Goal: Entertainment & Leisure: Browse casually

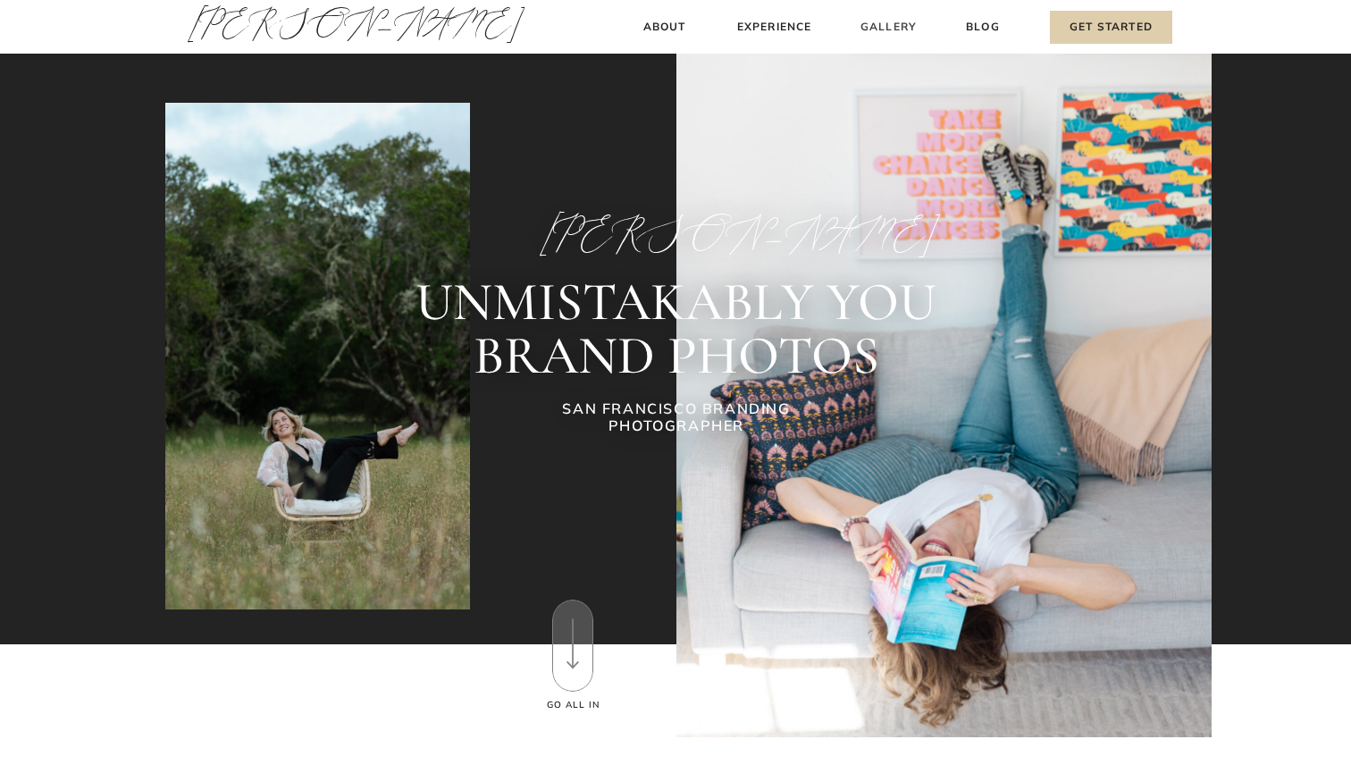
click at [895, 29] on h3 "Gallery" at bounding box center [889, 27] width 60 height 19
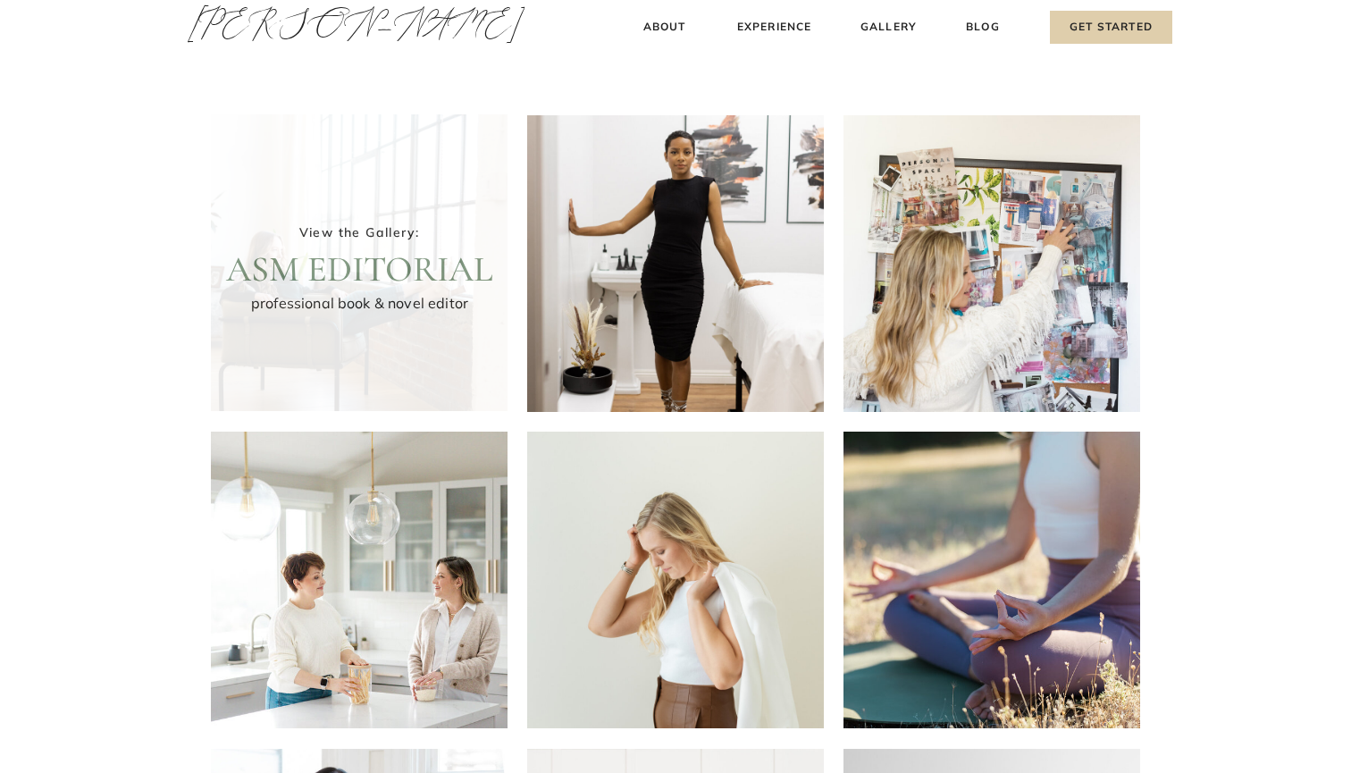
click at [333, 213] on div at bounding box center [359, 262] width 297 height 297
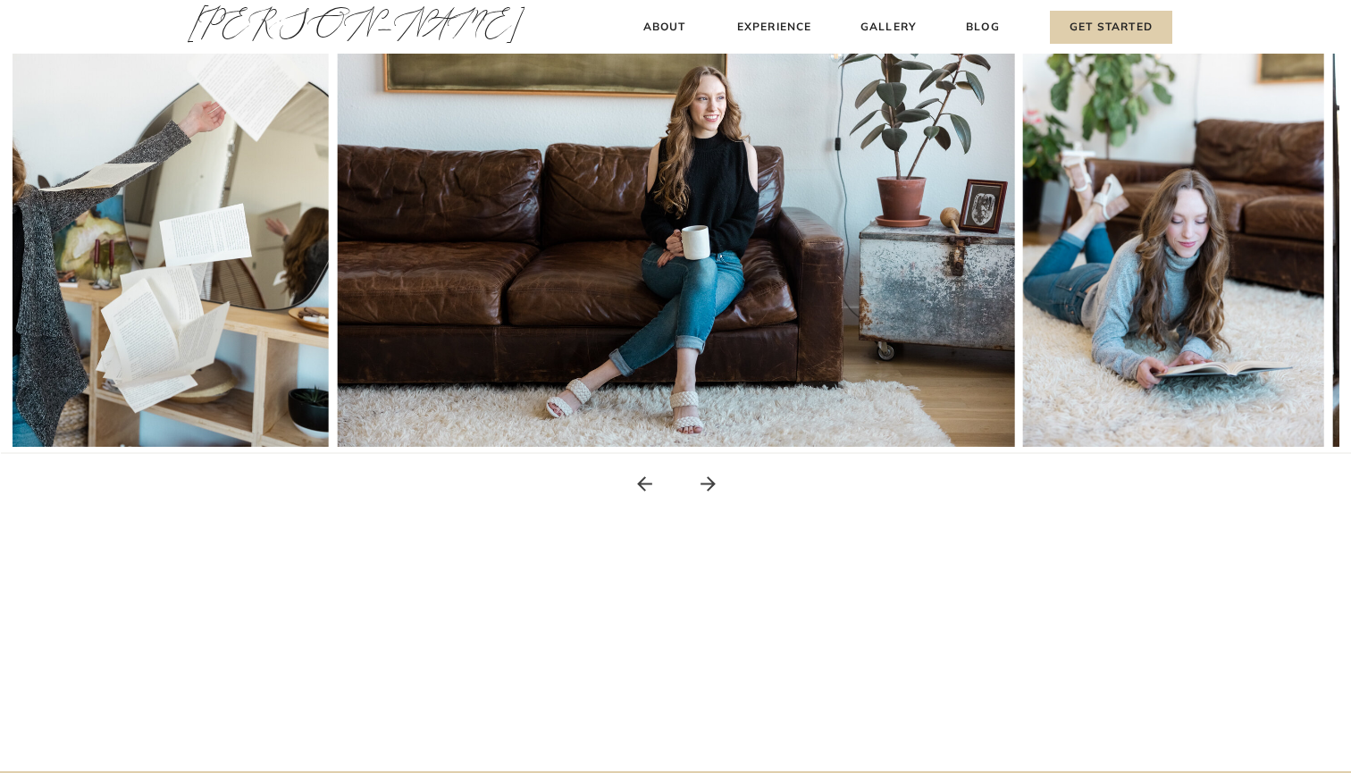
scroll to position [384, 0]
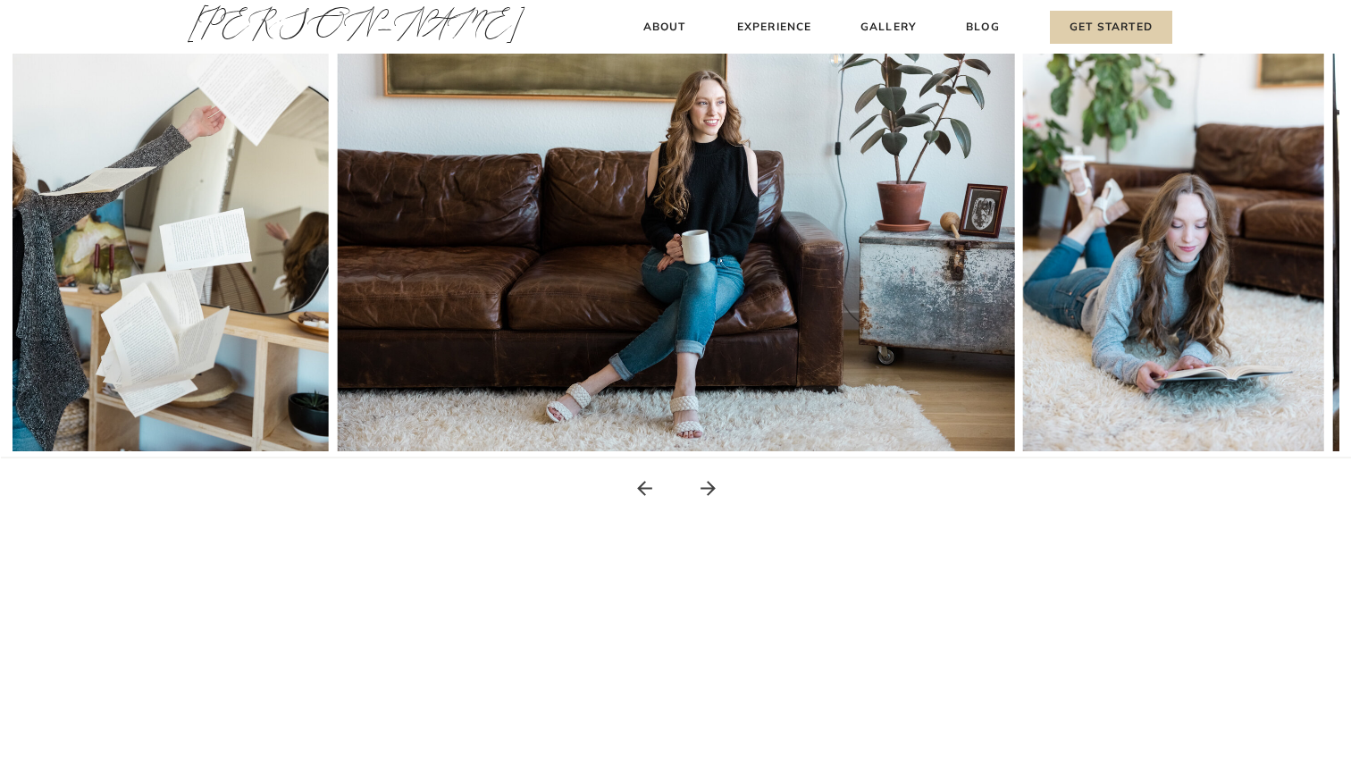
click at [706, 492] on icon at bounding box center [708, 488] width 22 height 22
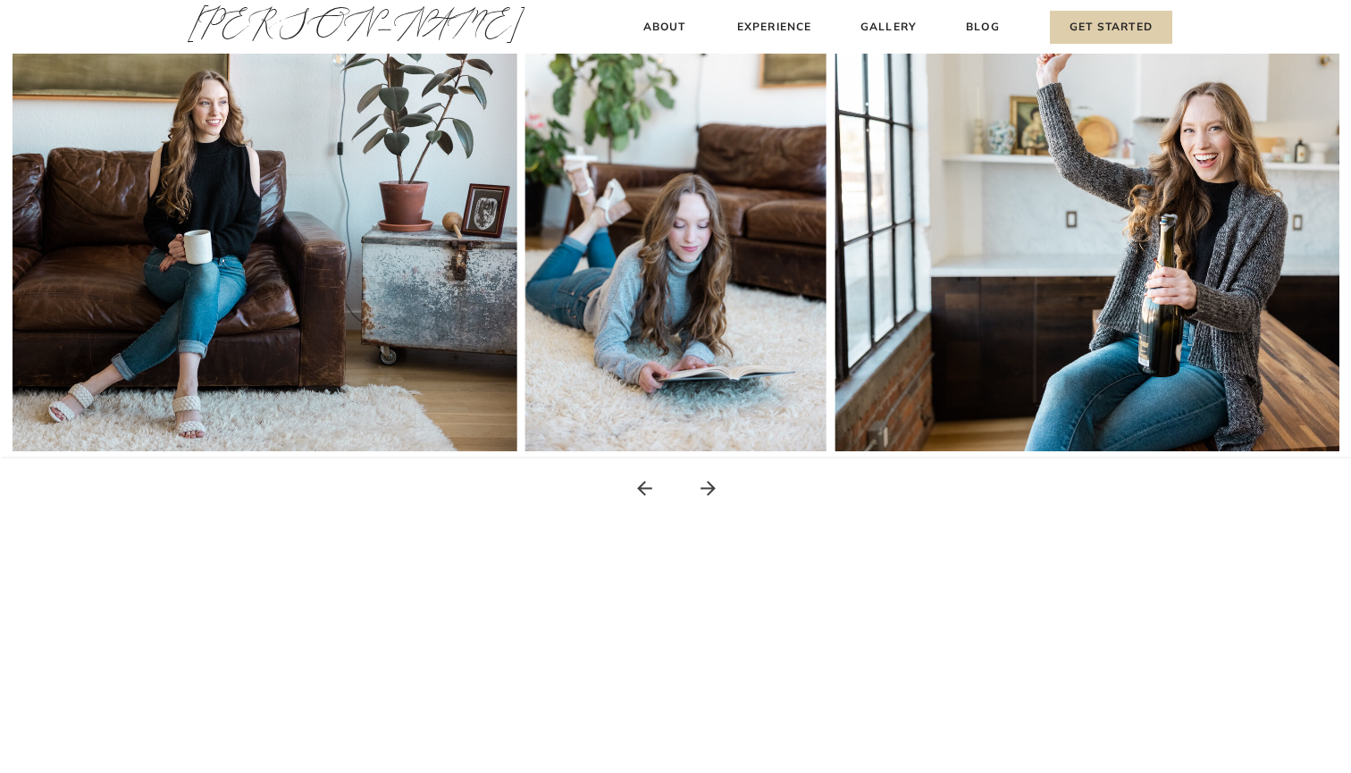
click at [706, 492] on icon at bounding box center [708, 488] width 22 height 22
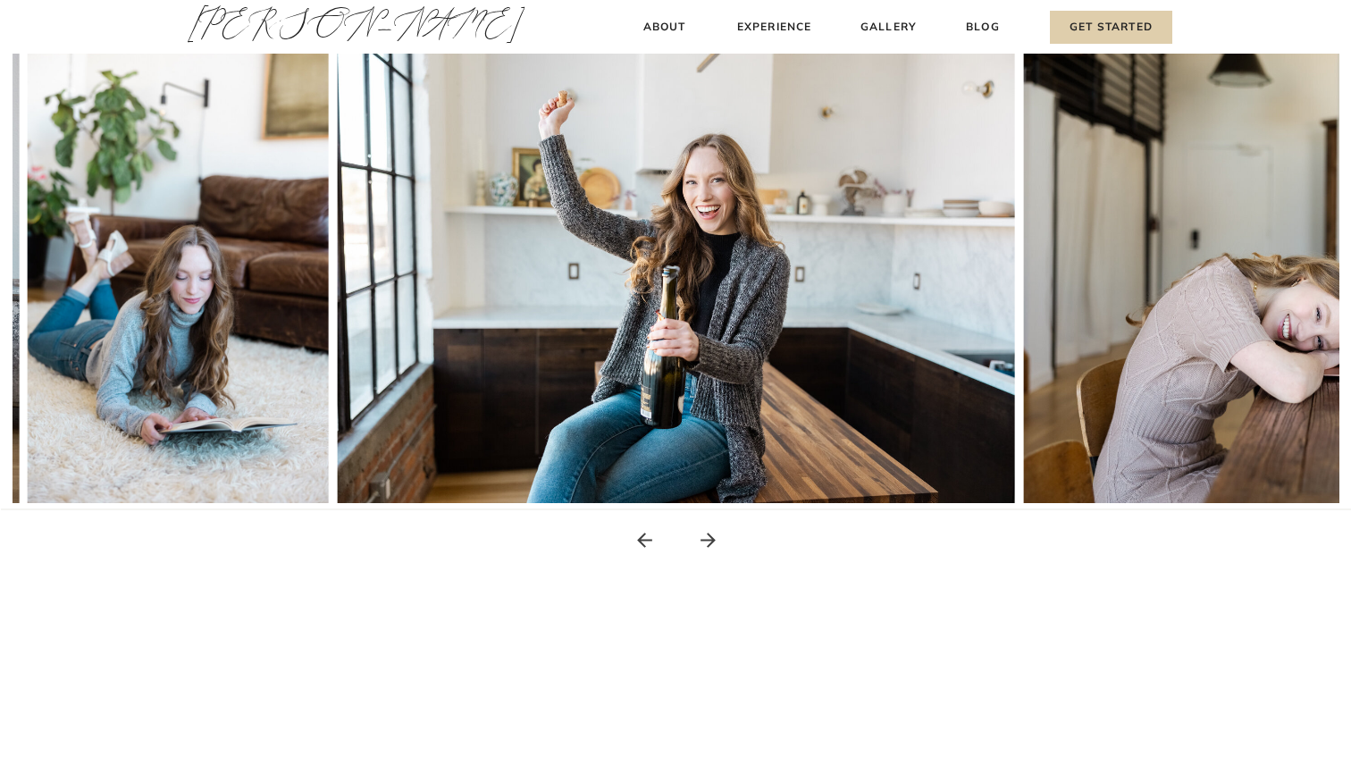
scroll to position [331, 0]
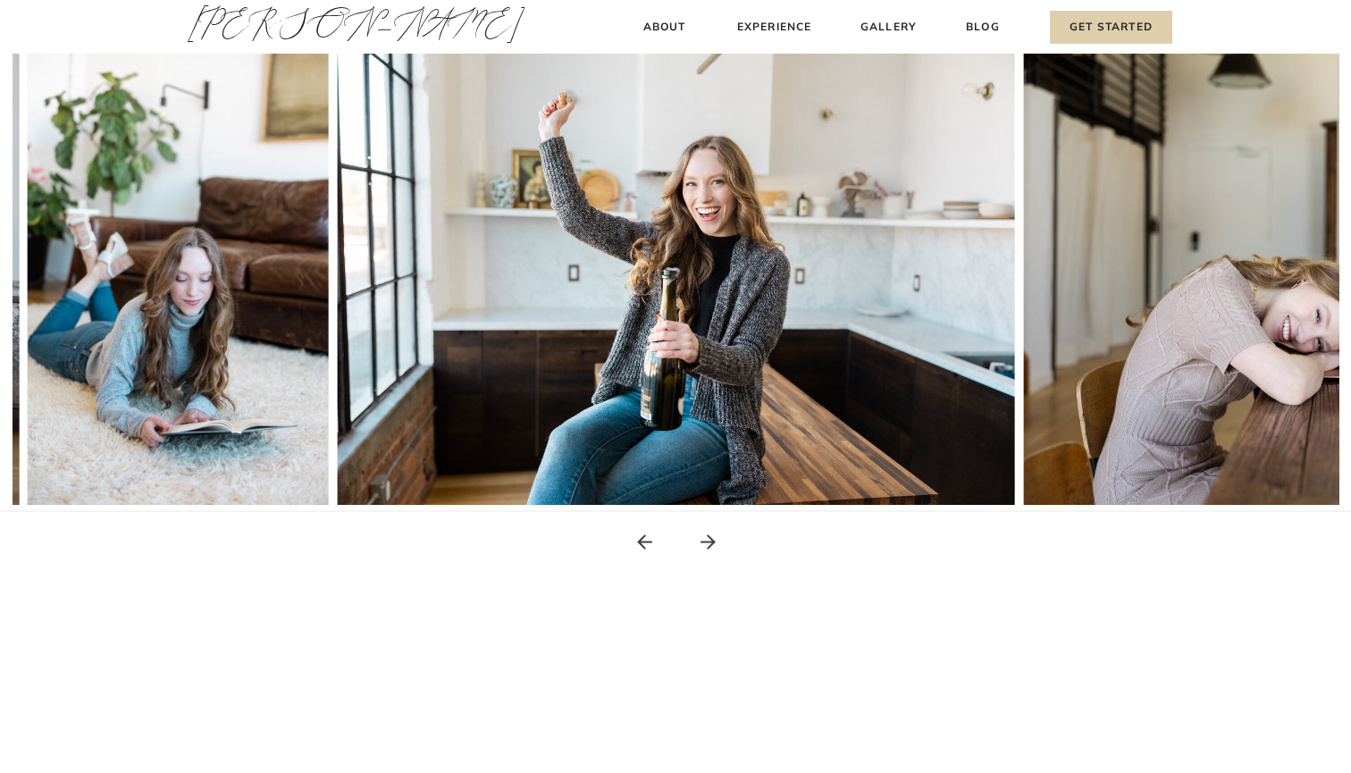
click at [711, 545] on icon at bounding box center [708, 541] width 15 height 15
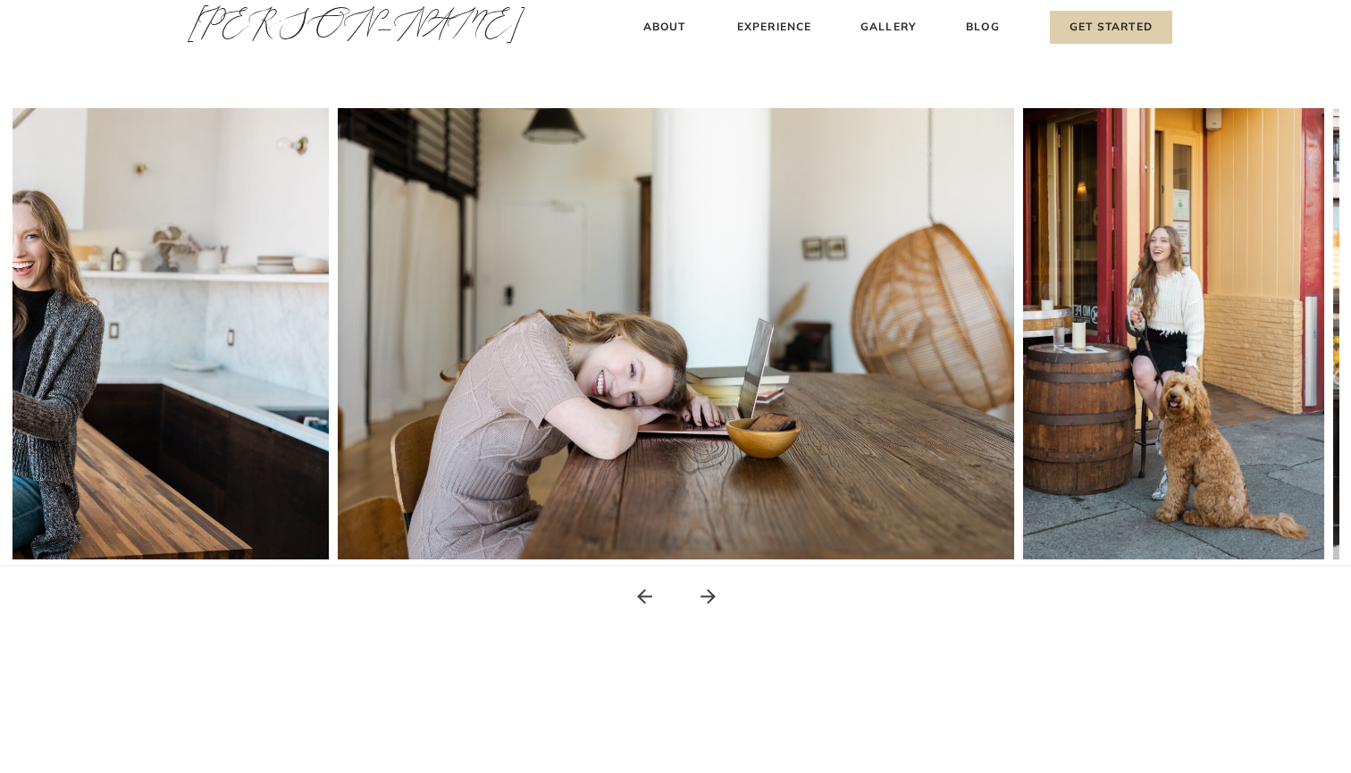
scroll to position [273, 0]
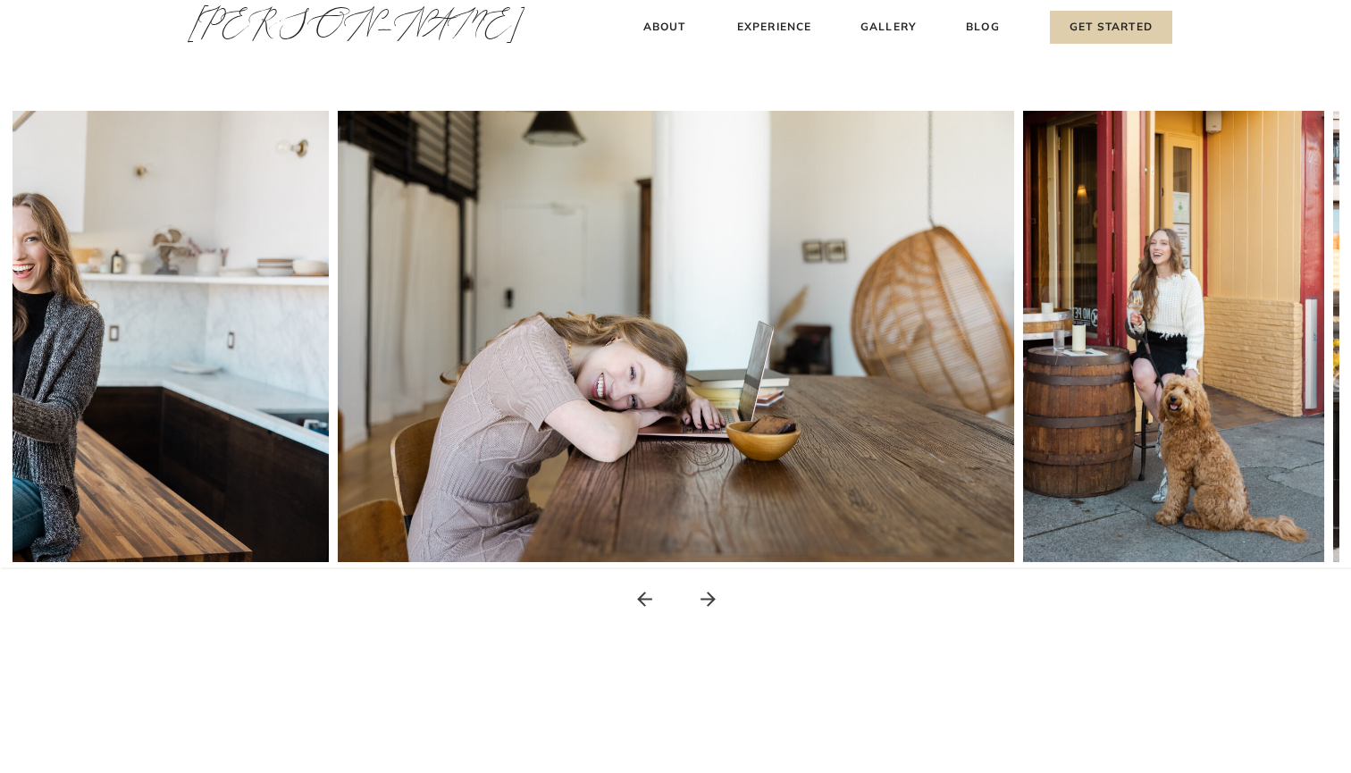
click at [708, 601] on icon at bounding box center [708, 599] width 22 height 22
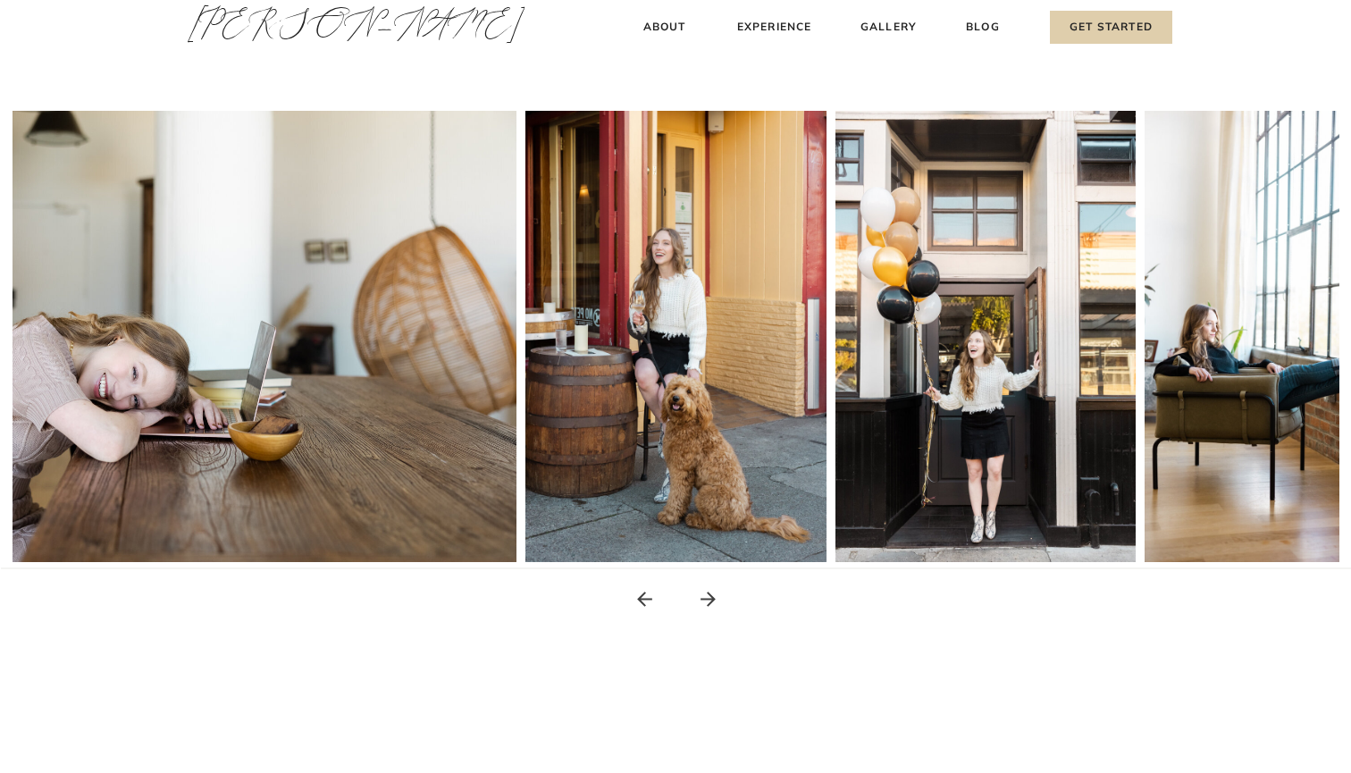
click at [710, 605] on icon at bounding box center [708, 599] width 15 height 15
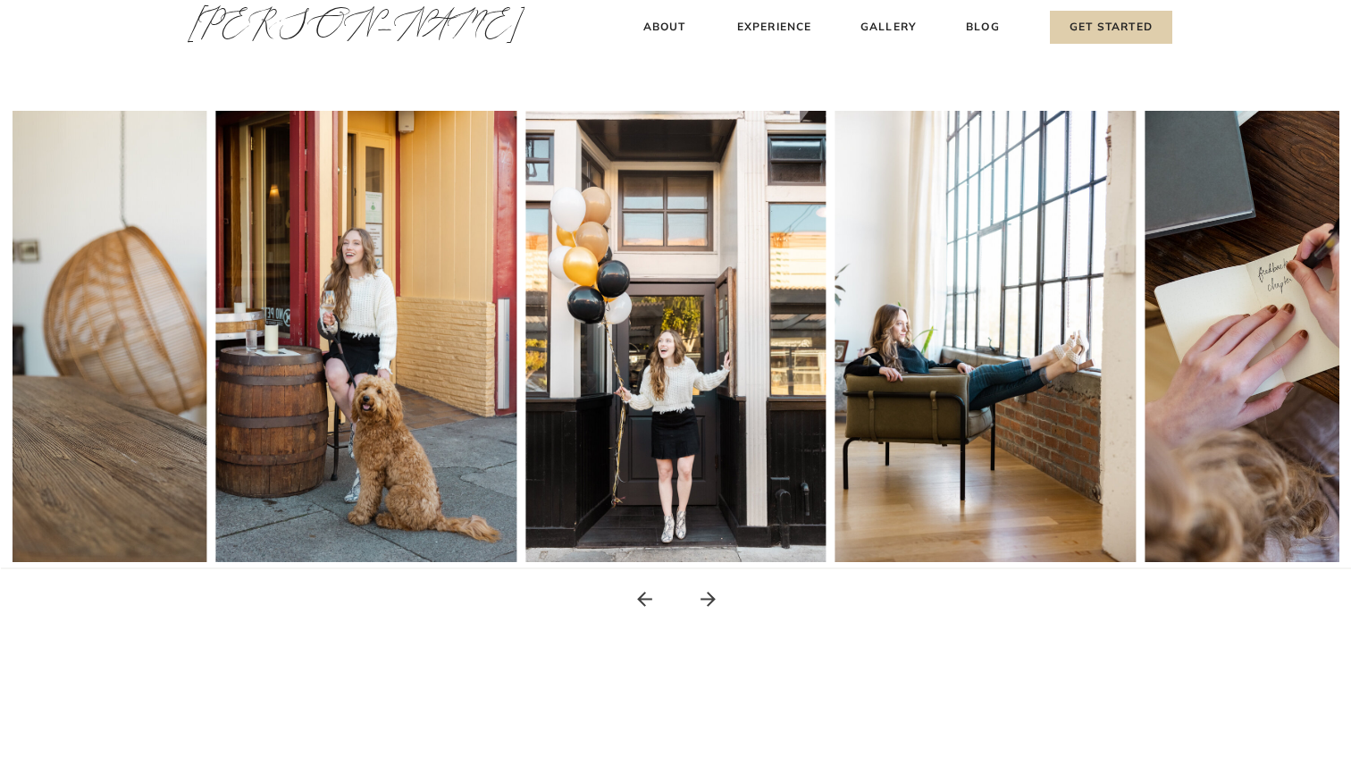
click at [710, 605] on icon at bounding box center [708, 599] width 15 height 15
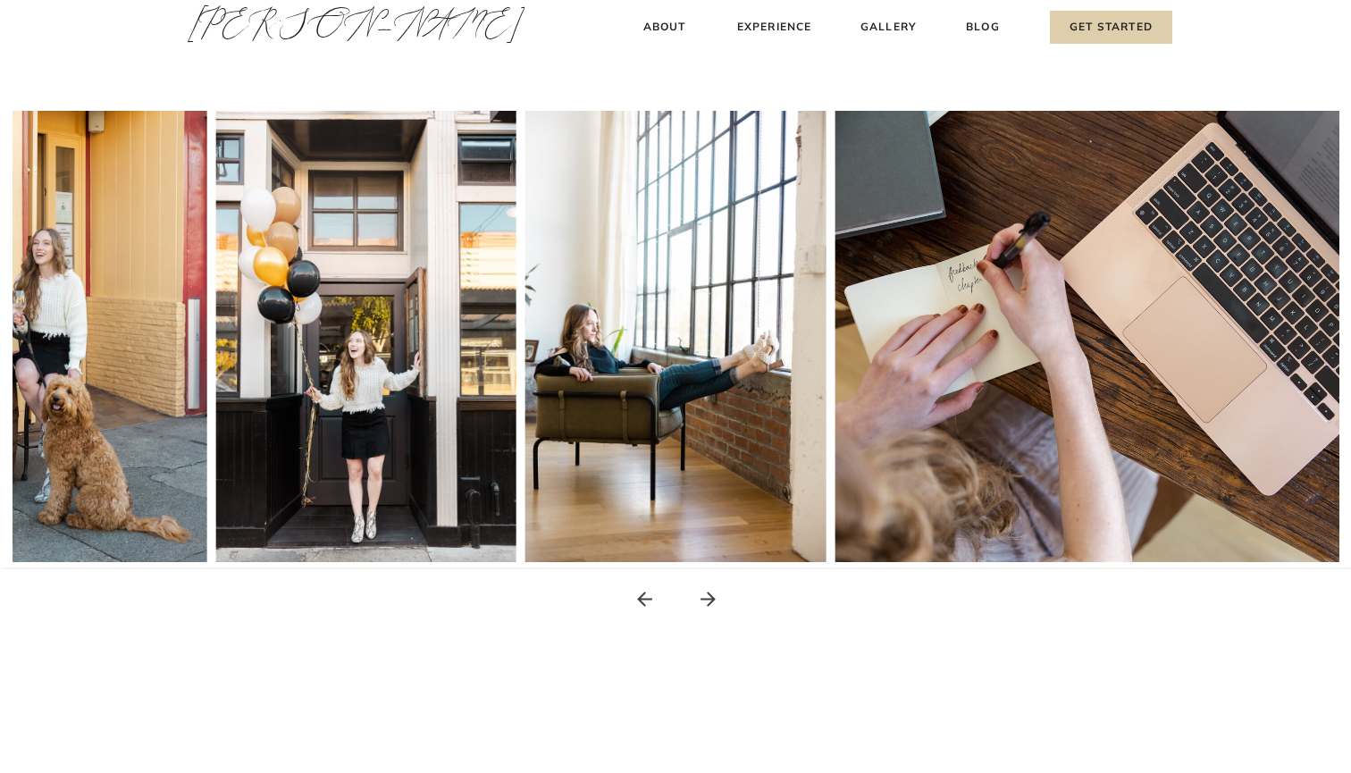
click at [710, 605] on icon at bounding box center [708, 599] width 15 height 15
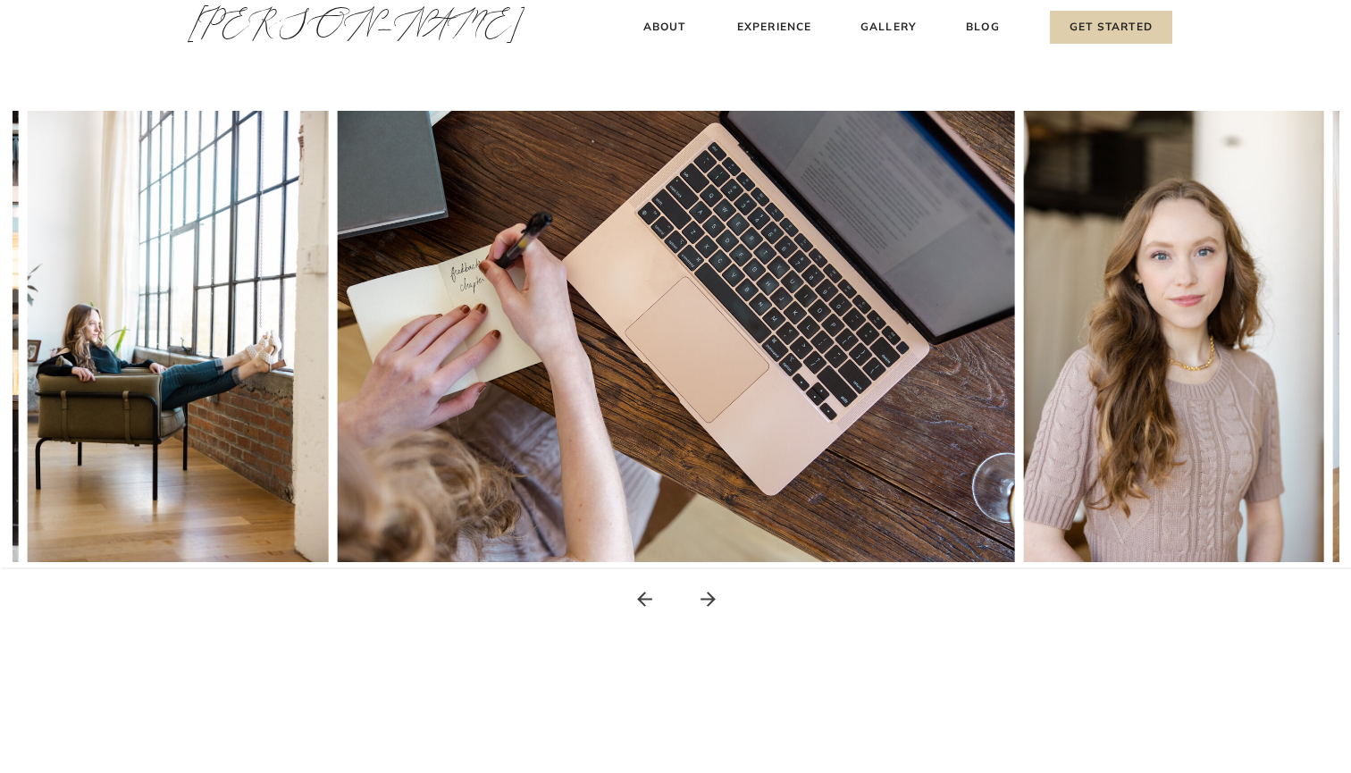
click at [710, 605] on icon at bounding box center [708, 599] width 15 height 15
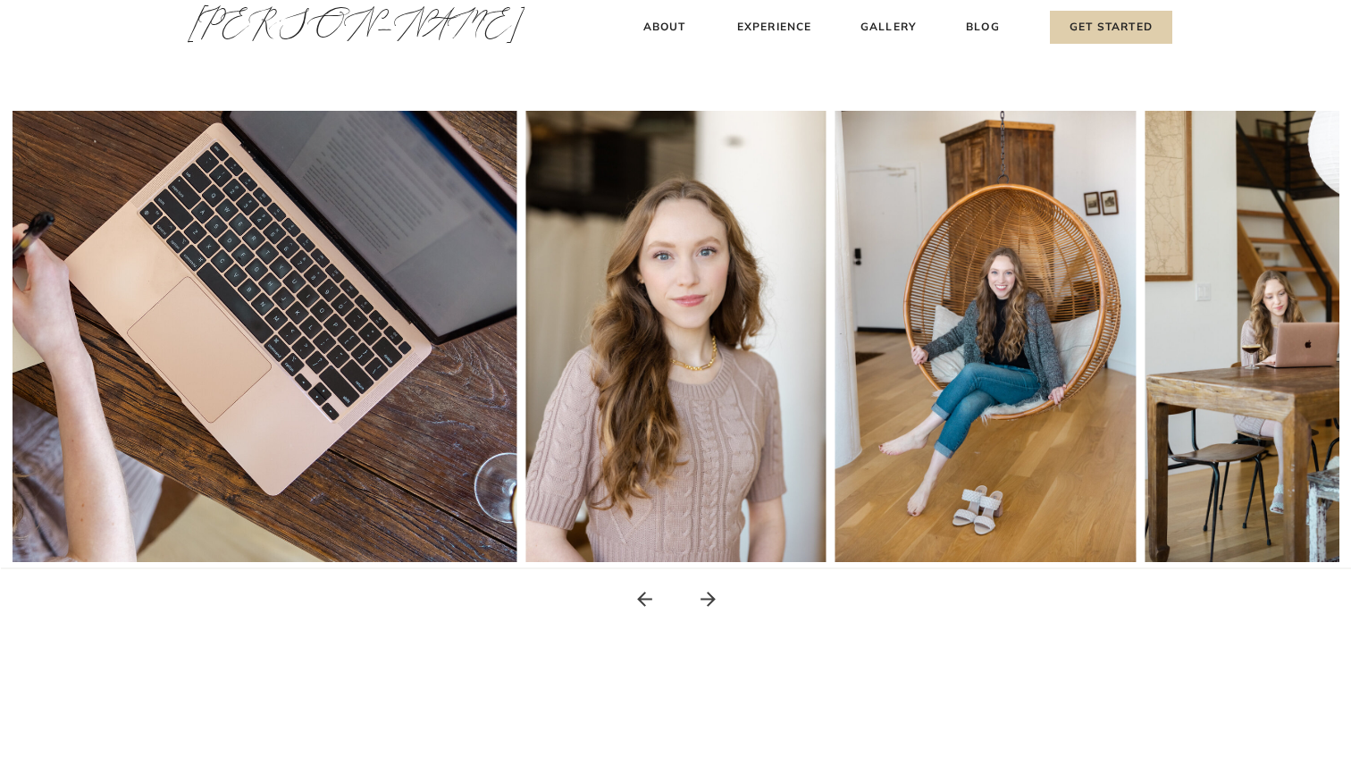
click at [710, 605] on icon at bounding box center [708, 599] width 15 height 15
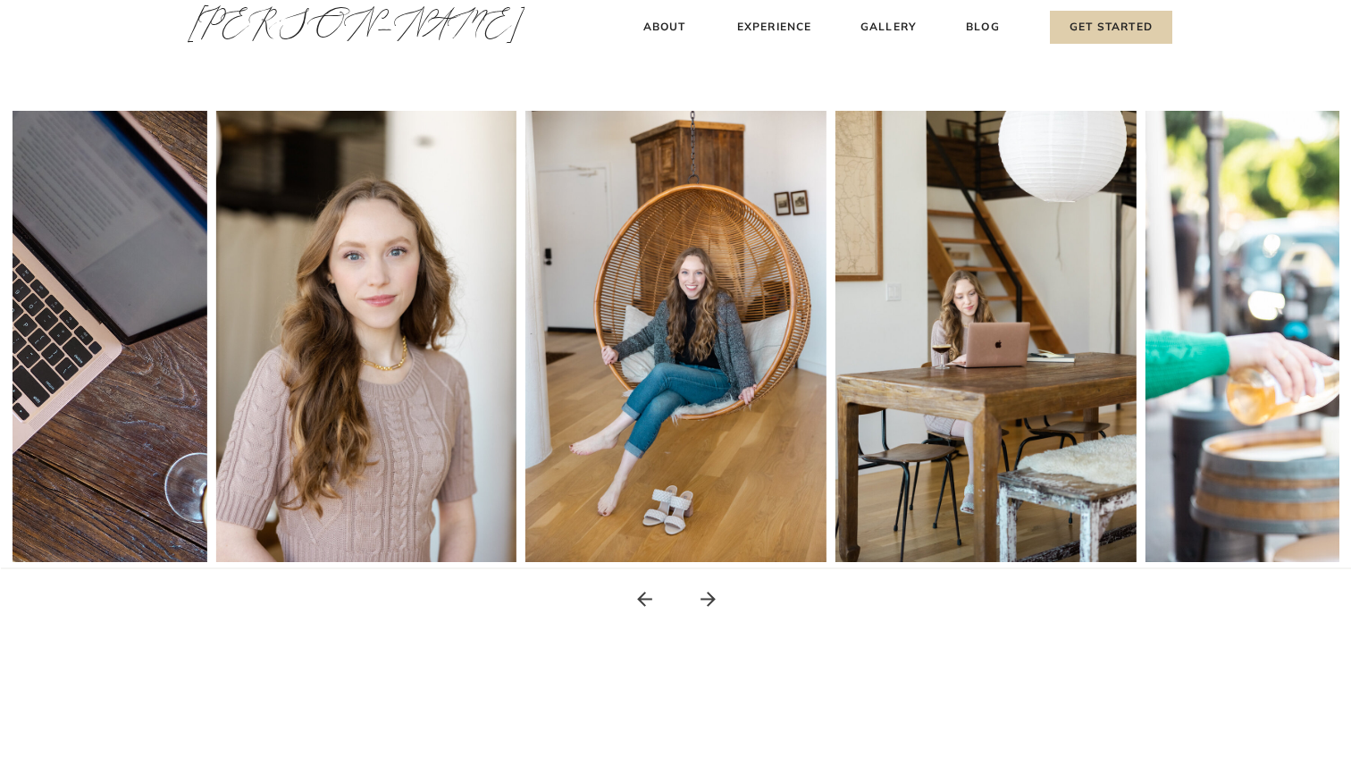
click at [710, 605] on icon at bounding box center [708, 599] width 15 height 15
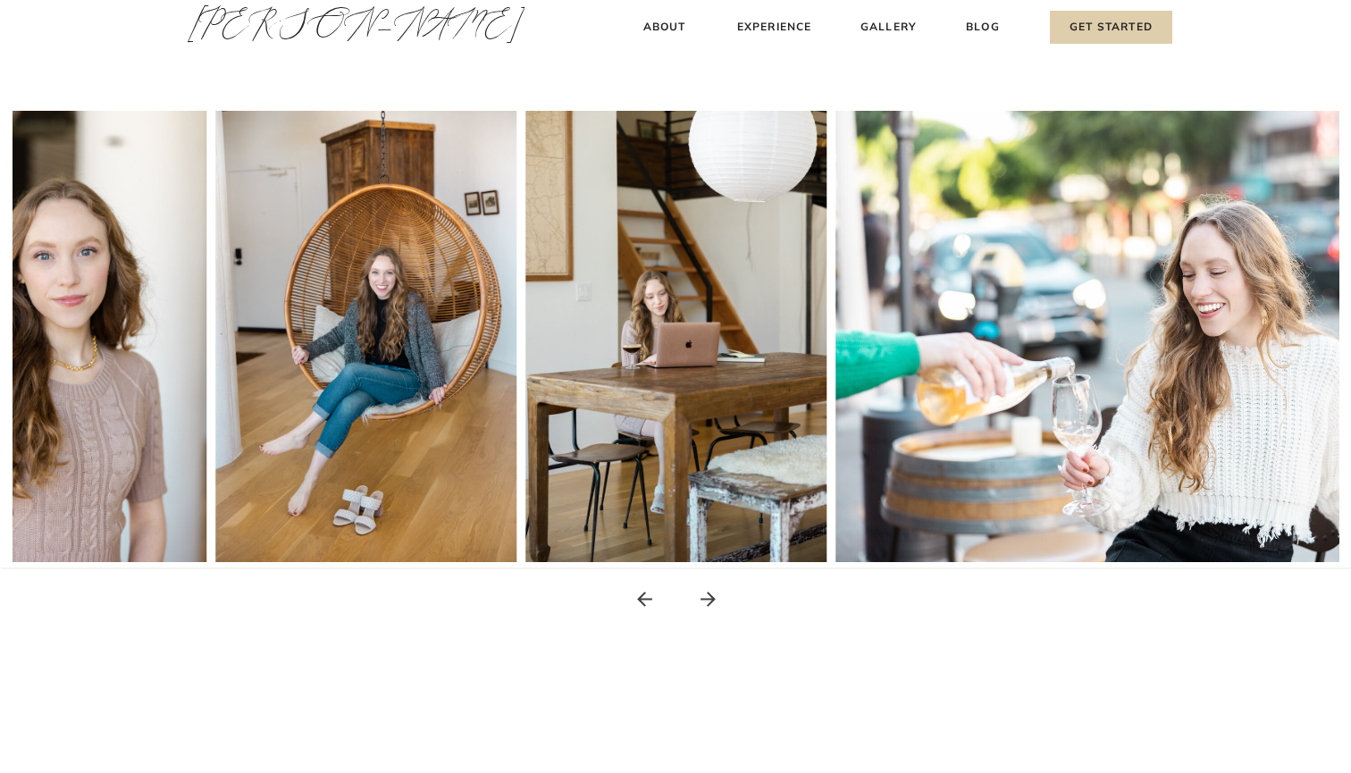
click at [710, 605] on icon at bounding box center [708, 599] width 15 height 15
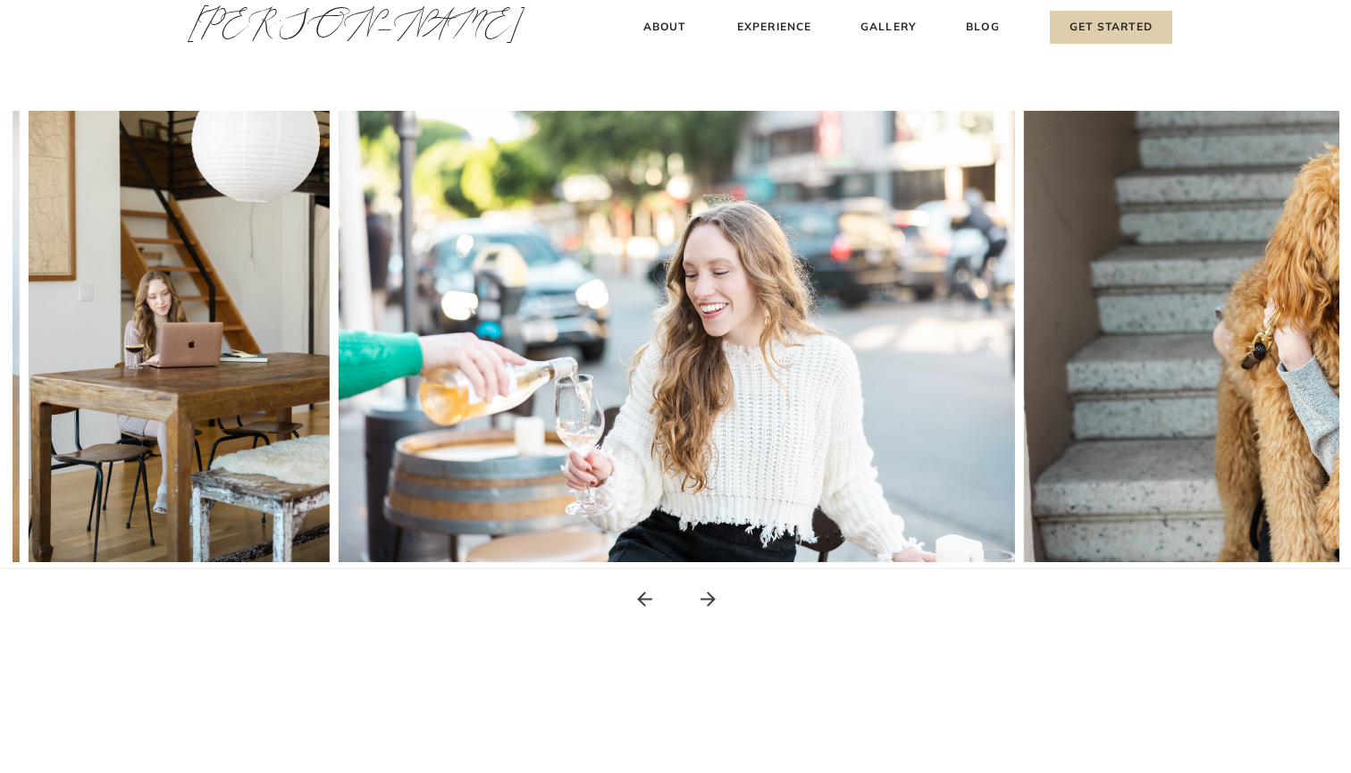
click at [710, 605] on icon at bounding box center [708, 599] width 15 height 15
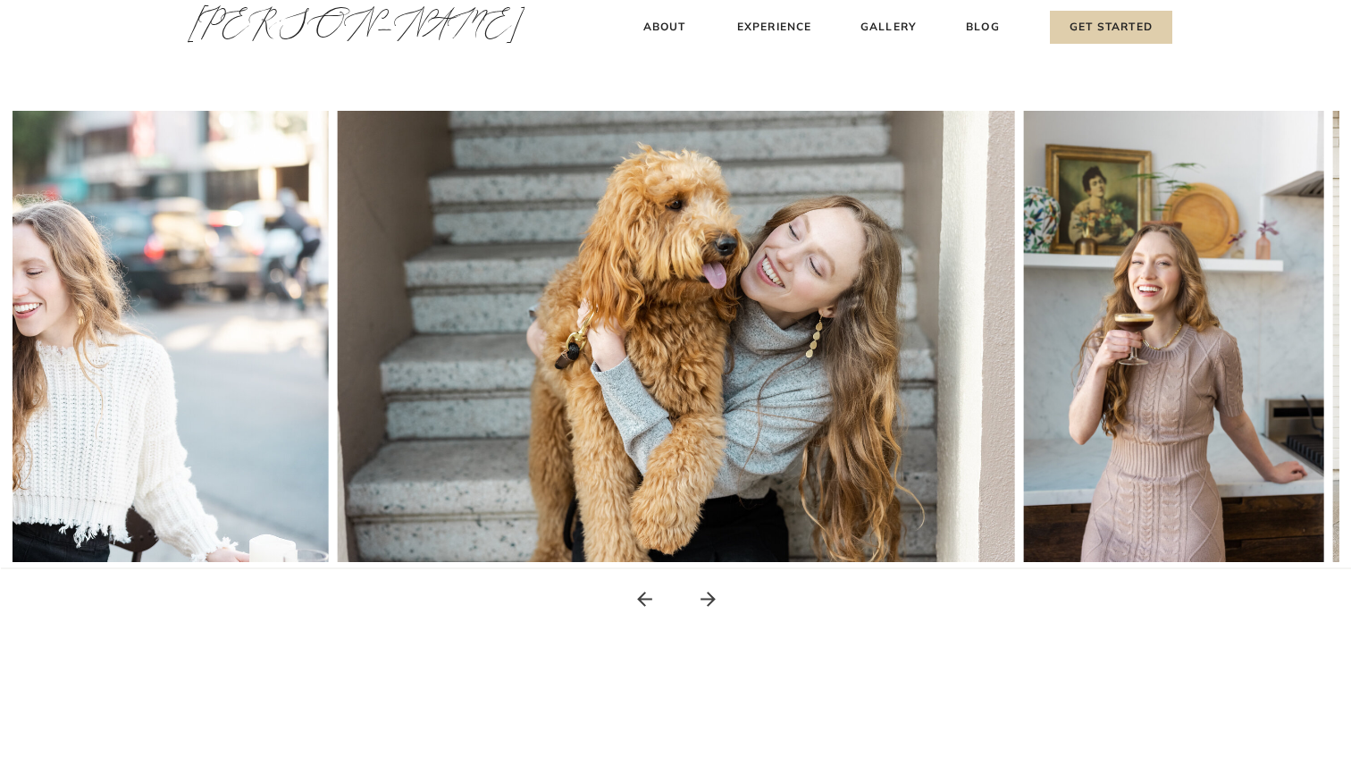
click at [710, 605] on icon at bounding box center [708, 599] width 15 height 15
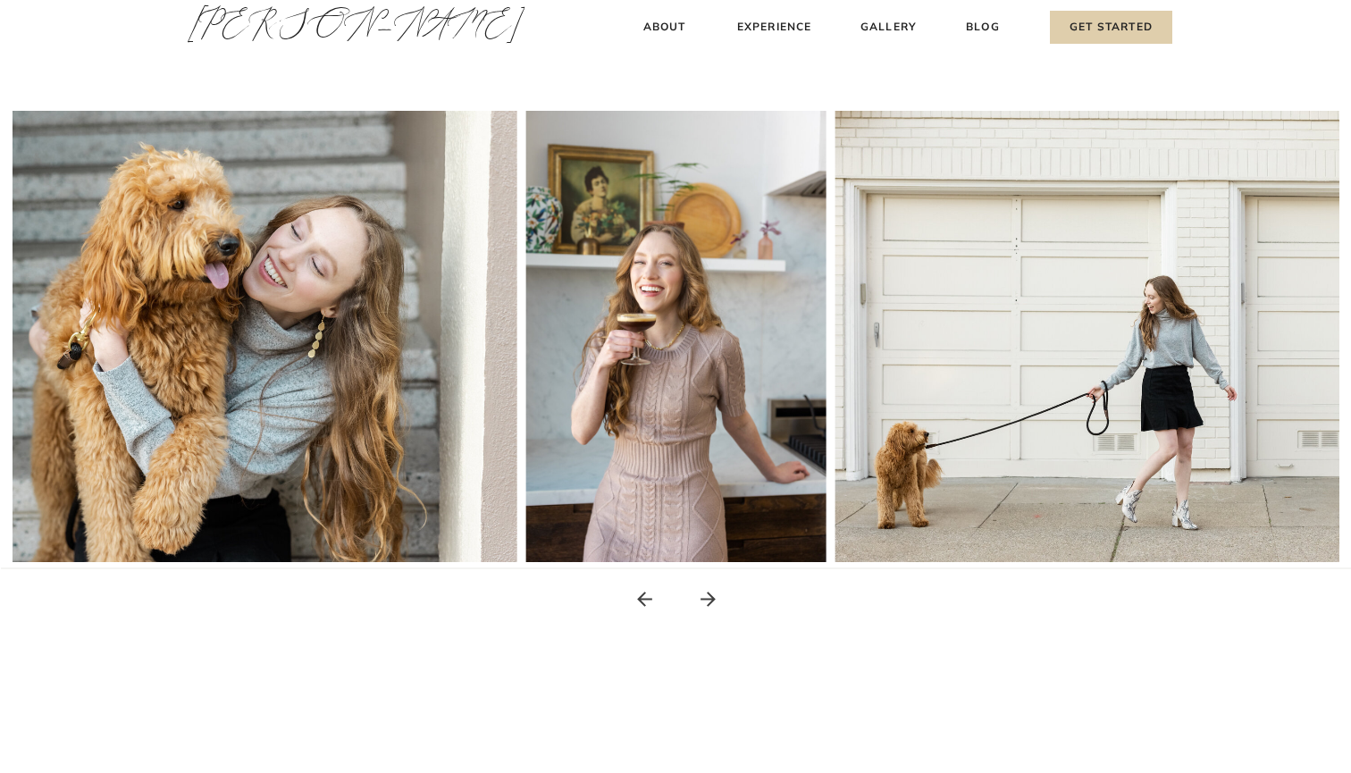
click at [710, 605] on icon at bounding box center [708, 599] width 15 height 15
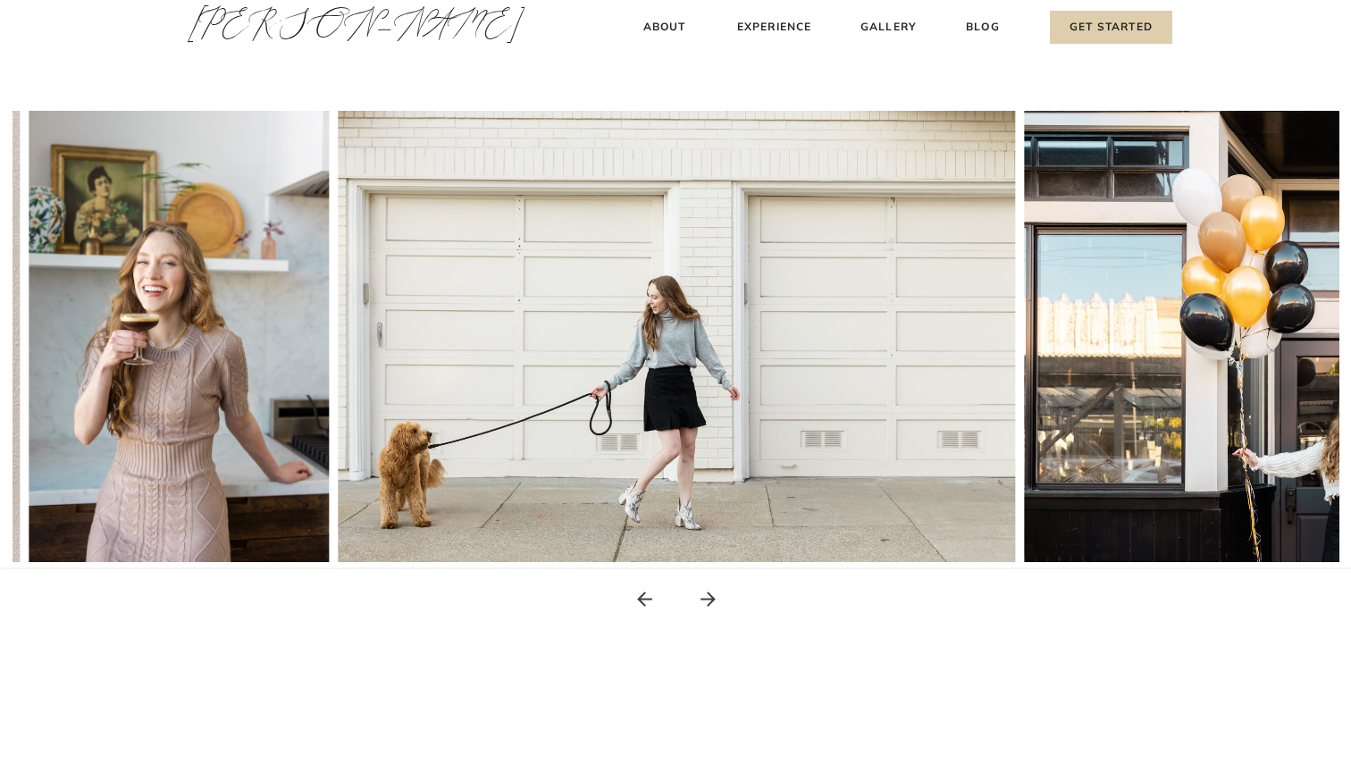
click at [710, 605] on icon at bounding box center [708, 599] width 15 height 15
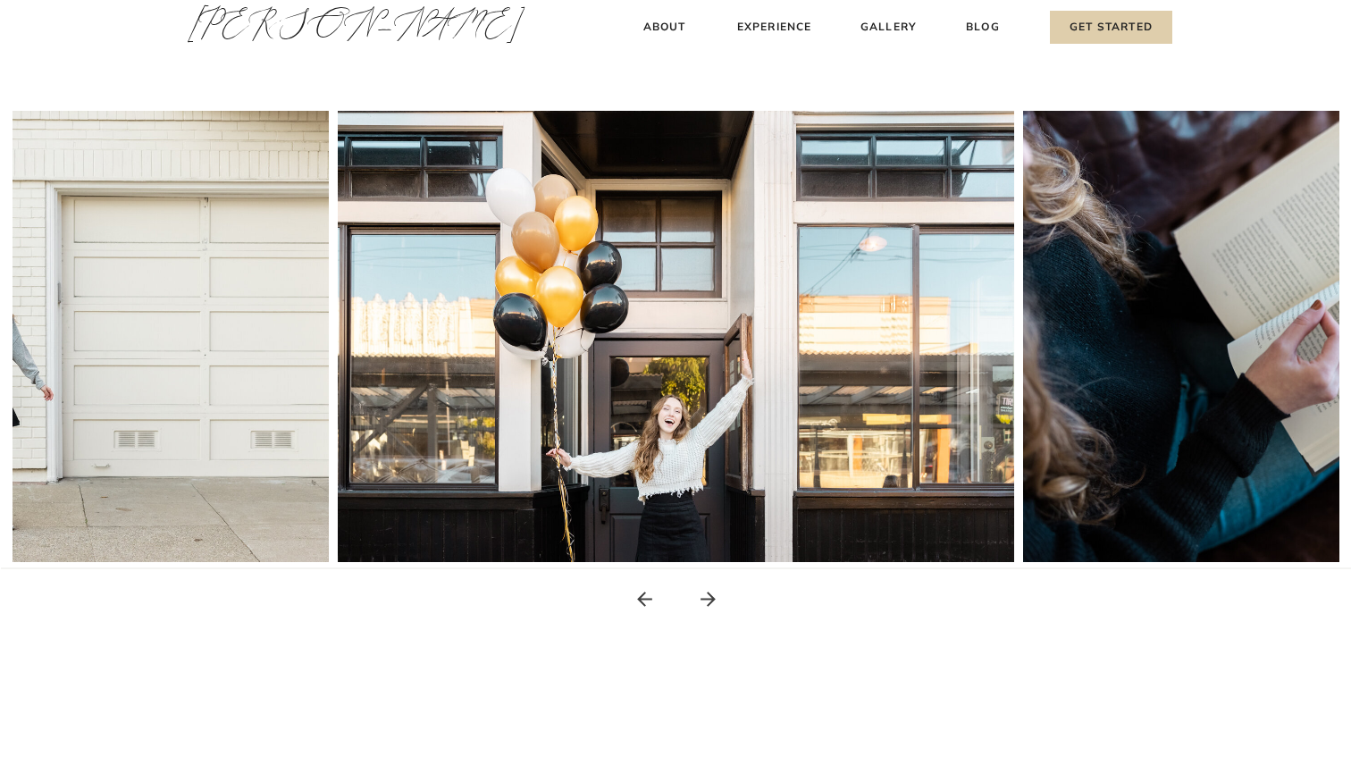
click at [708, 603] on icon at bounding box center [708, 599] width 22 height 22
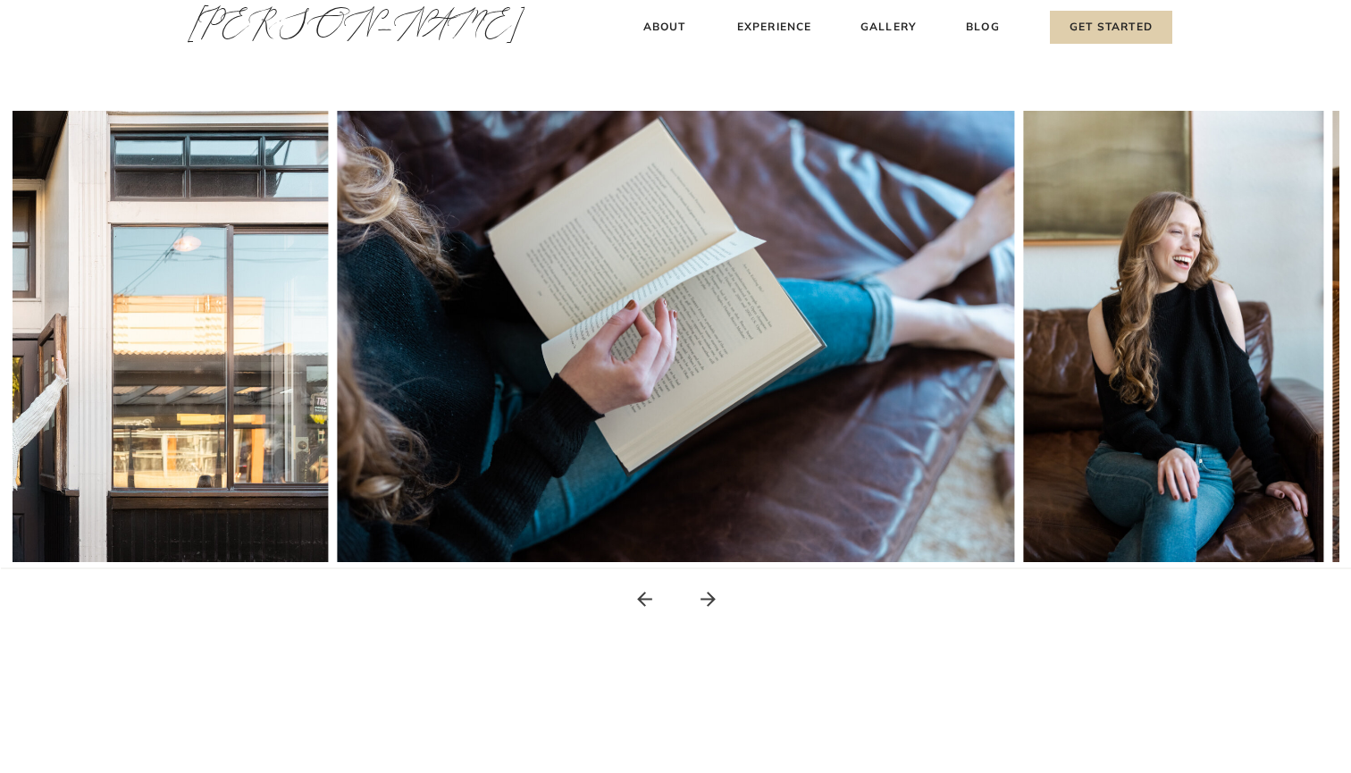
click at [708, 603] on icon at bounding box center [708, 599] width 22 height 22
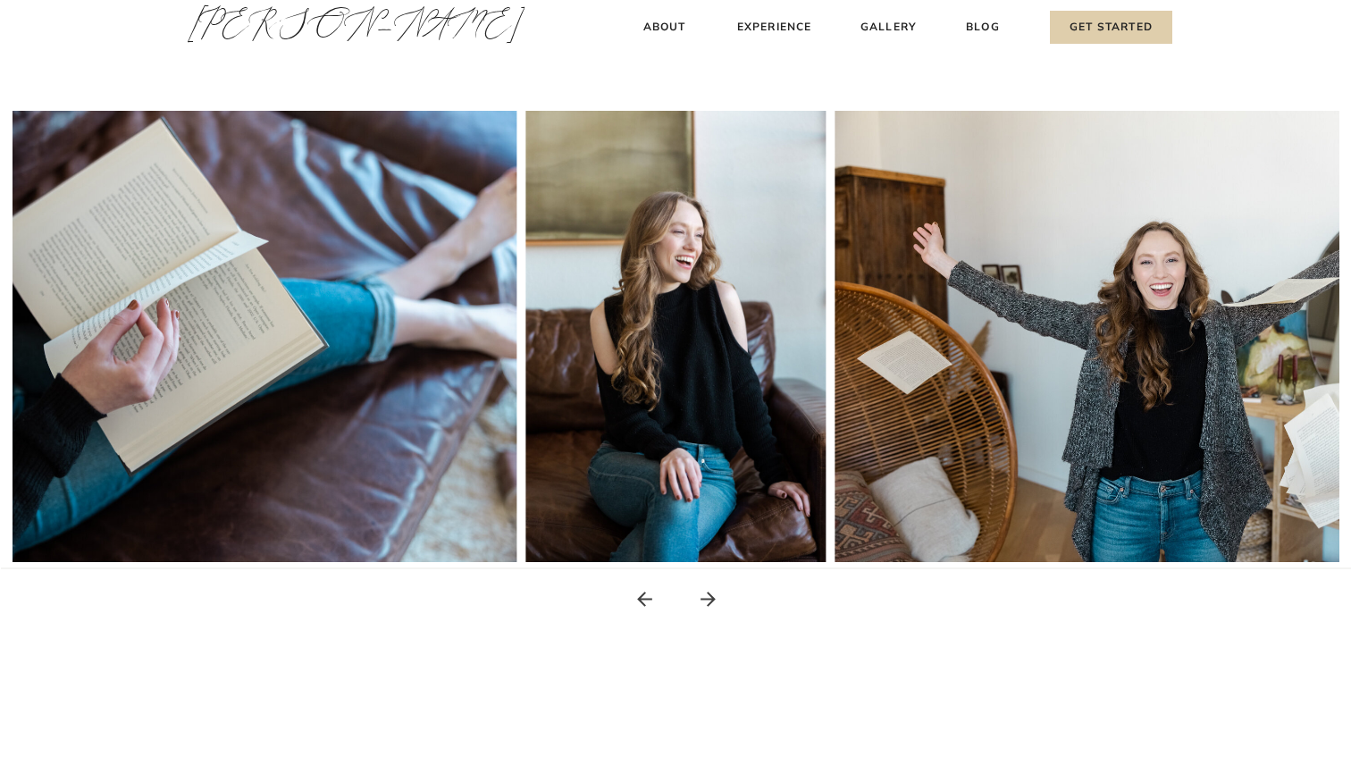
click at [708, 603] on icon at bounding box center [708, 599] width 22 height 22
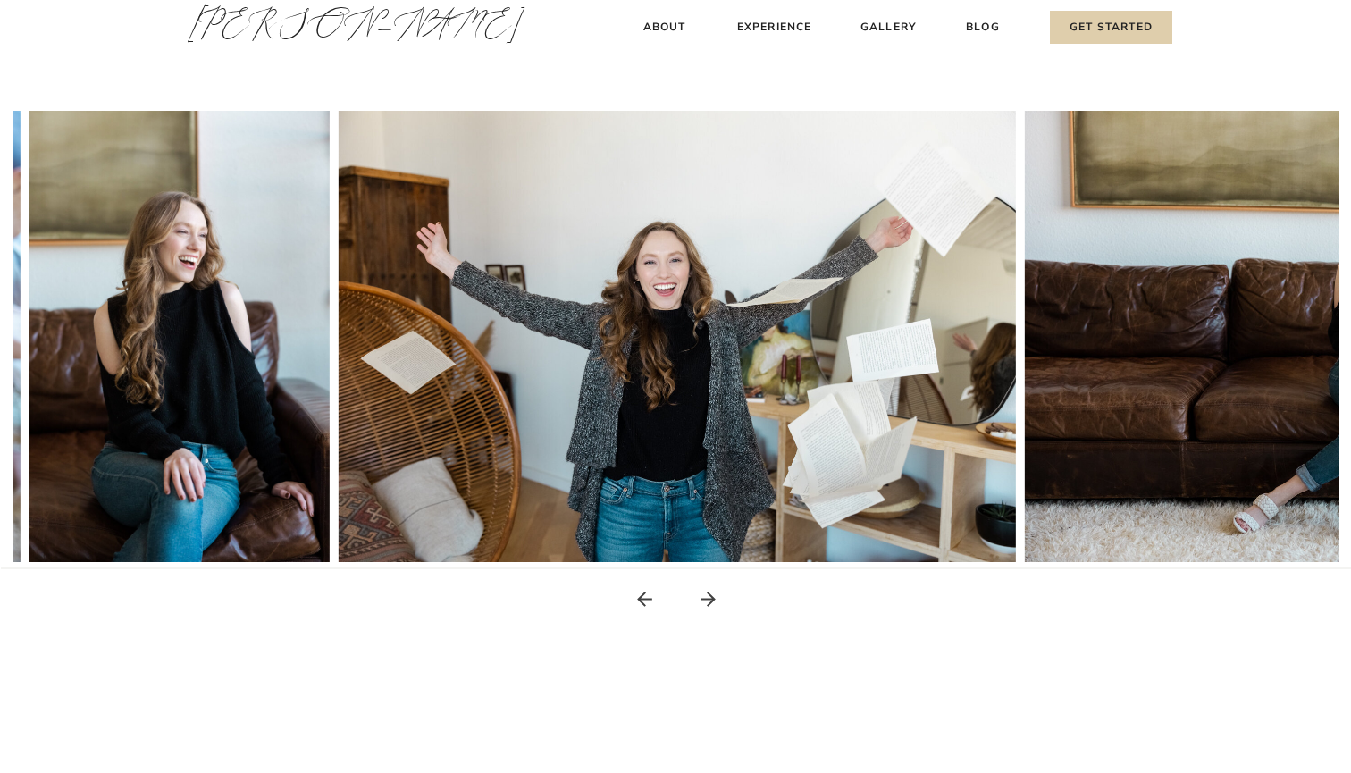
click at [708, 603] on icon at bounding box center [708, 599] width 22 height 22
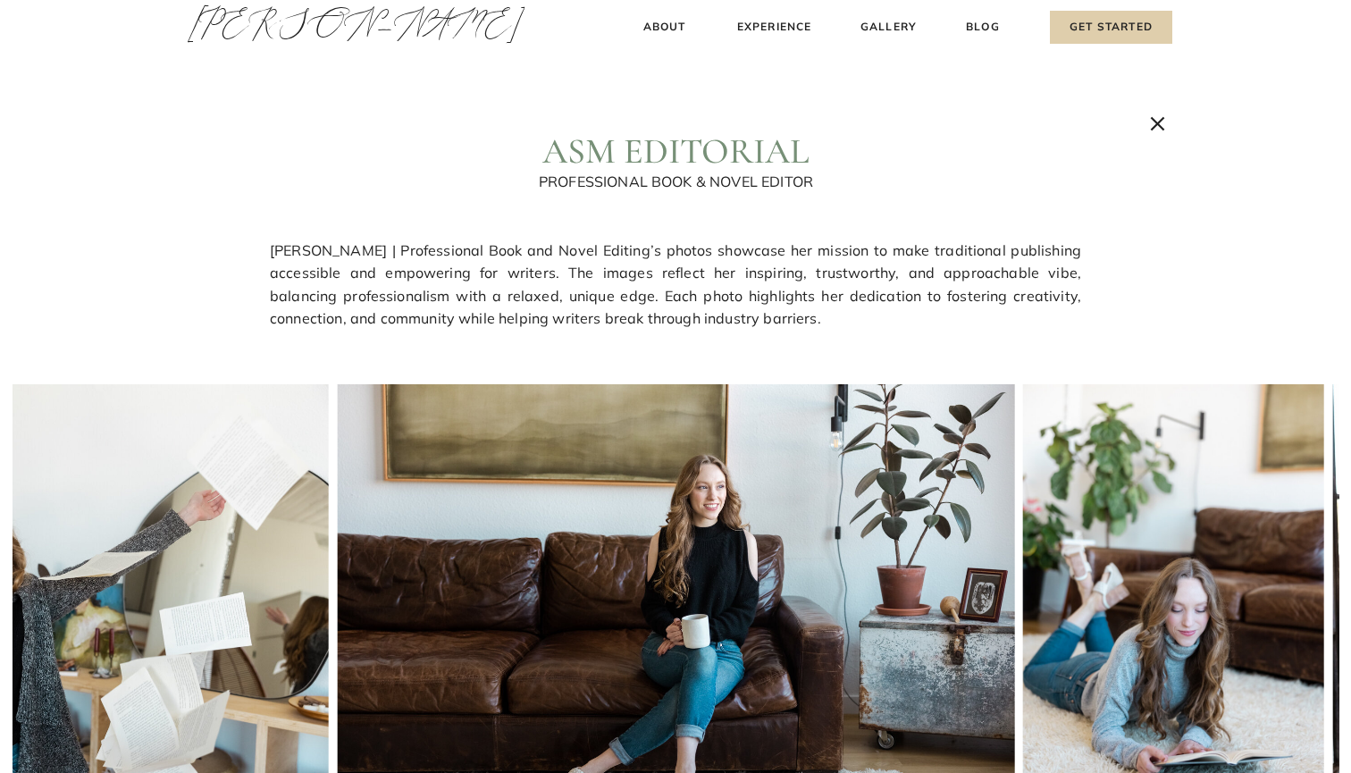
scroll to position [0, 0]
click at [1148, 118] on icon at bounding box center [1158, 124] width 24 height 24
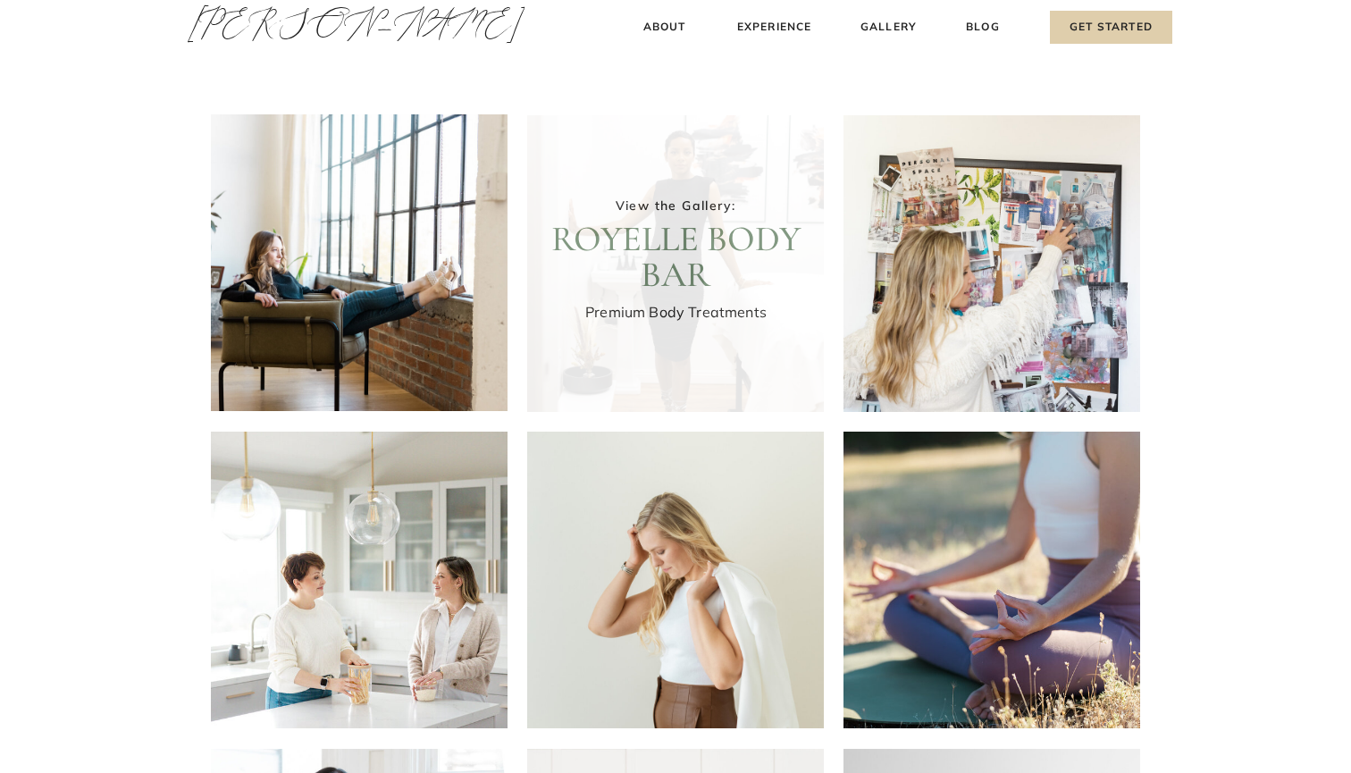
click at [693, 341] on div at bounding box center [675, 263] width 297 height 297
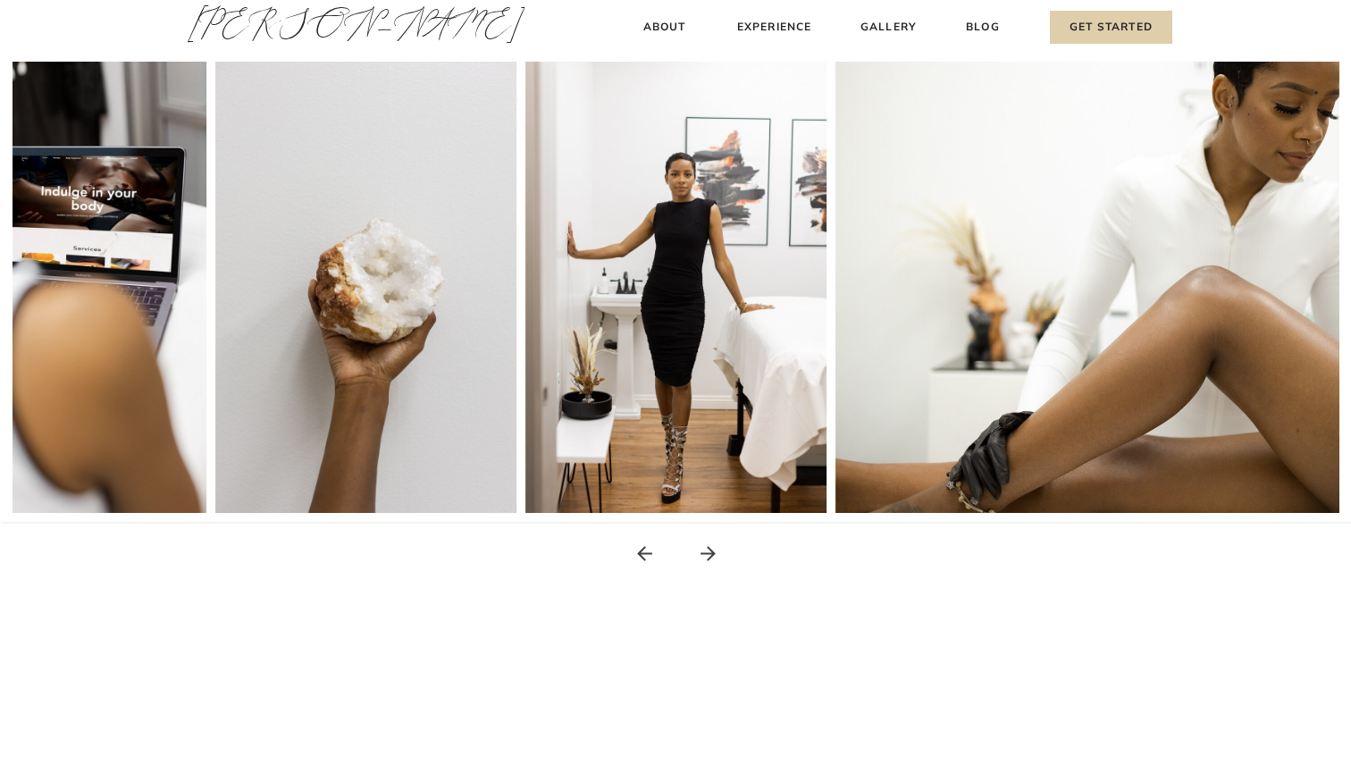
scroll to position [317, 0]
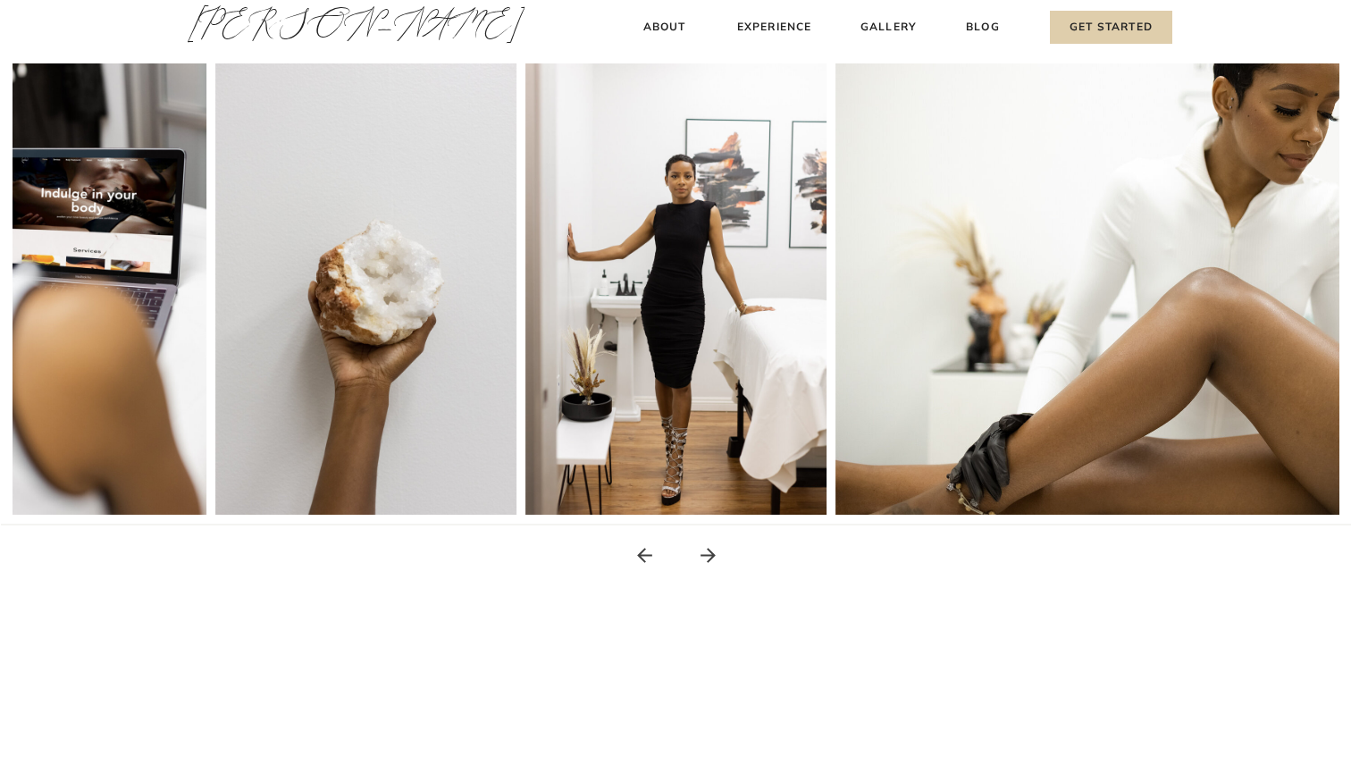
click at [709, 557] on icon at bounding box center [708, 555] width 22 height 22
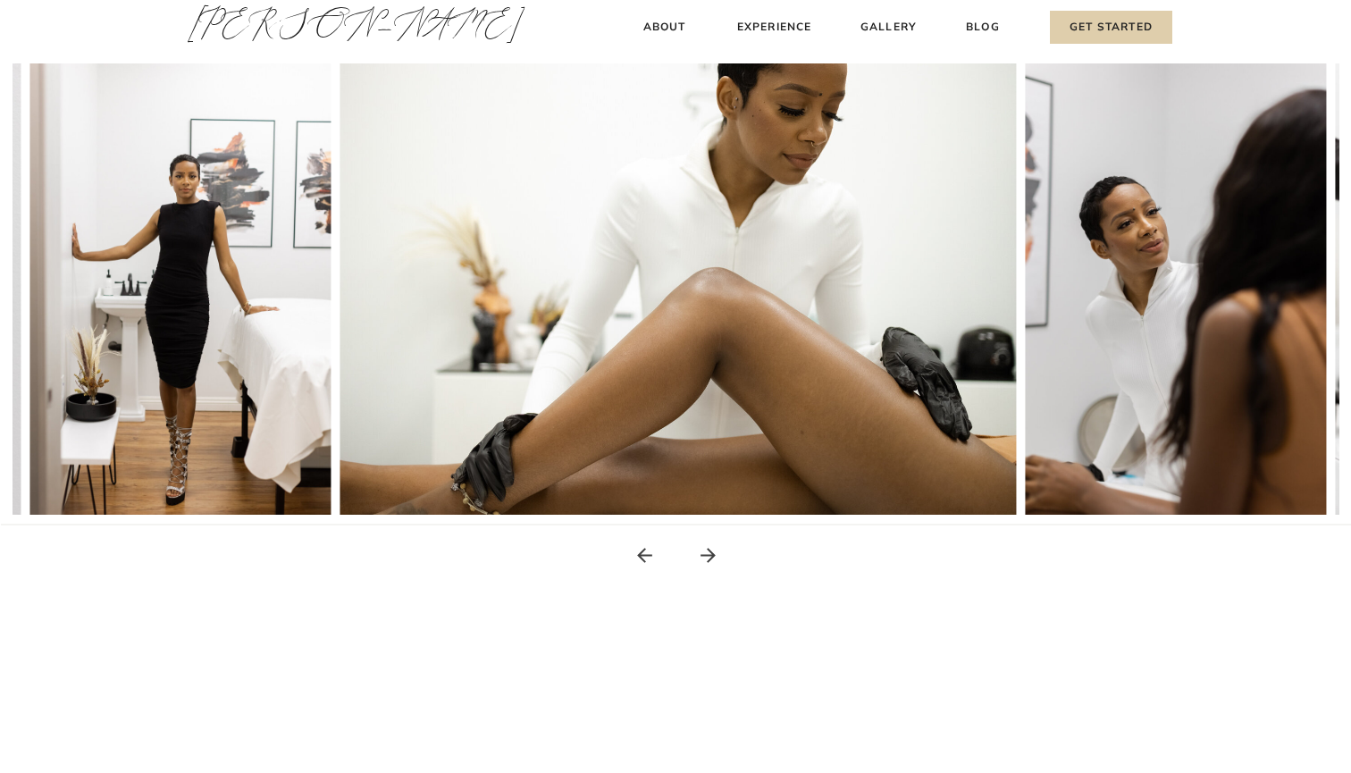
click at [709, 557] on icon at bounding box center [708, 555] width 22 height 22
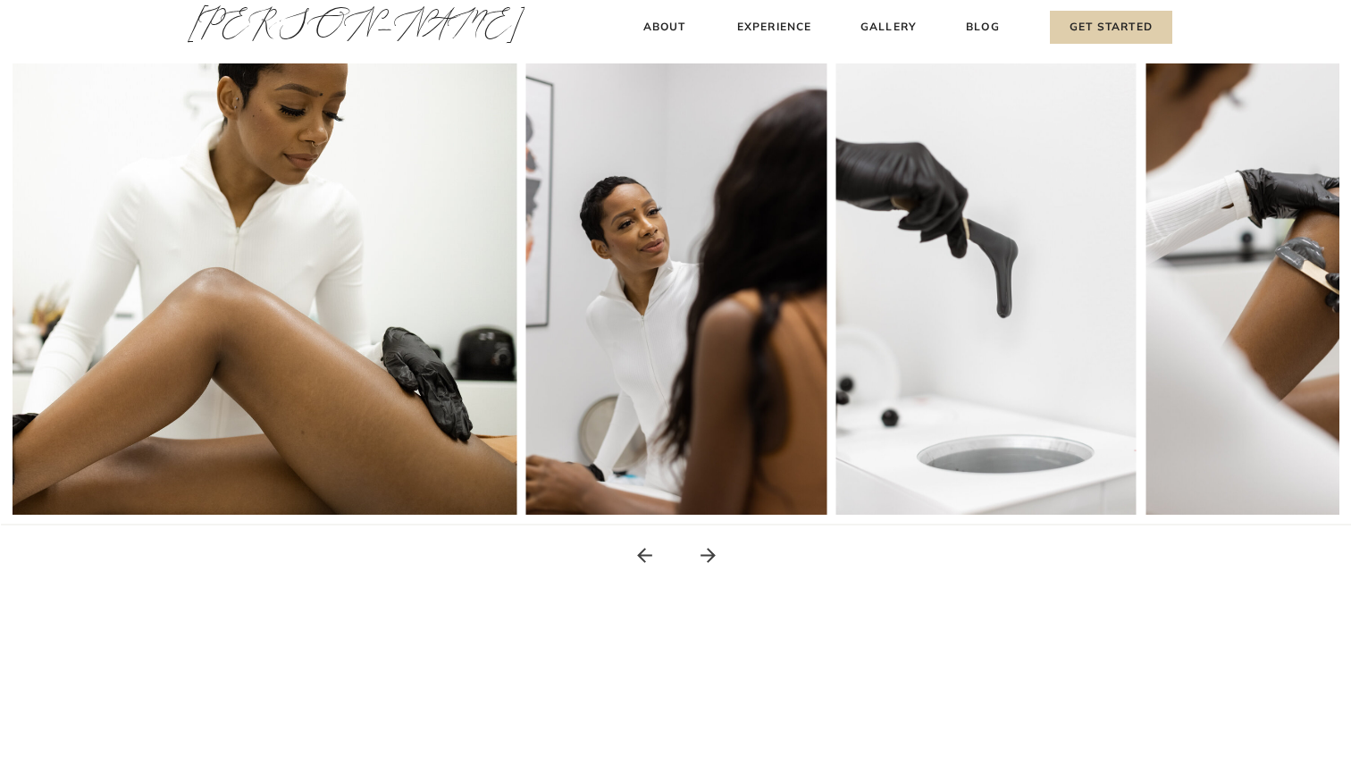
click at [709, 557] on icon at bounding box center [708, 555] width 22 height 22
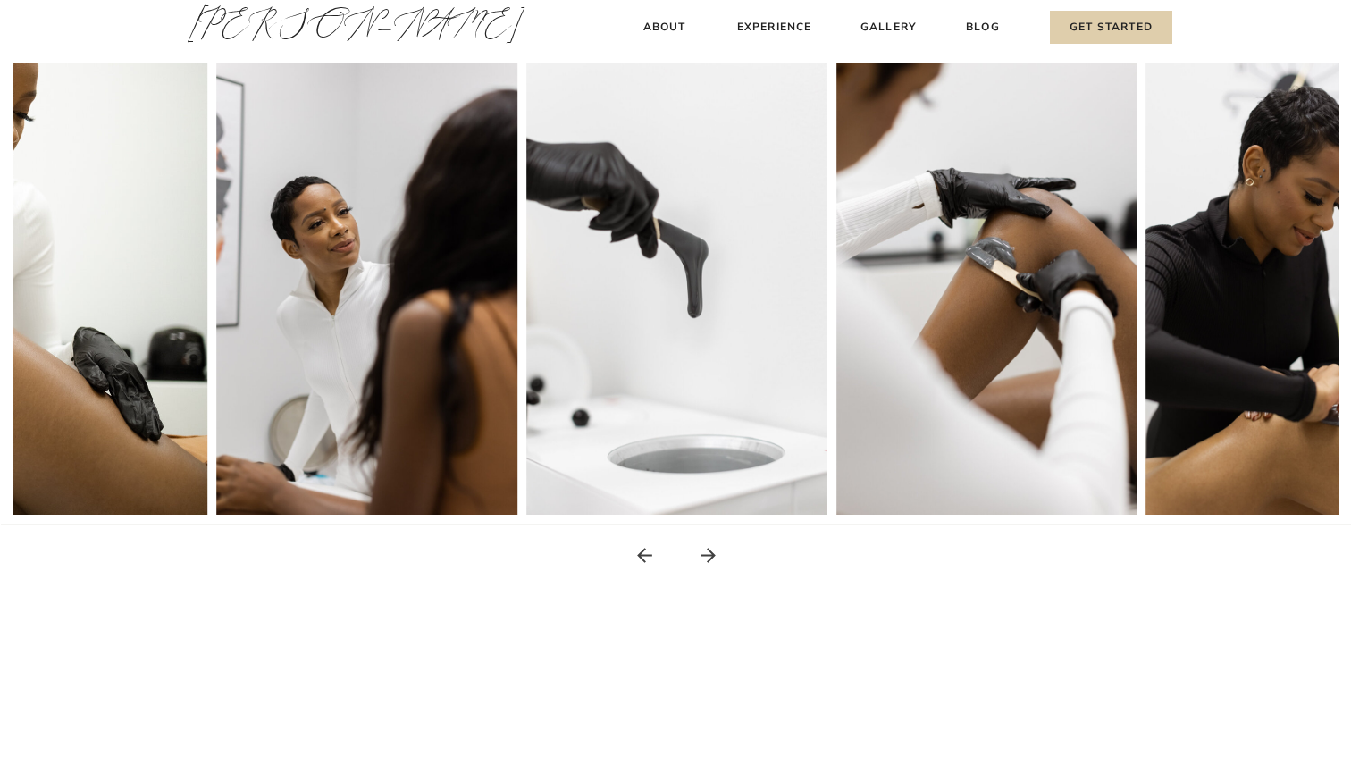
click at [709, 557] on icon at bounding box center [708, 555] width 22 height 22
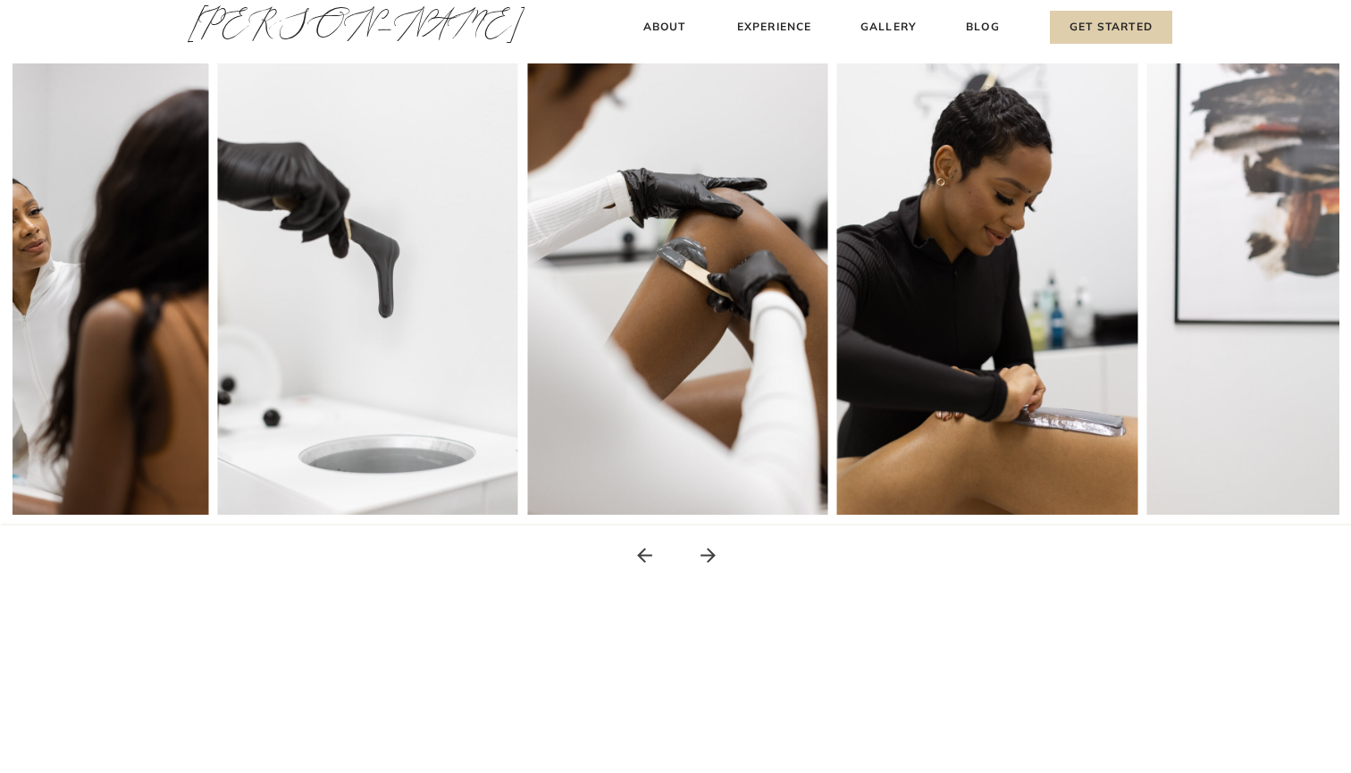
click at [709, 557] on icon at bounding box center [708, 555] width 22 height 22
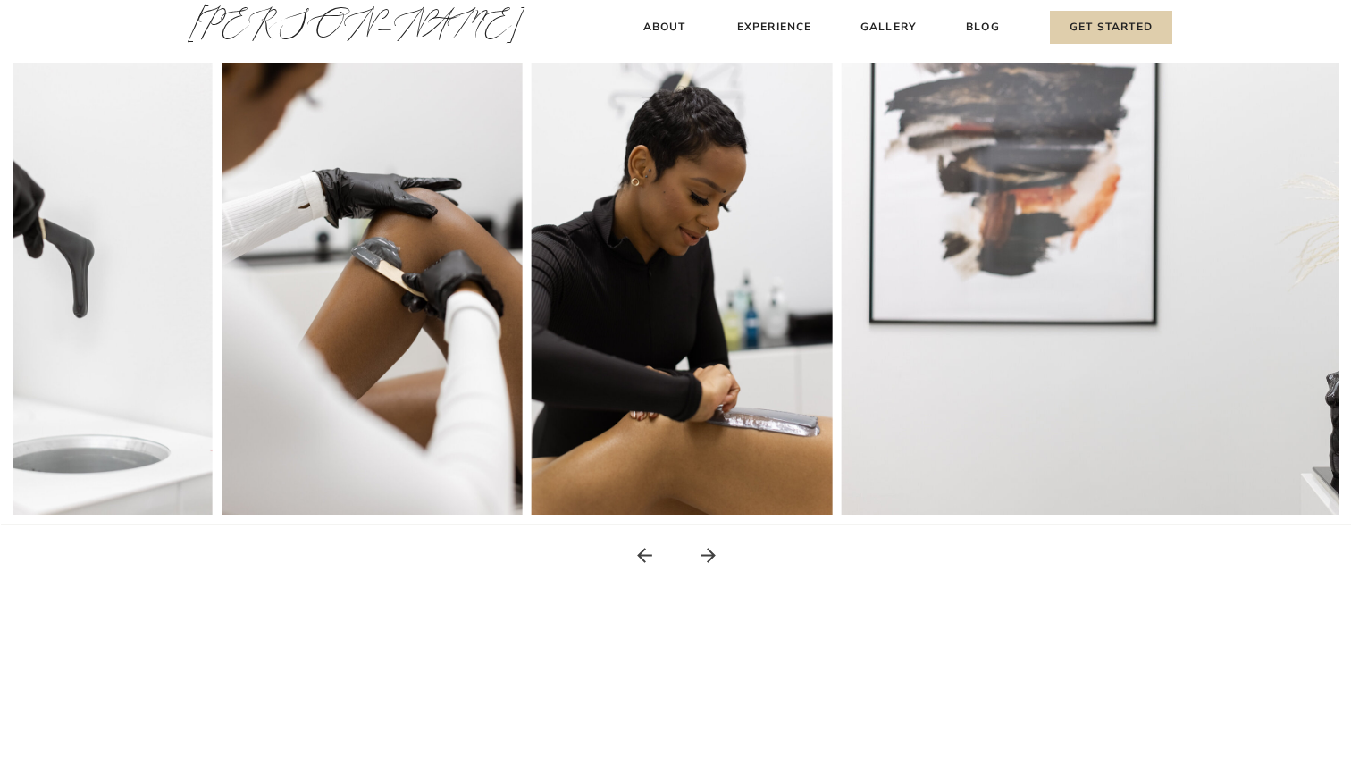
click at [709, 557] on icon at bounding box center [708, 555] width 22 height 22
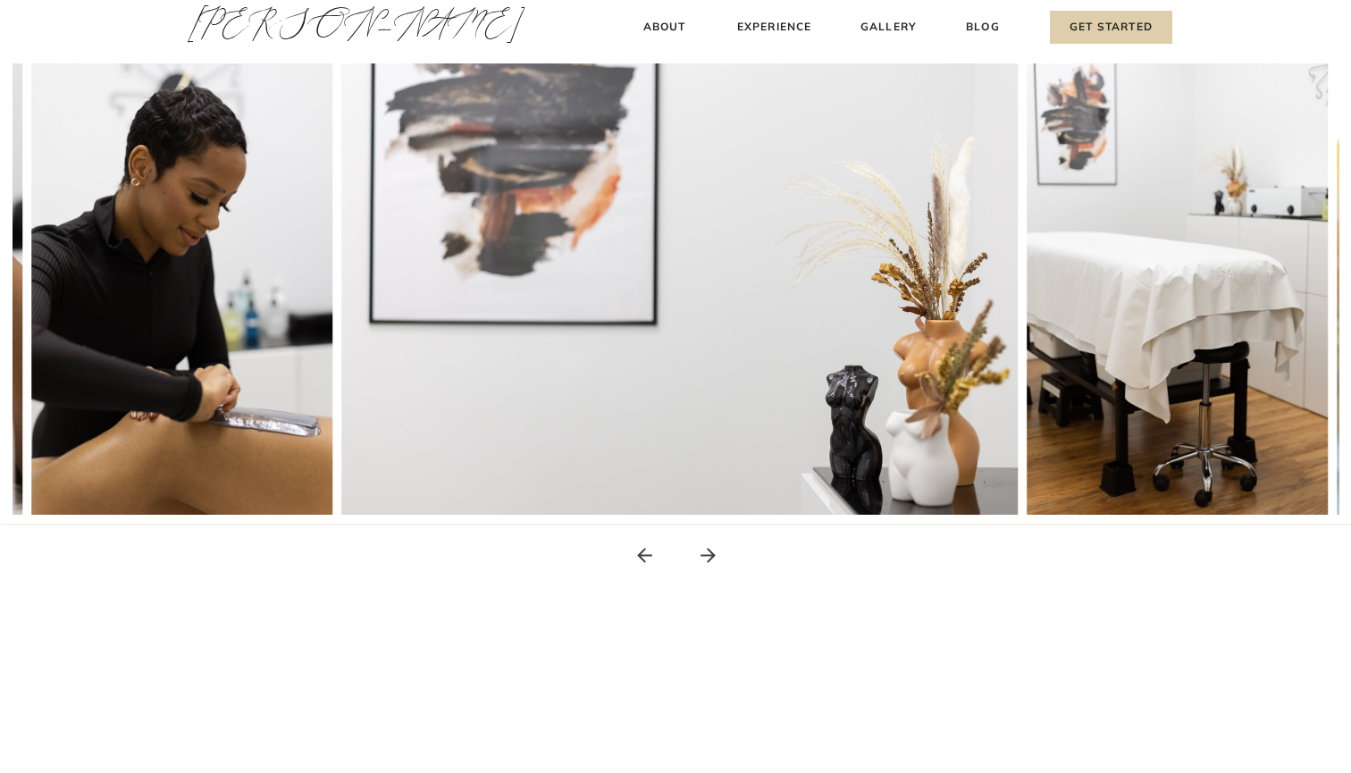
click at [709, 557] on icon at bounding box center [708, 555] width 22 height 22
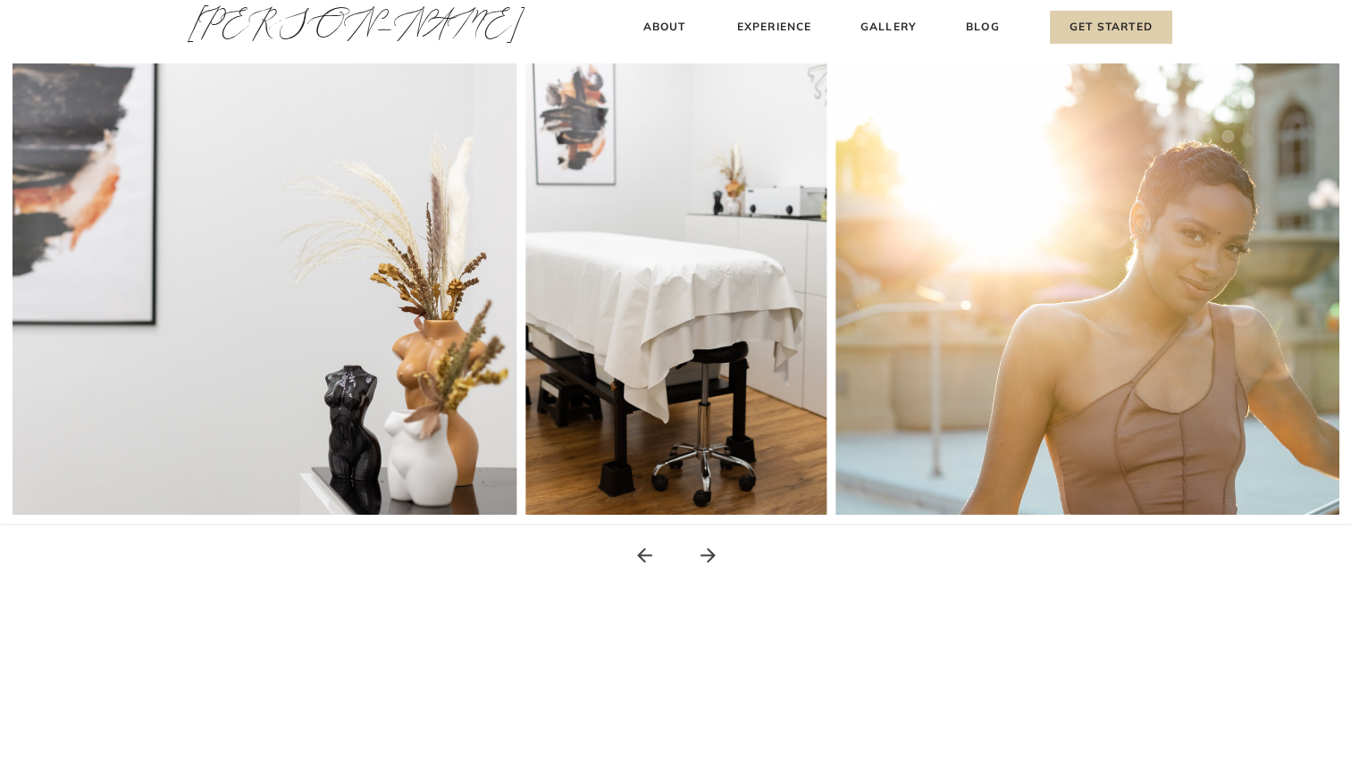
click at [709, 557] on icon at bounding box center [708, 555] width 22 height 22
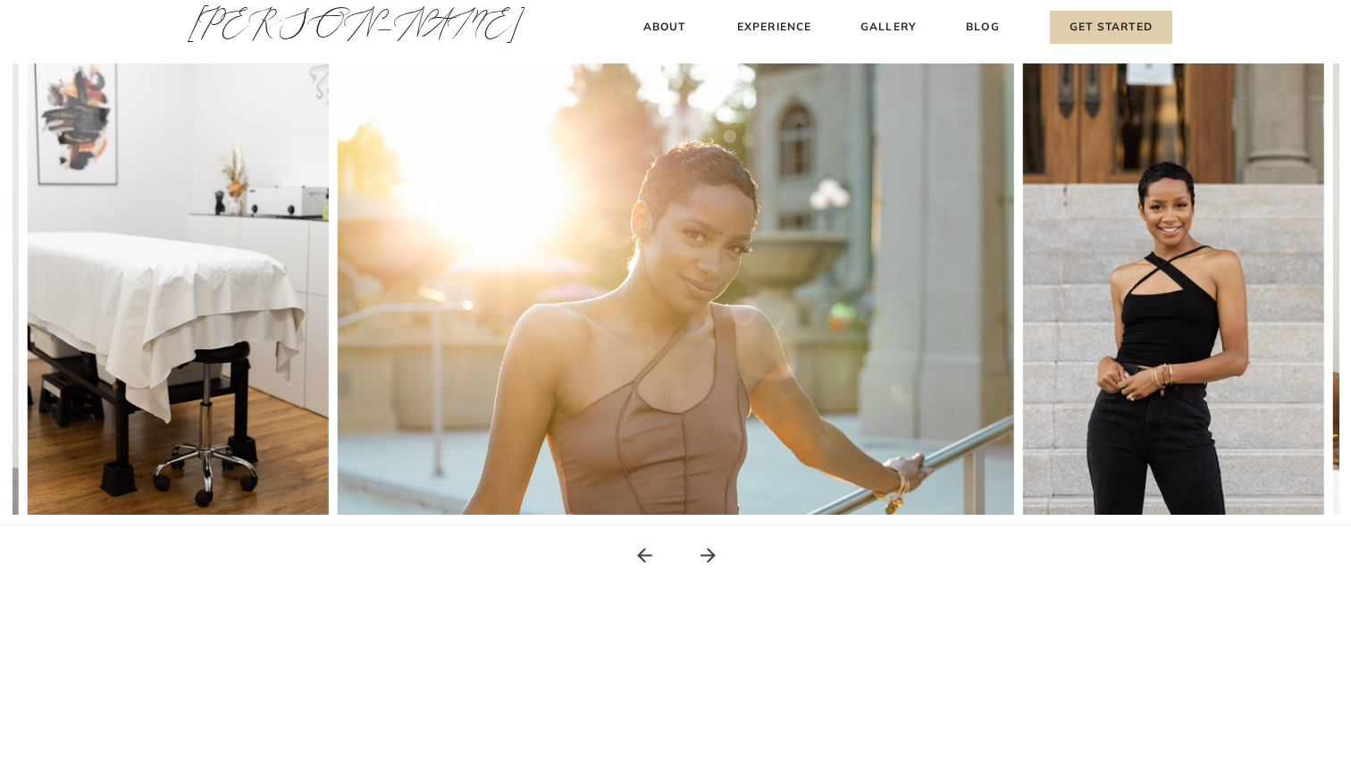
click at [709, 557] on icon at bounding box center [708, 555] width 22 height 22
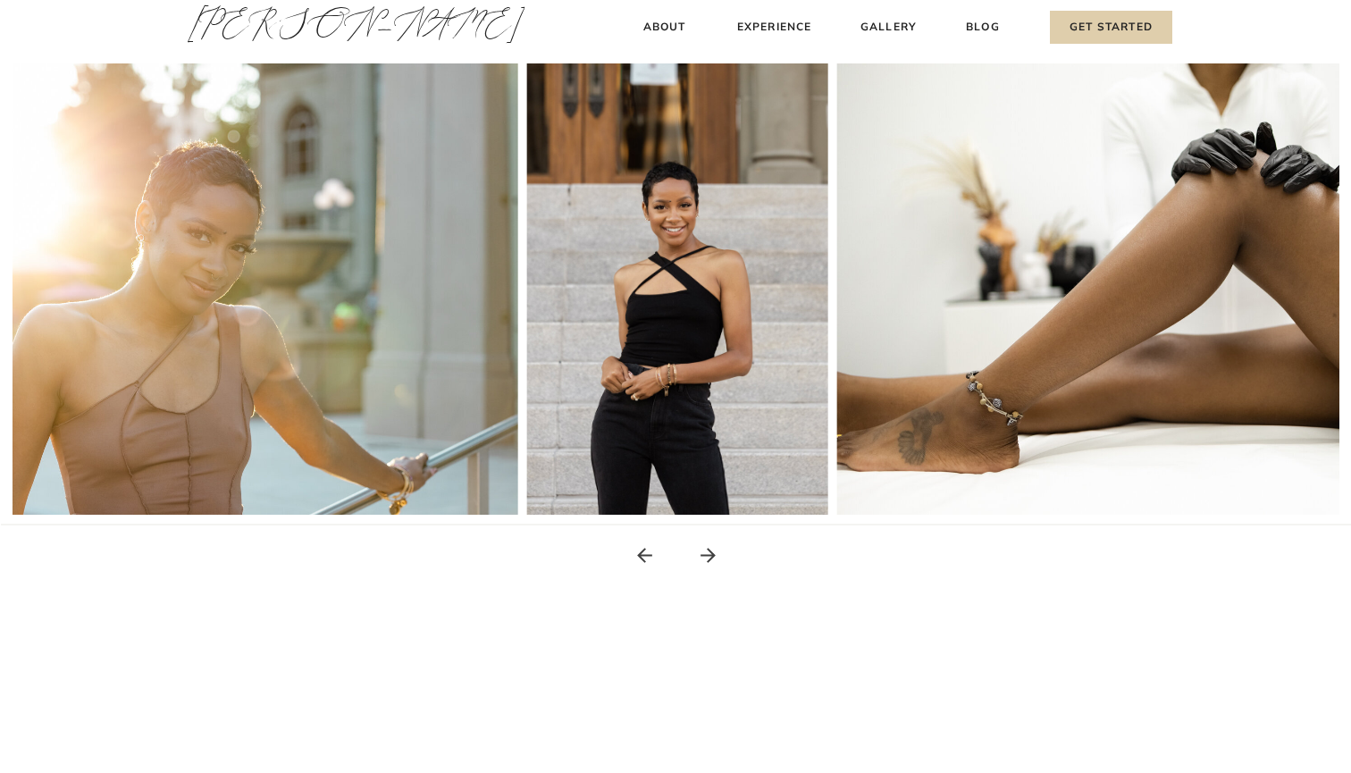
click at [709, 557] on icon at bounding box center [708, 555] width 22 height 22
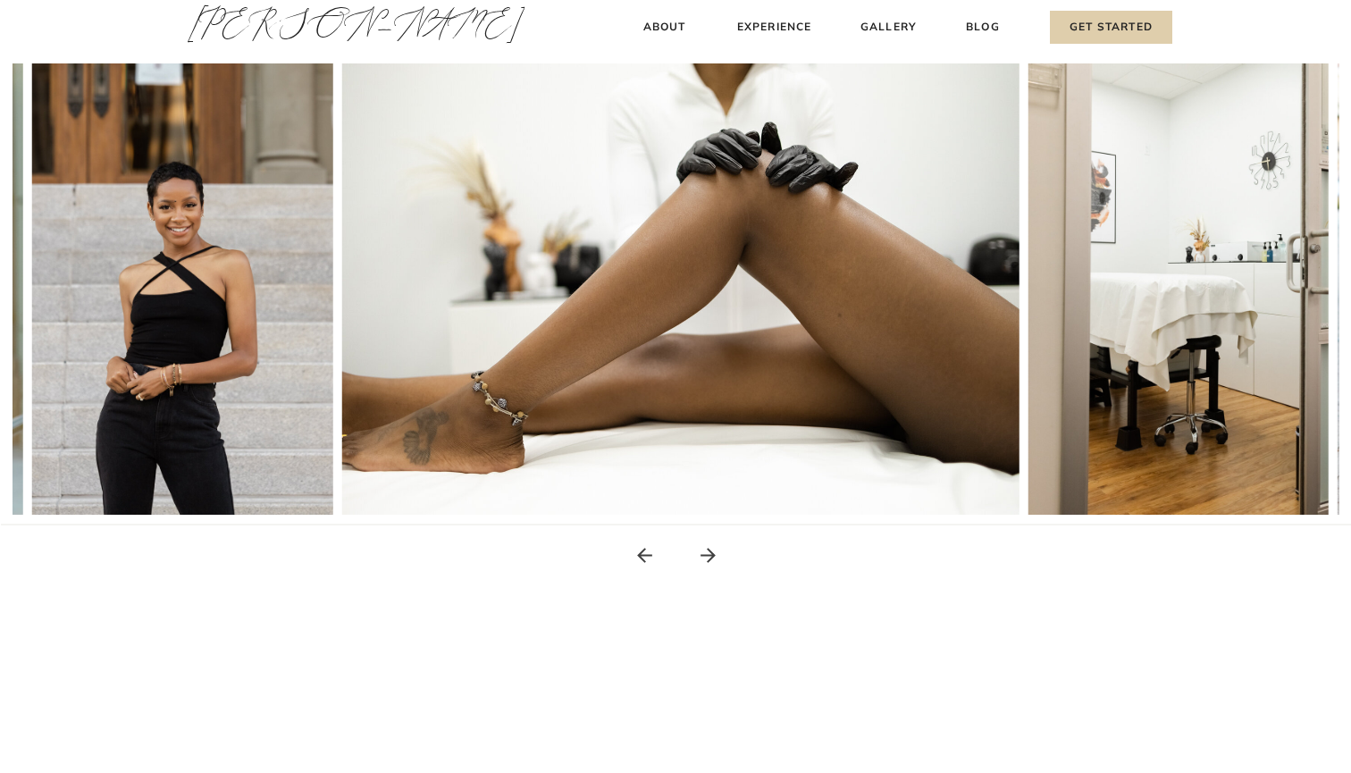
click at [709, 557] on icon at bounding box center [708, 555] width 22 height 22
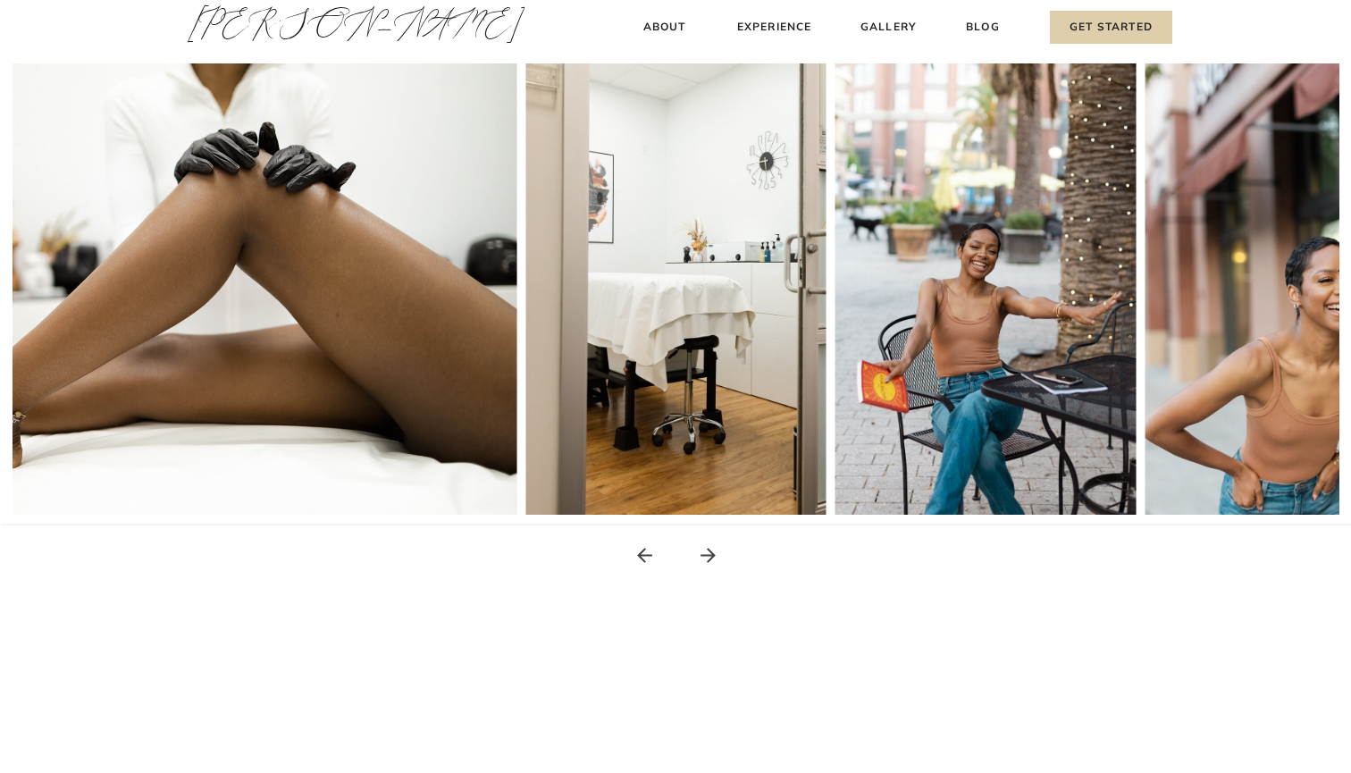
click at [709, 557] on icon at bounding box center [708, 555] width 22 height 22
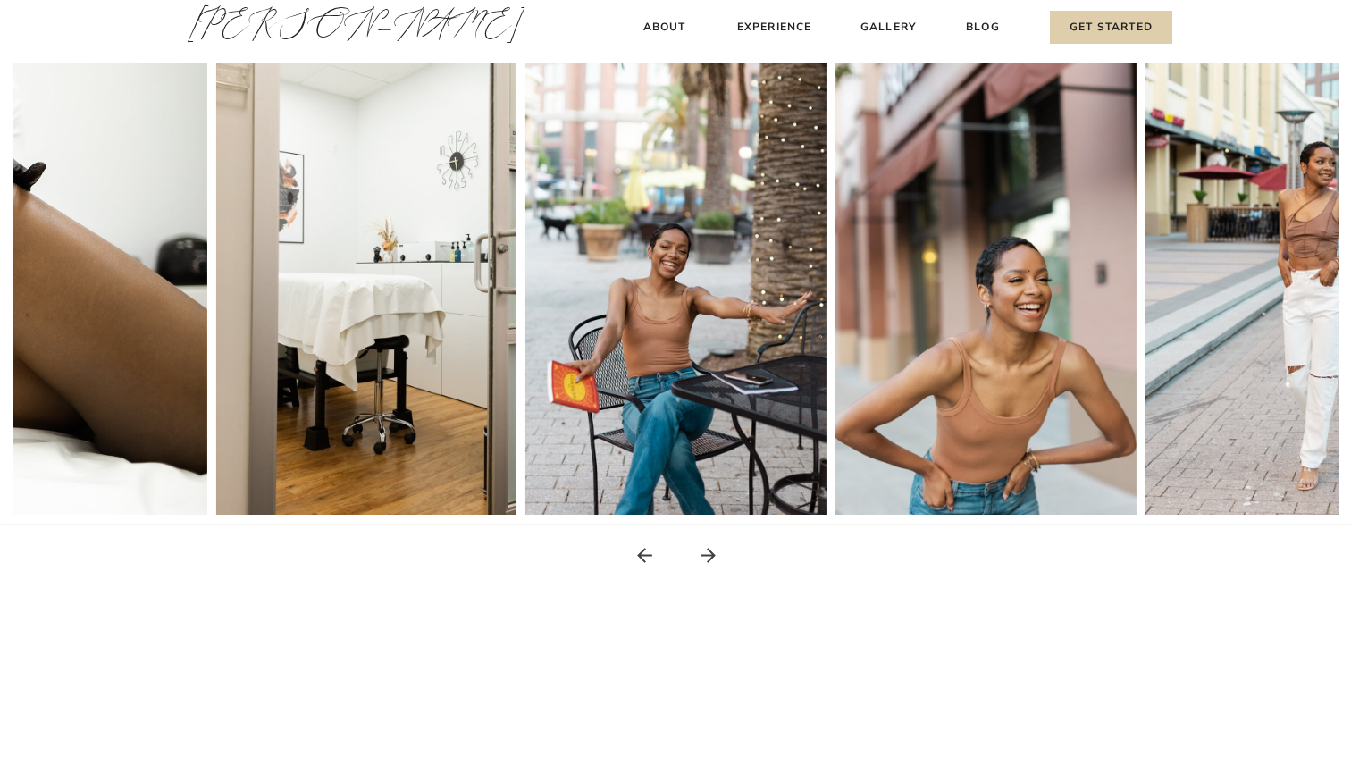
click at [709, 557] on icon at bounding box center [708, 555] width 22 height 22
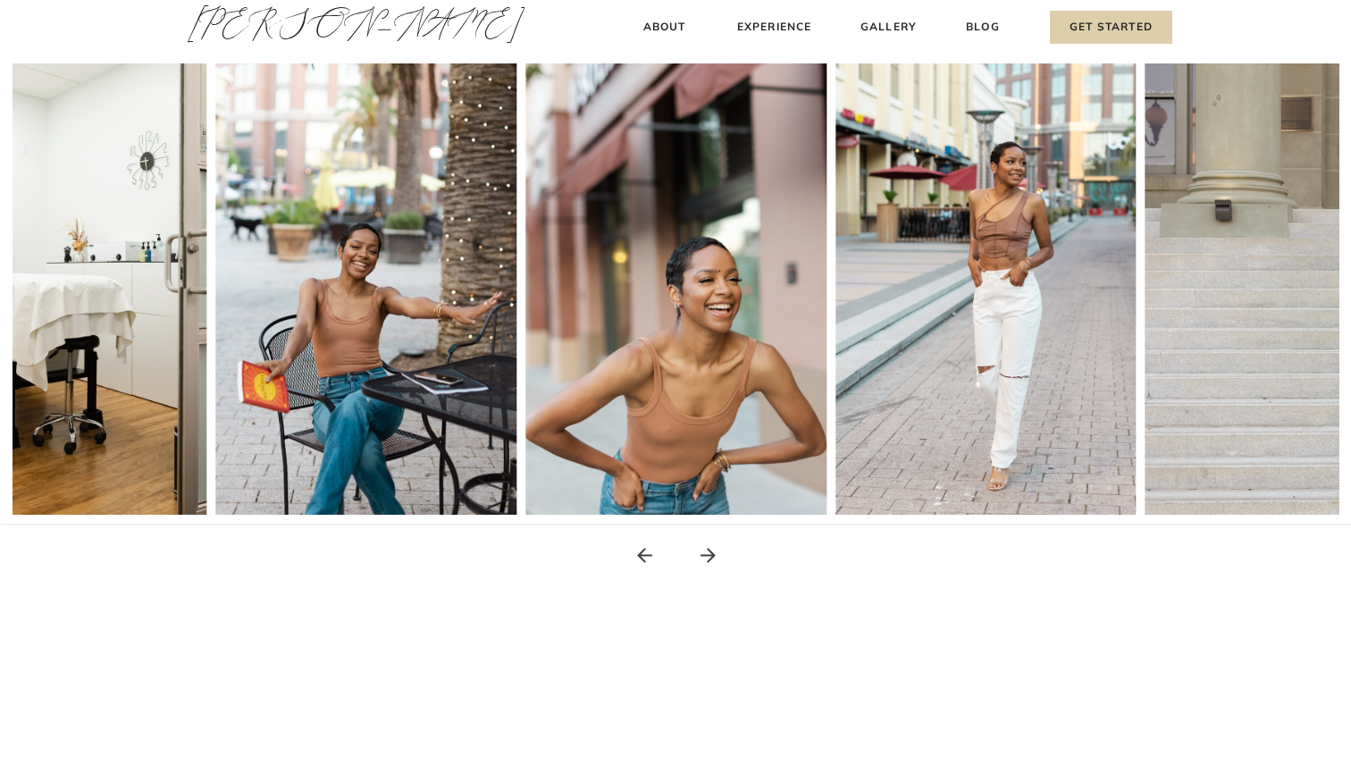
click at [709, 557] on icon at bounding box center [708, 555] width 22 height 22
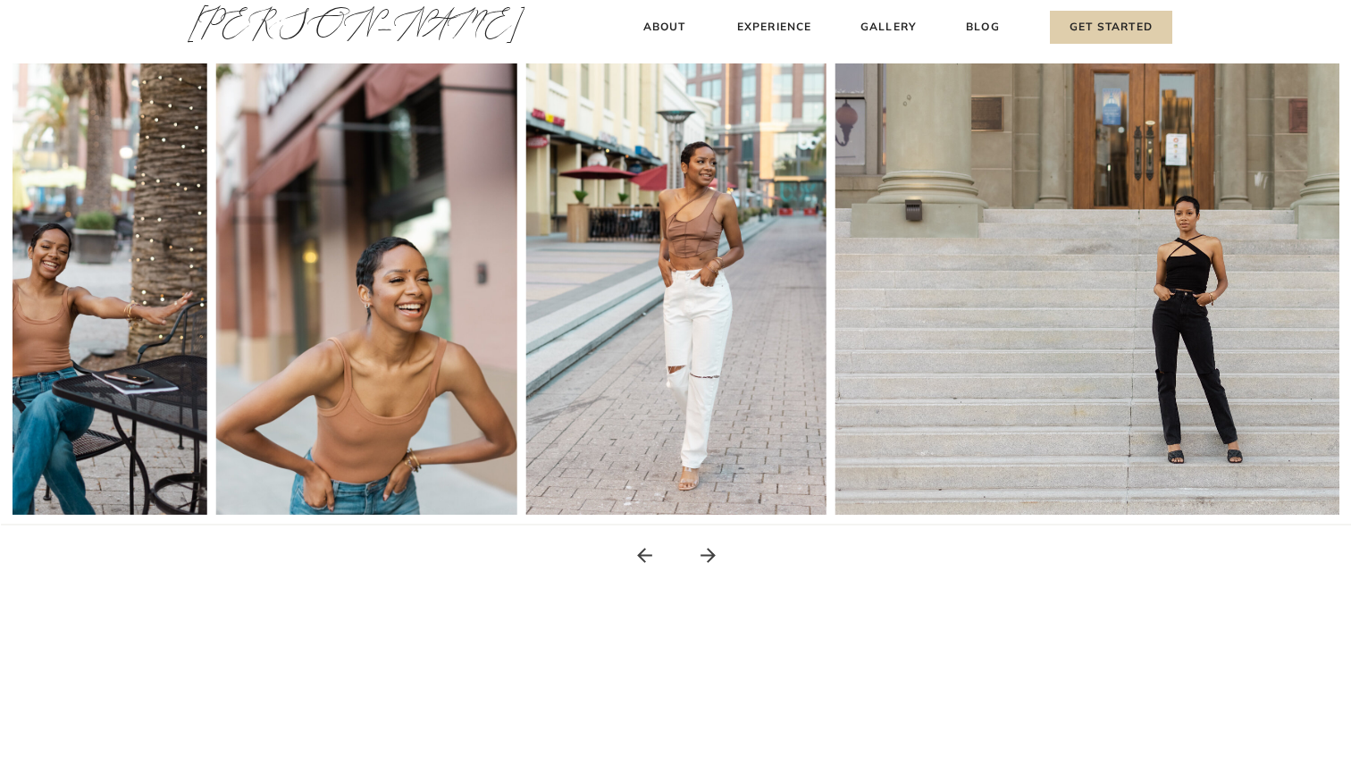
click at [709, 557] on icon at bounding box center [708, 555] width 22 height 22
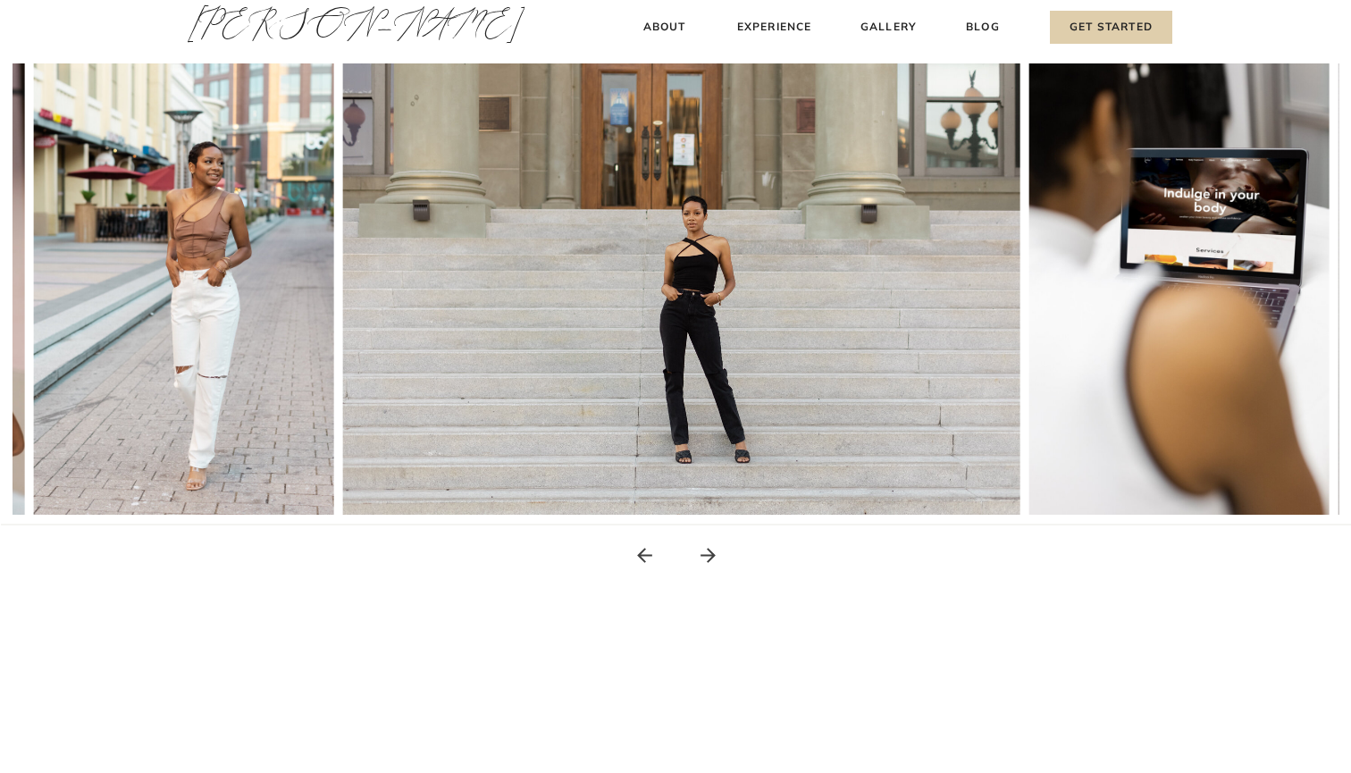
click at [709, 557] on icon at bounding box center [708, 555] width 22 height 22
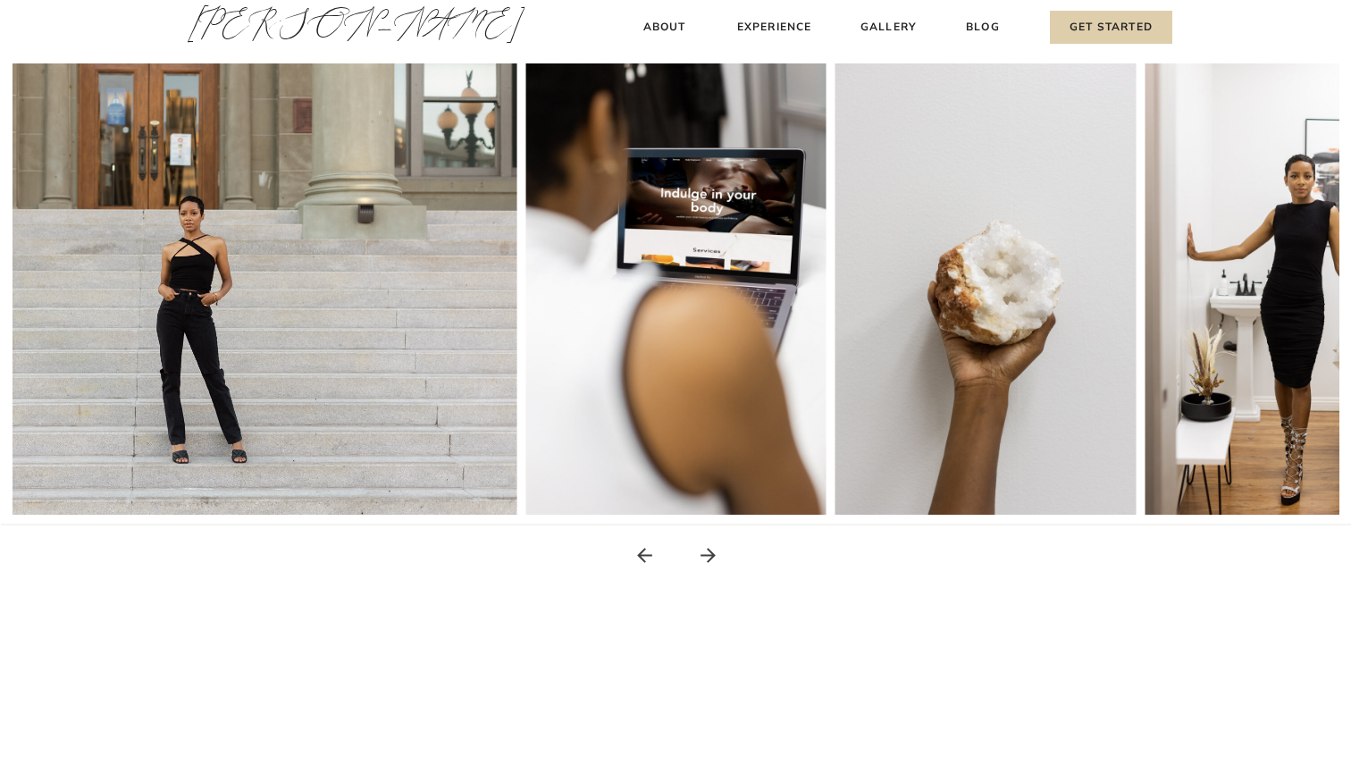
click at [709, 557] on icon at bounding box center [708, 555] width 22 height 22
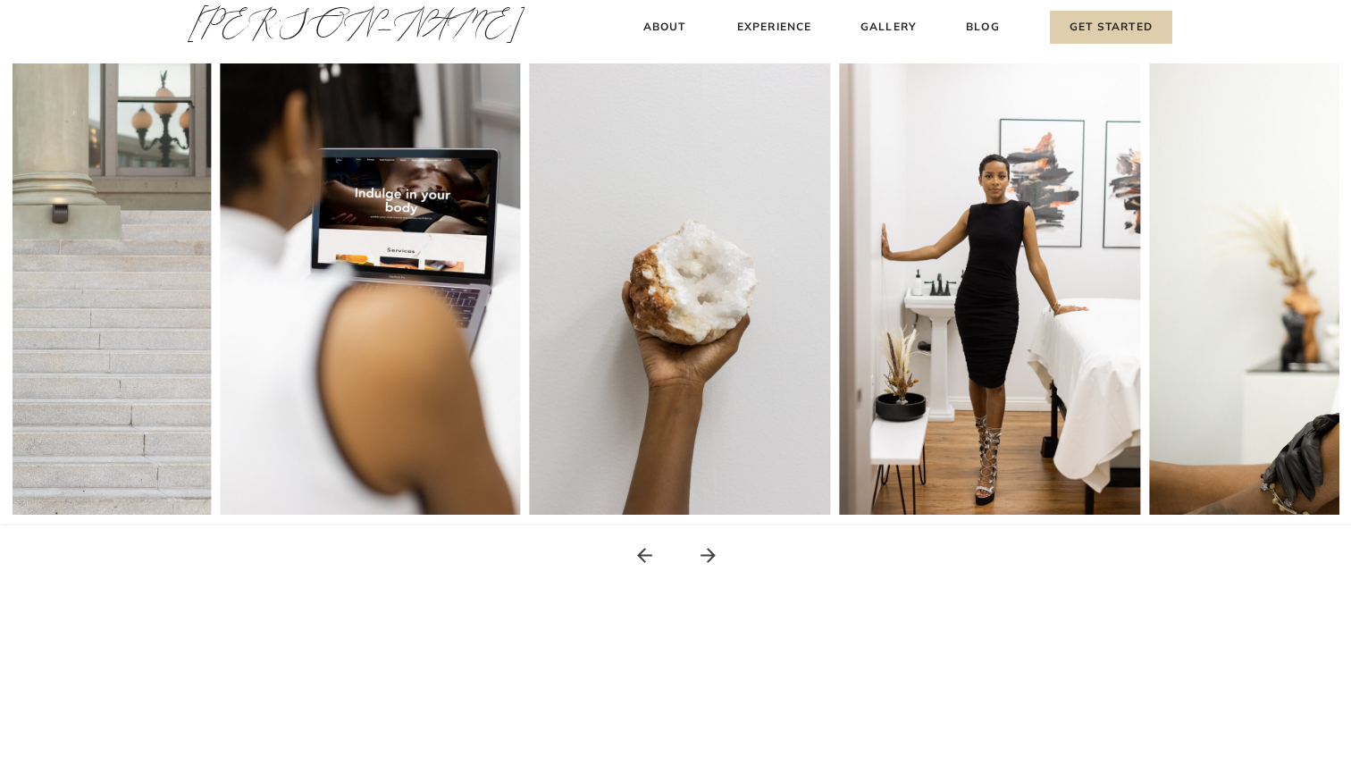
click at [709, 557] on icon at bounding box center [708, 555] width 22 height 22
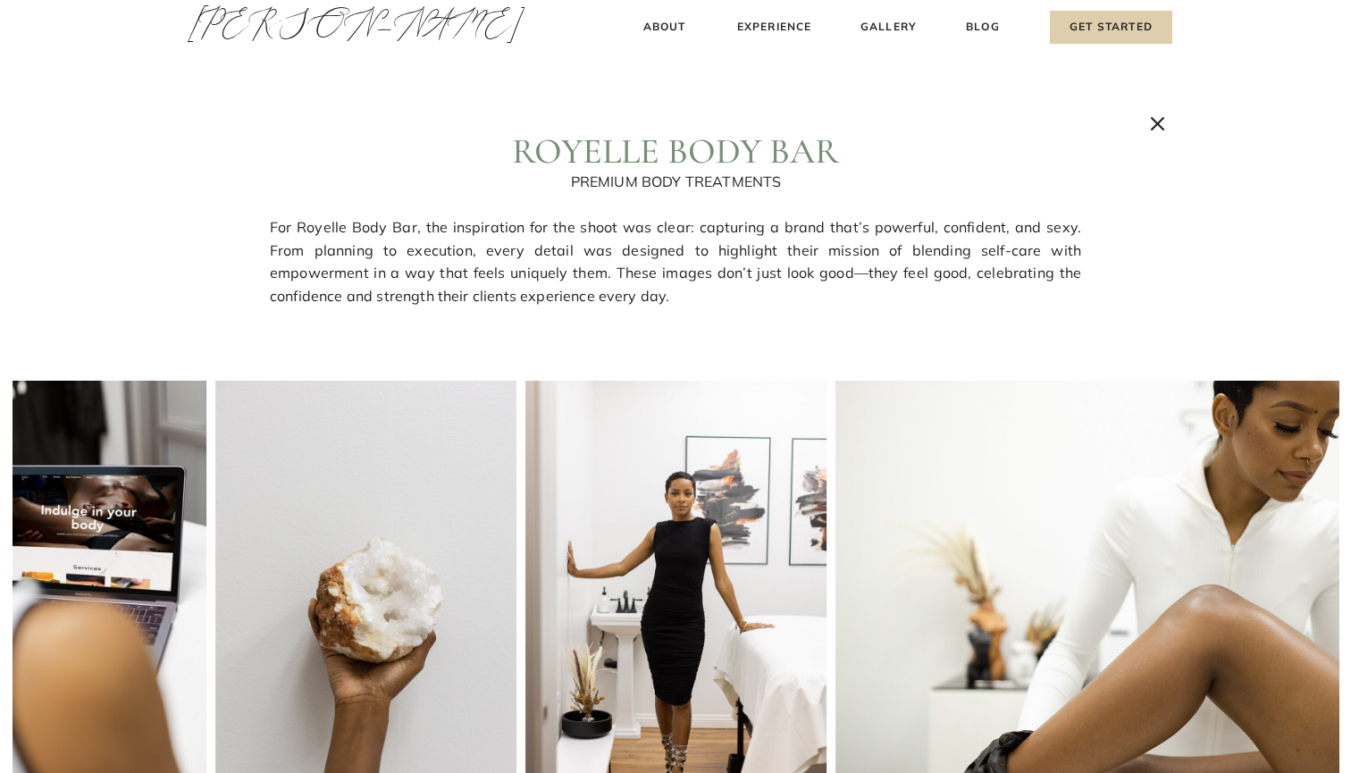
scroll to position [0, 0]
click at [1157, 120] on icon at bounding box center [1158, 124] width 24 height 24
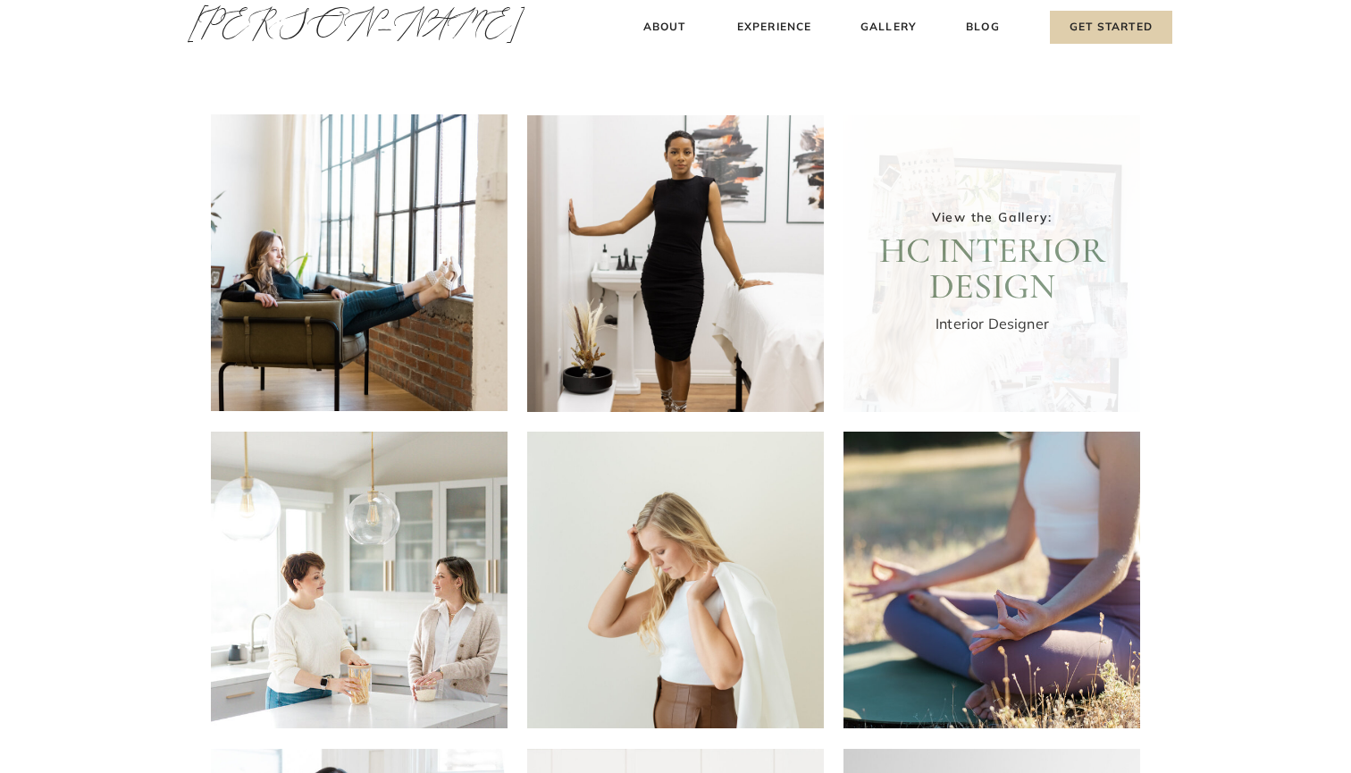
click at [1032, 367] on div at bounding box center [992, 263] width 297 height 297
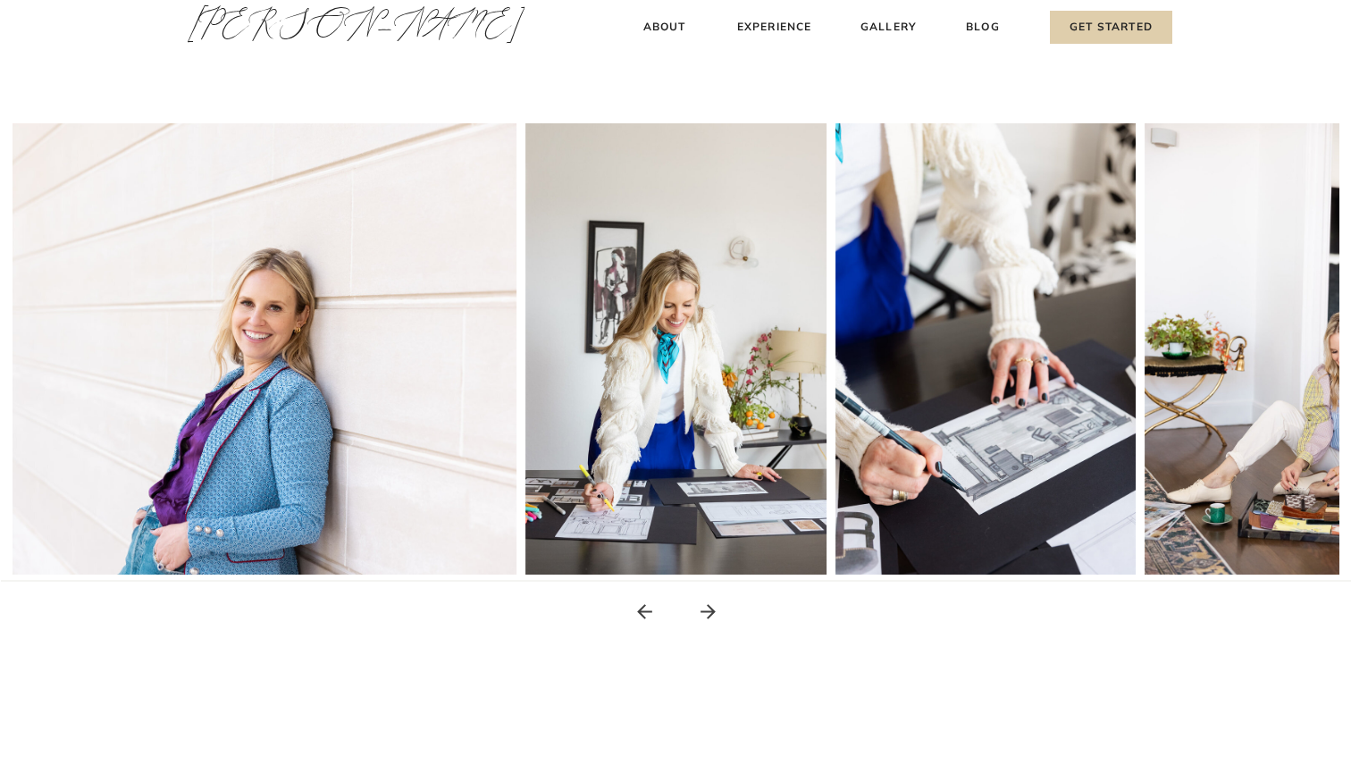
scroll to position [259, 0]
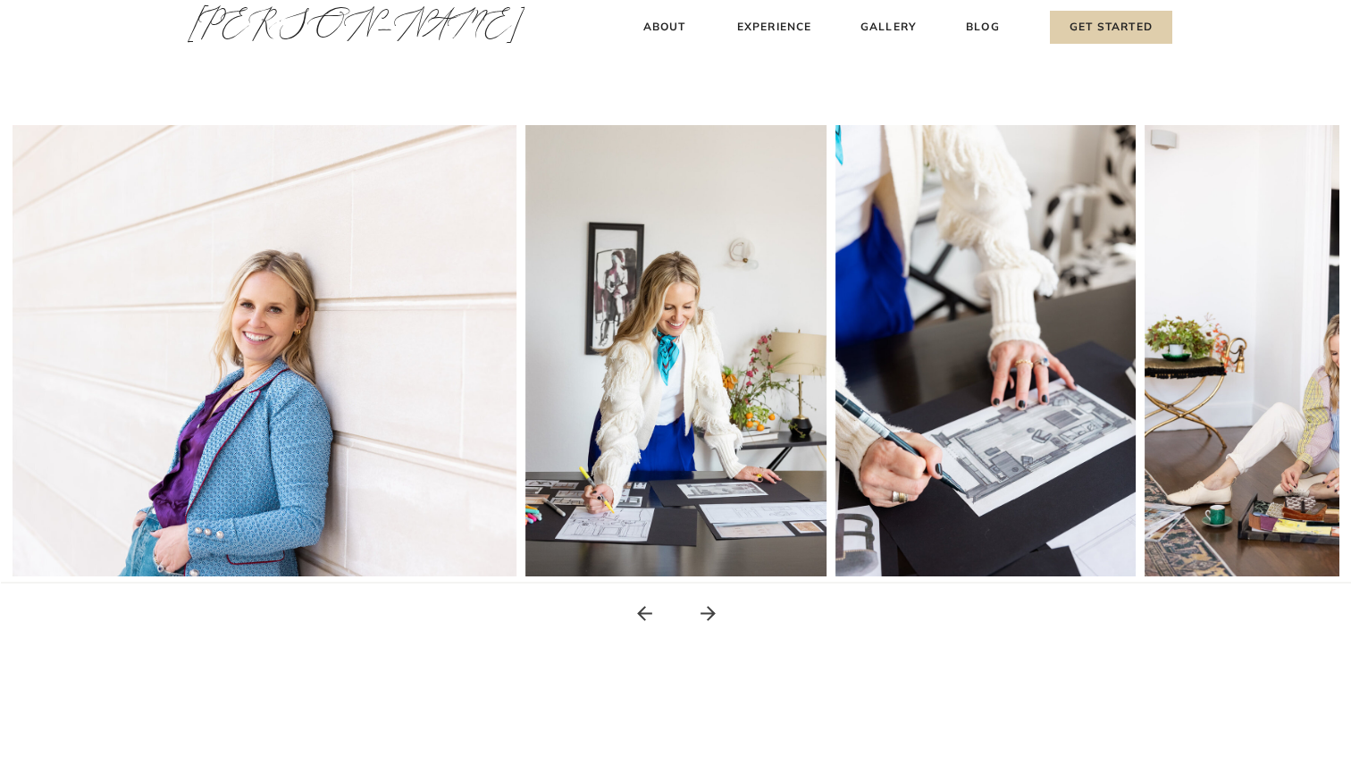
click at [710, 620] on icon at bounding box center [708, 613] width 22 height 22
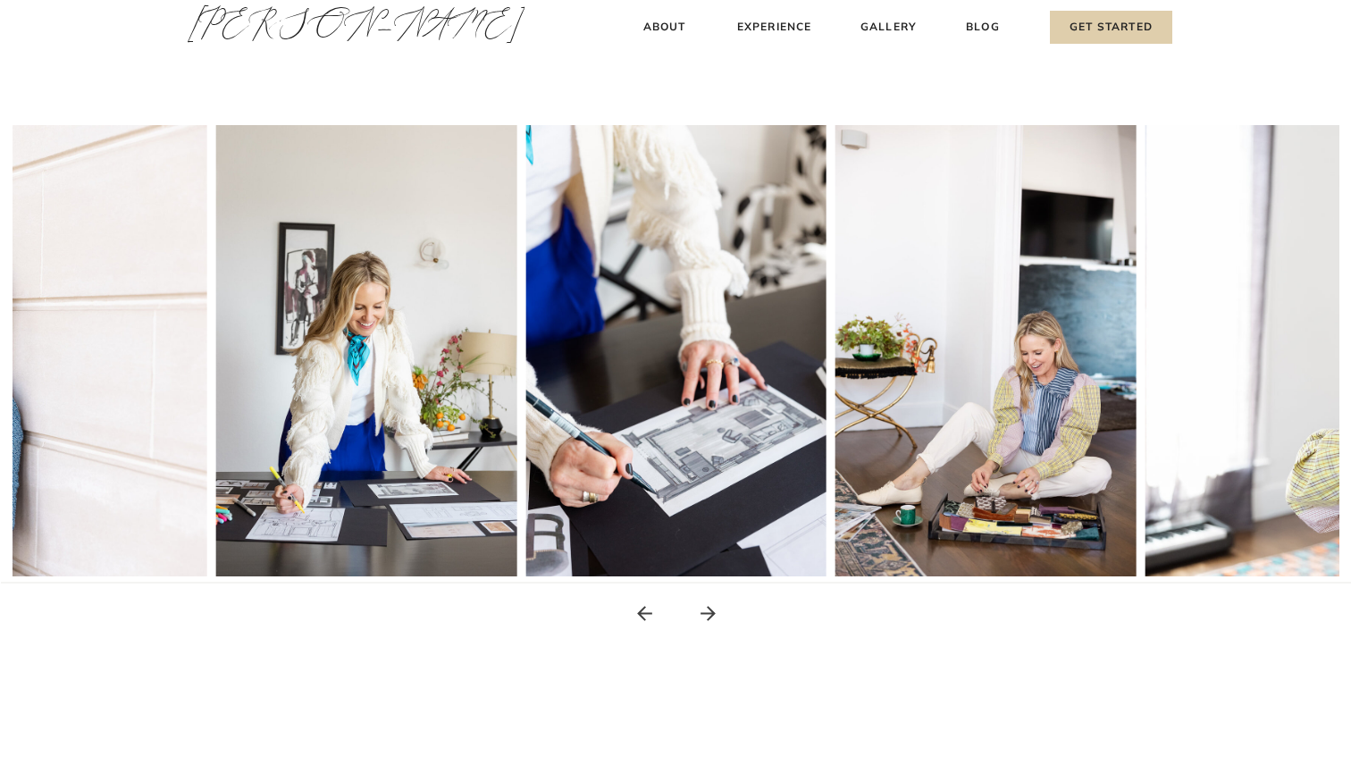
click at [710, 620] on icon at bounding box center [708, 613] width 22 height 22
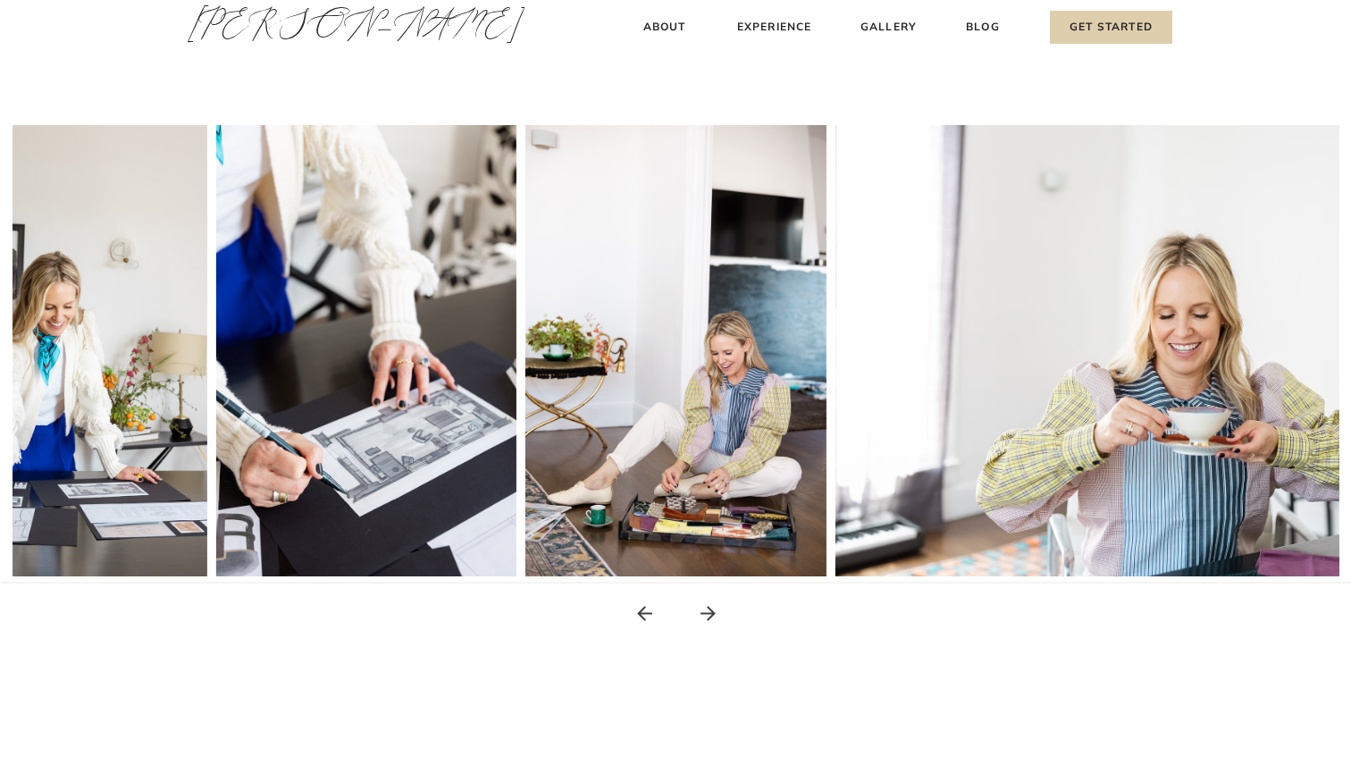
click at [710, 620] on icon at bounding box center [708, 613] width 22 height 22
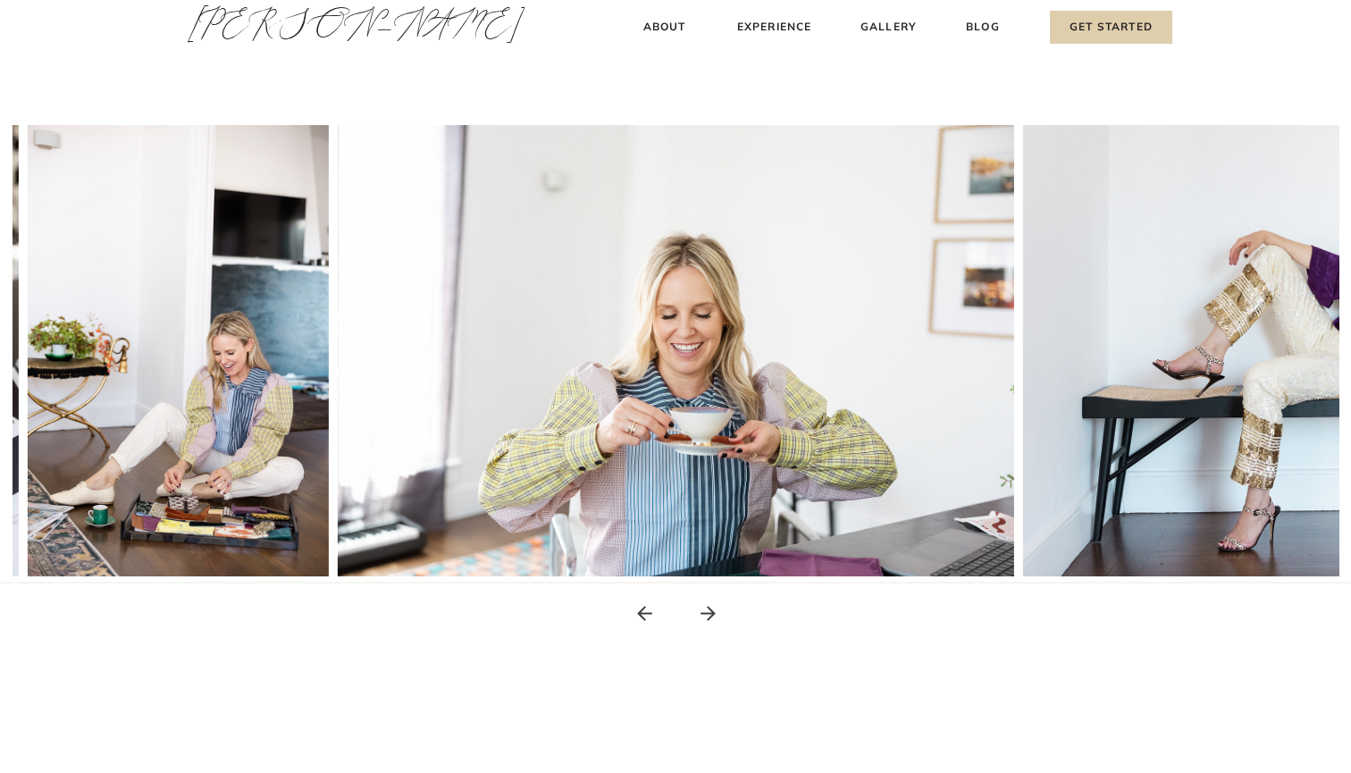
click at [710, 620] on icon at bounding box center [708, 613] width 22 height 22
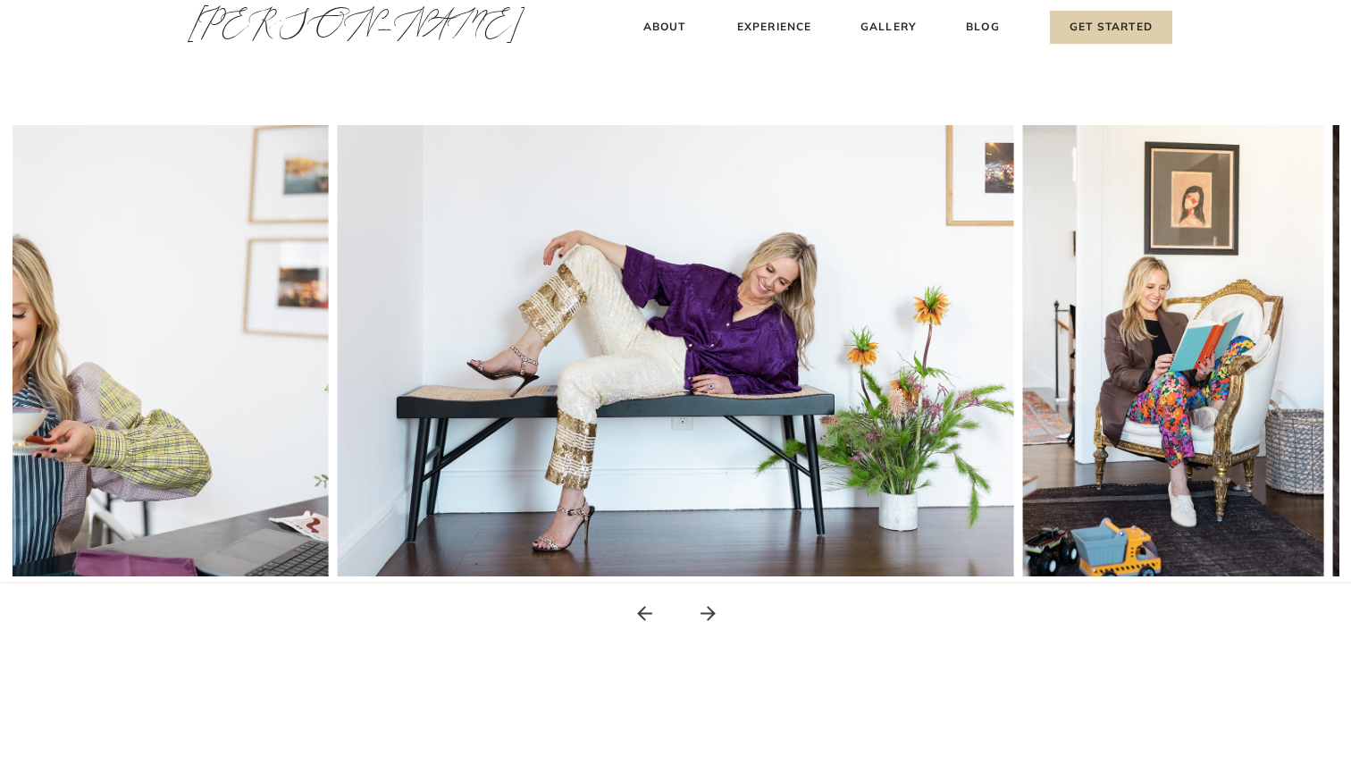
click at [710, 620] on icon at bounding box center [708, 613] width 22 height 22
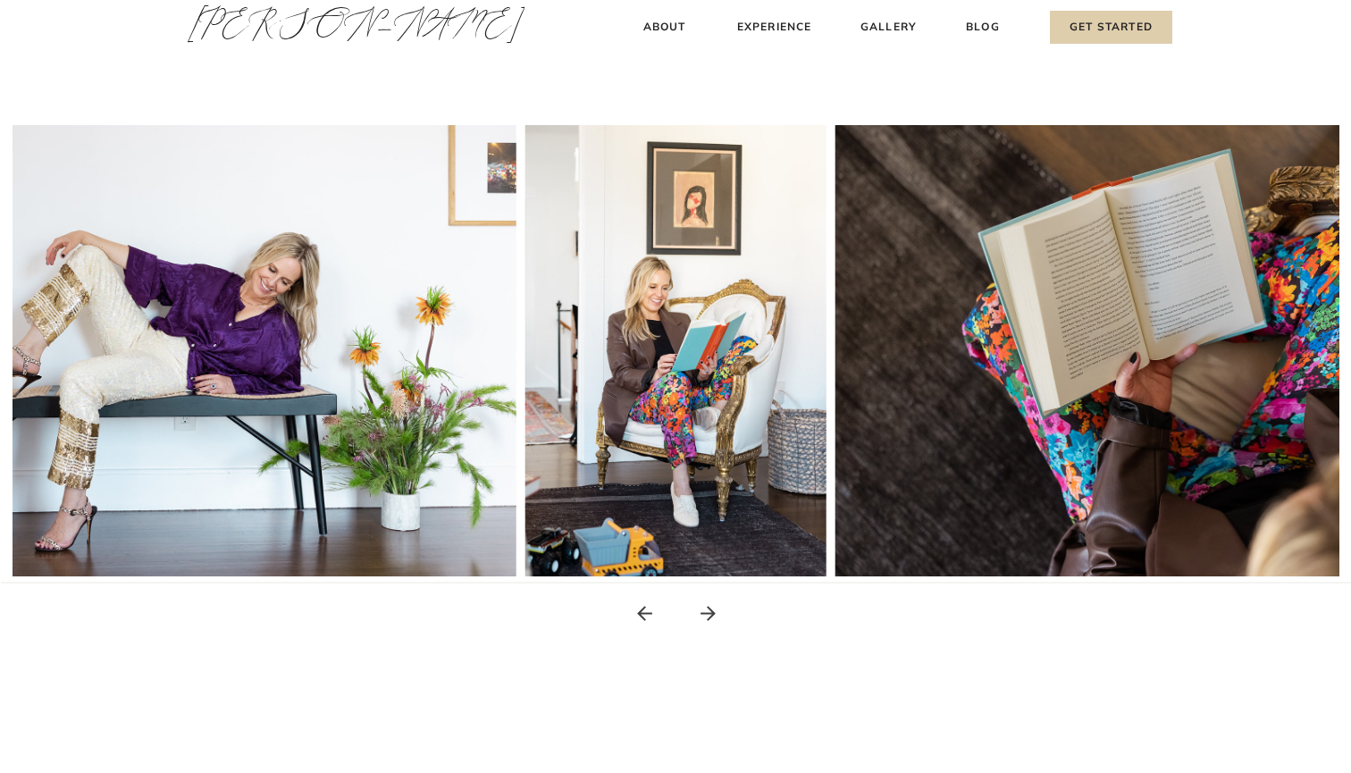
click at [710, 620] on icon at bounding box center [708, 613] width 22 height 22
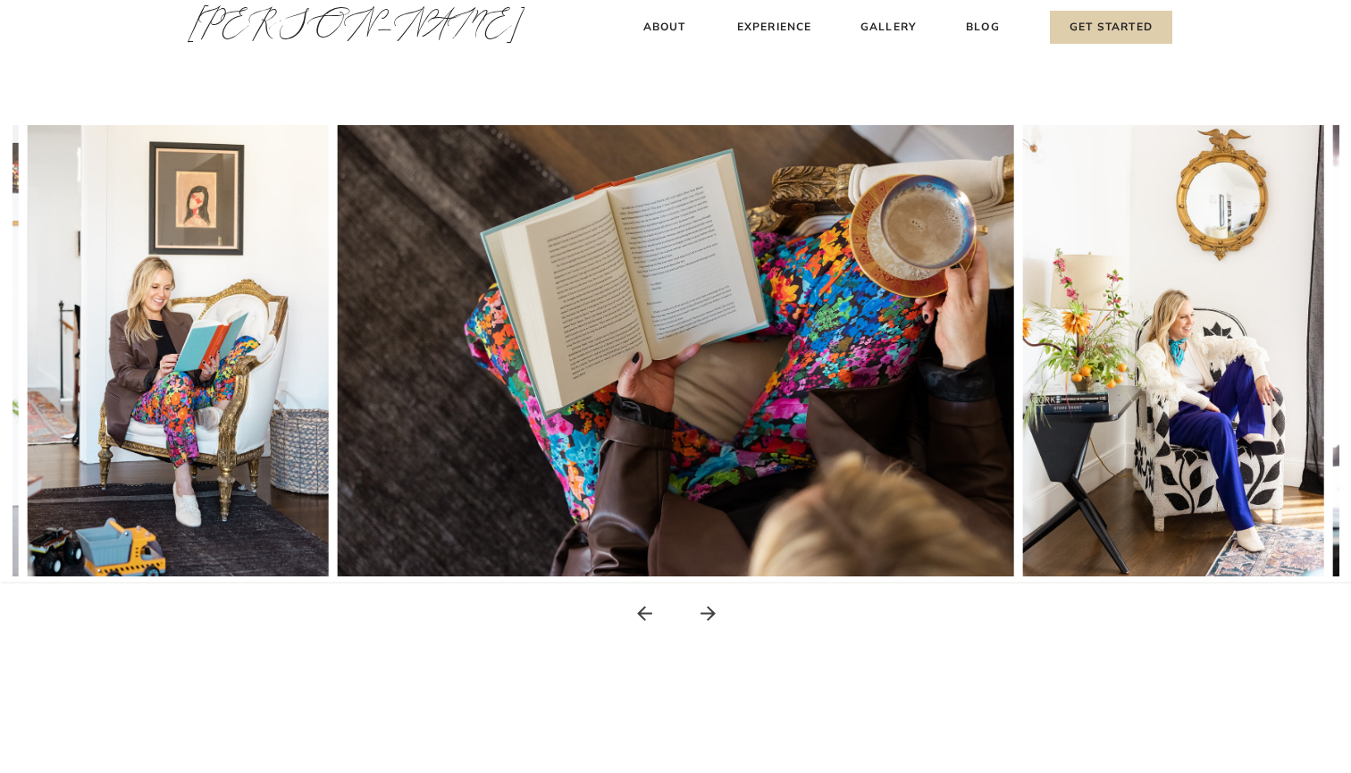
click at [710, 620] on icon at bounding box center [708, 613] width 22 height 22
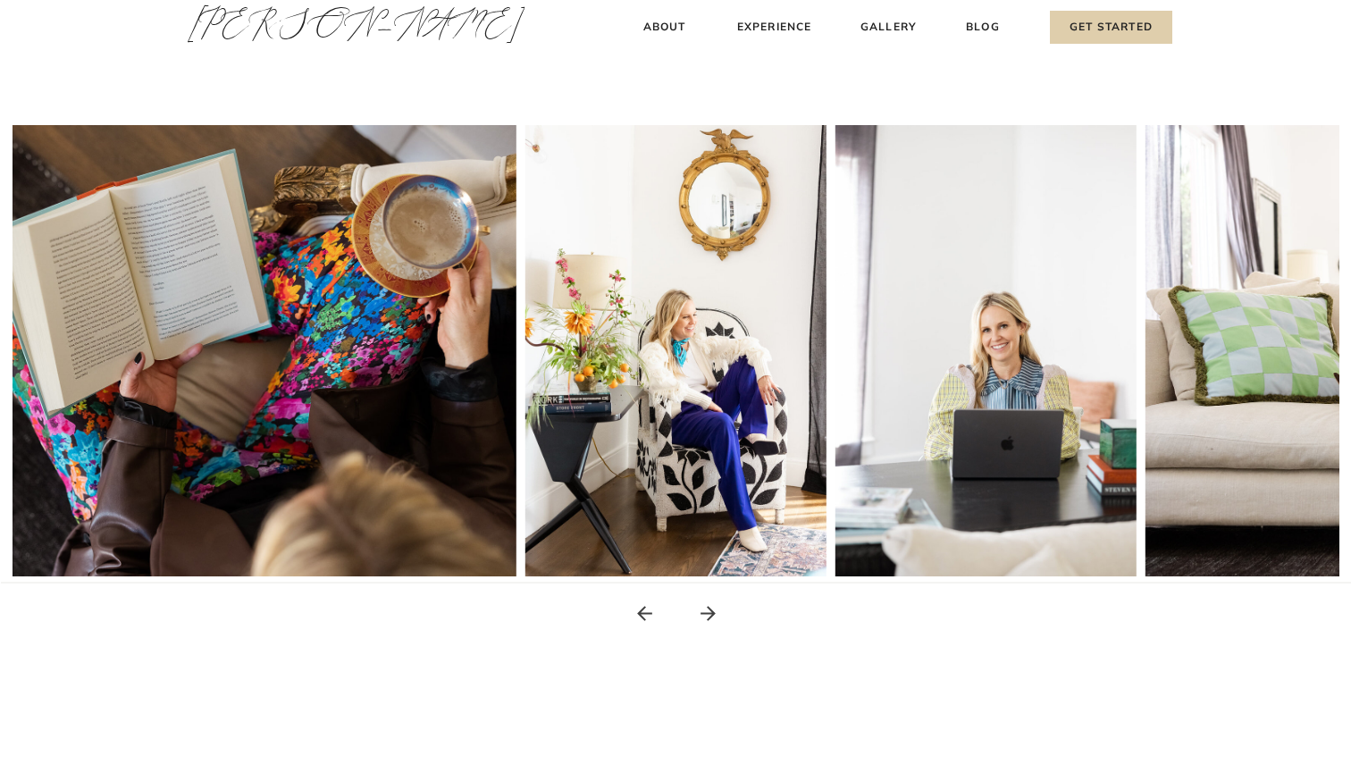
click at [710, 620] on icon at bounding box center [708, 613] width 22 height 22
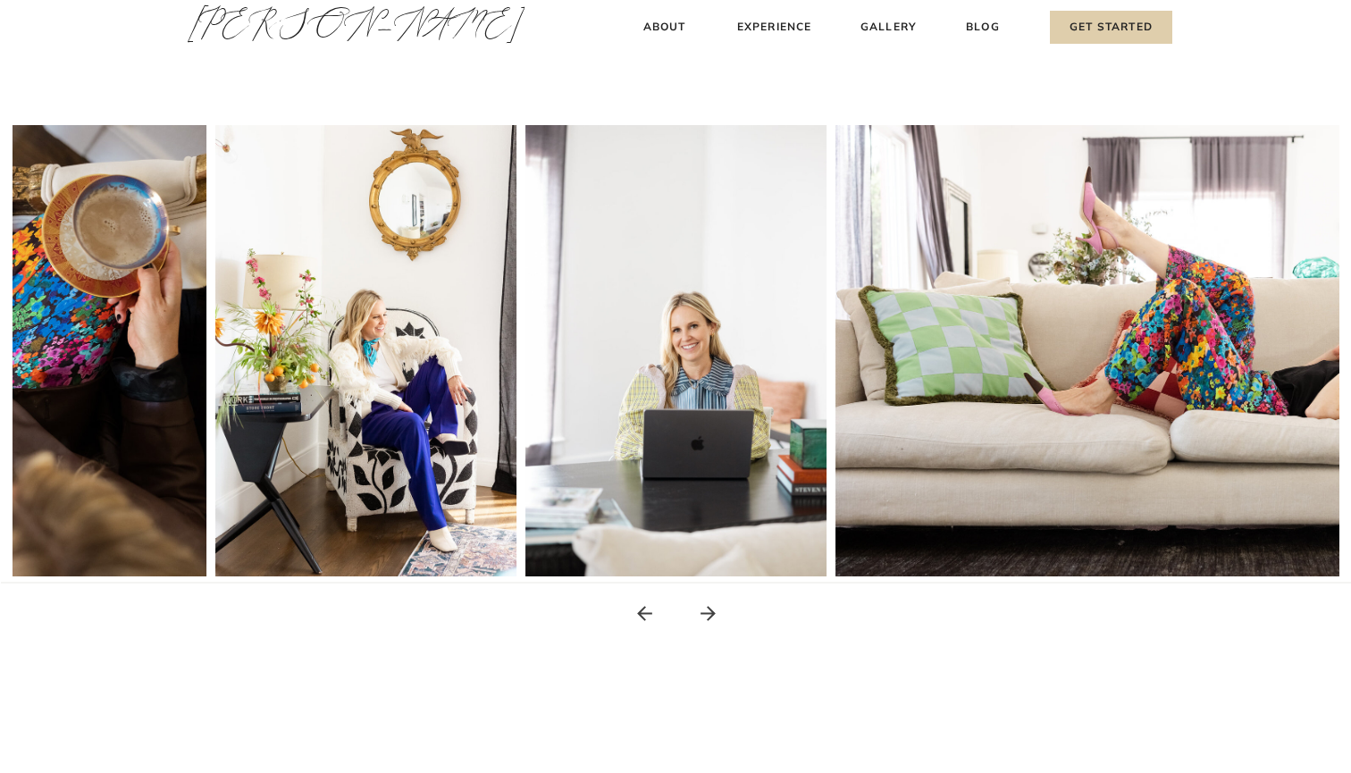
click at [710, 620] on icon at bounding box center [708, 613] width 22 height 22
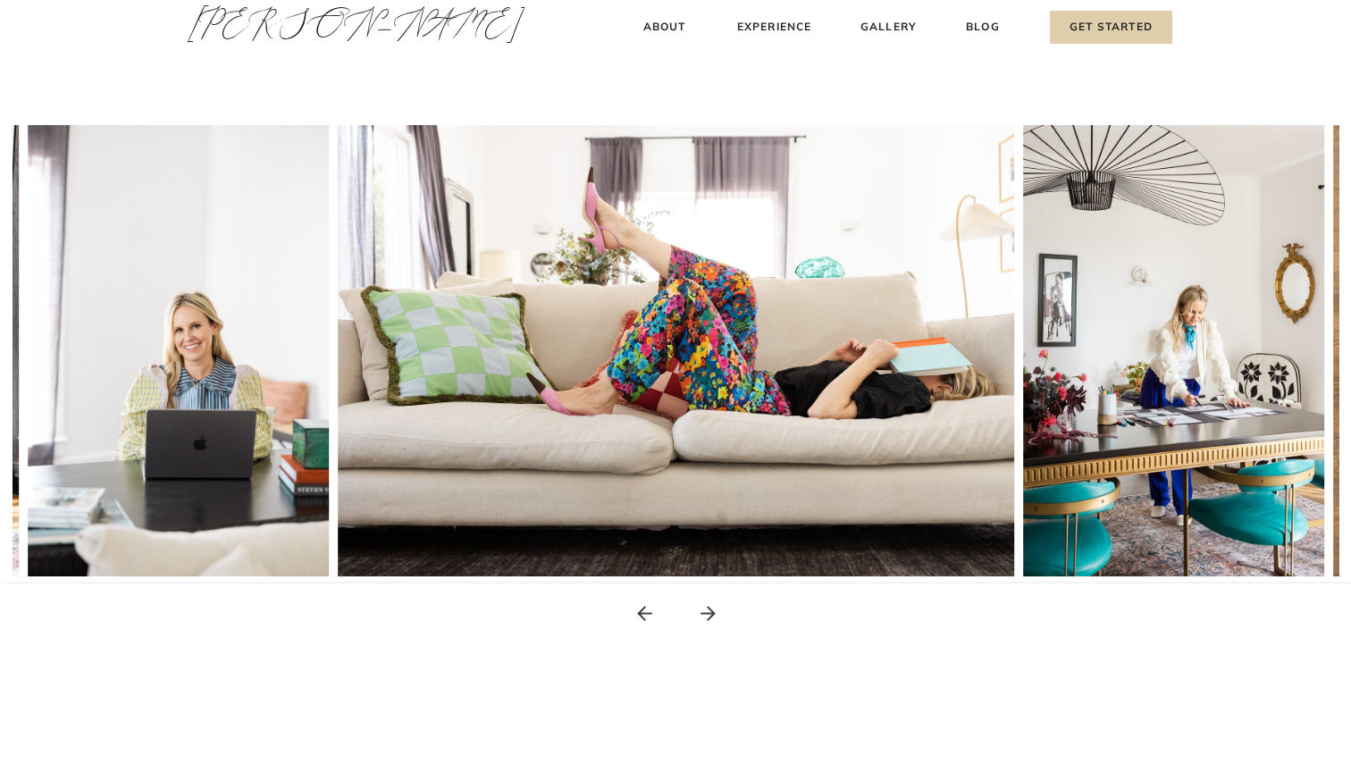
click at [710, 620] on icon at bounding box center [708, 613] width 22 height 22
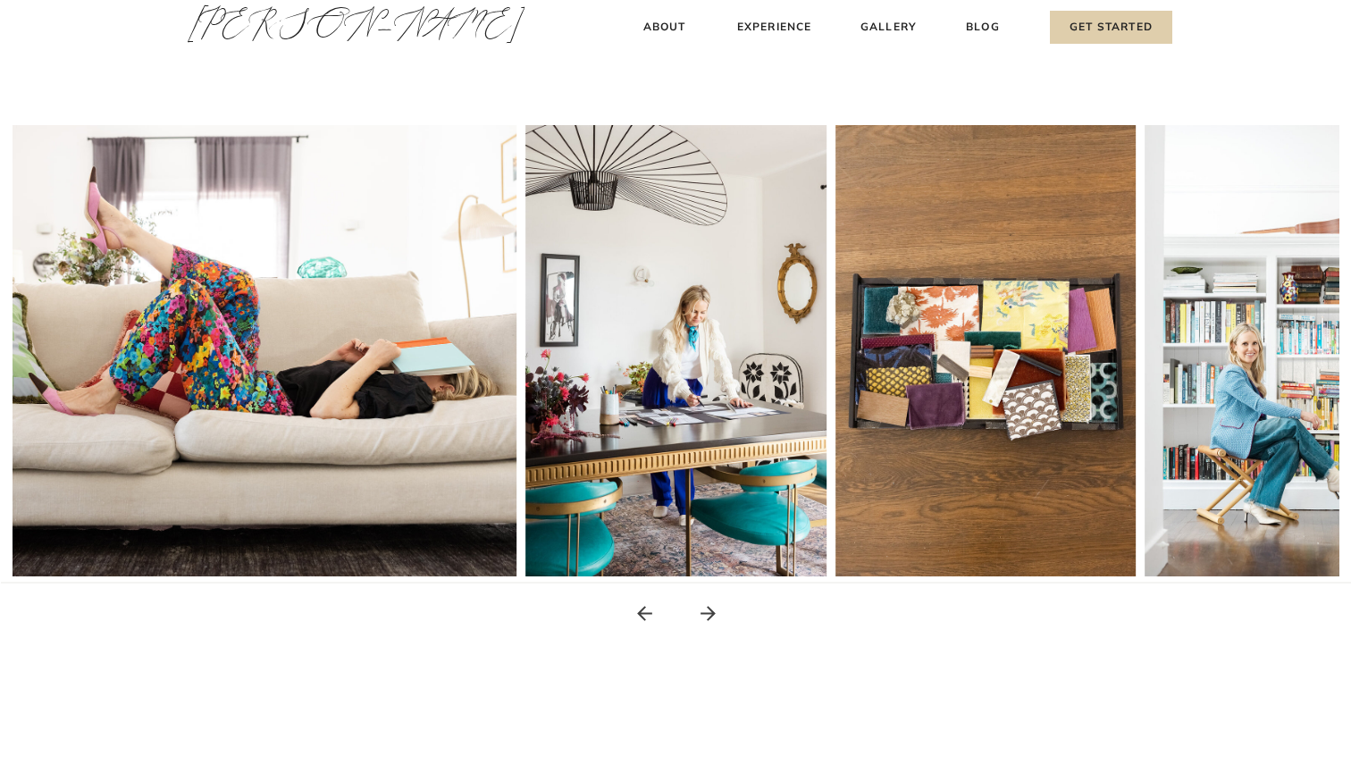
click at [710, 620] on icon at bounding box center [708, 613] width 22 height 22
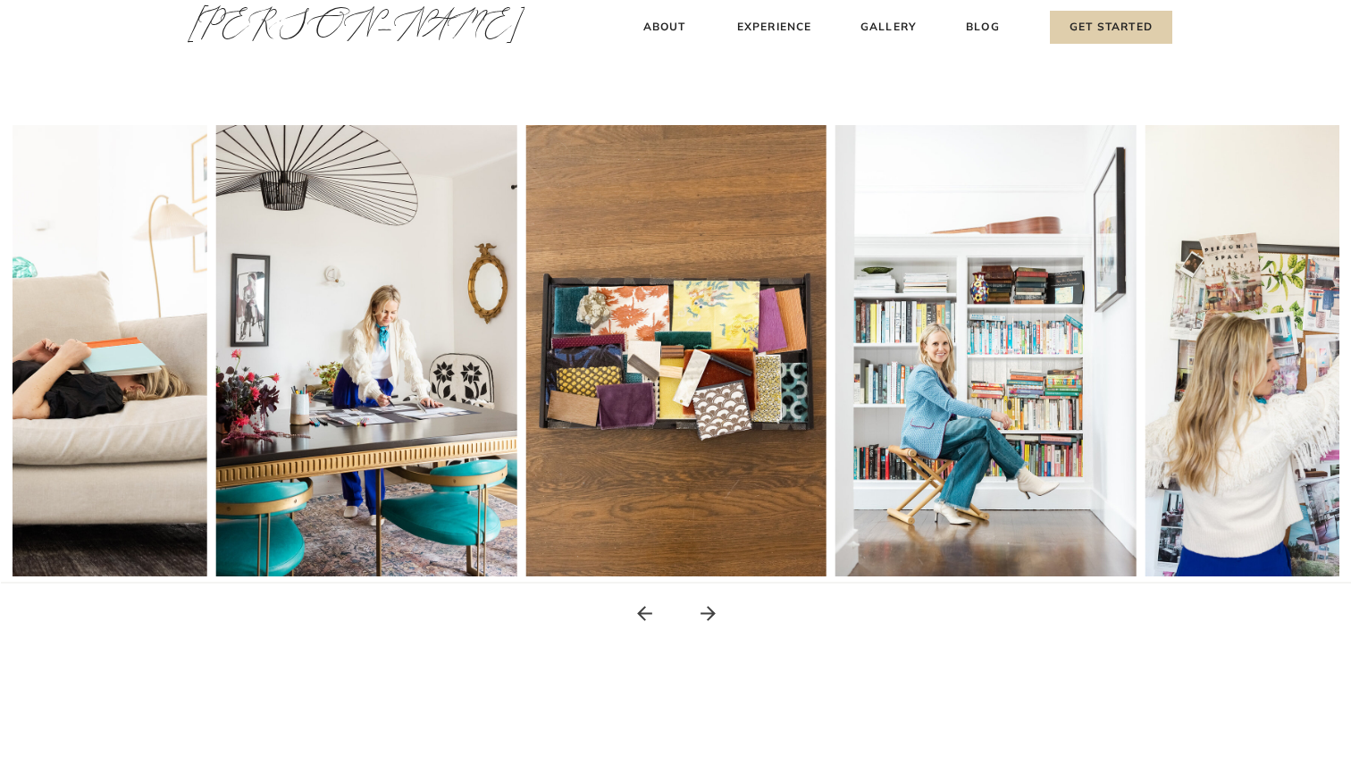
click at [710, 620] on icon at bounding box center [708, 613] width 22 height 22
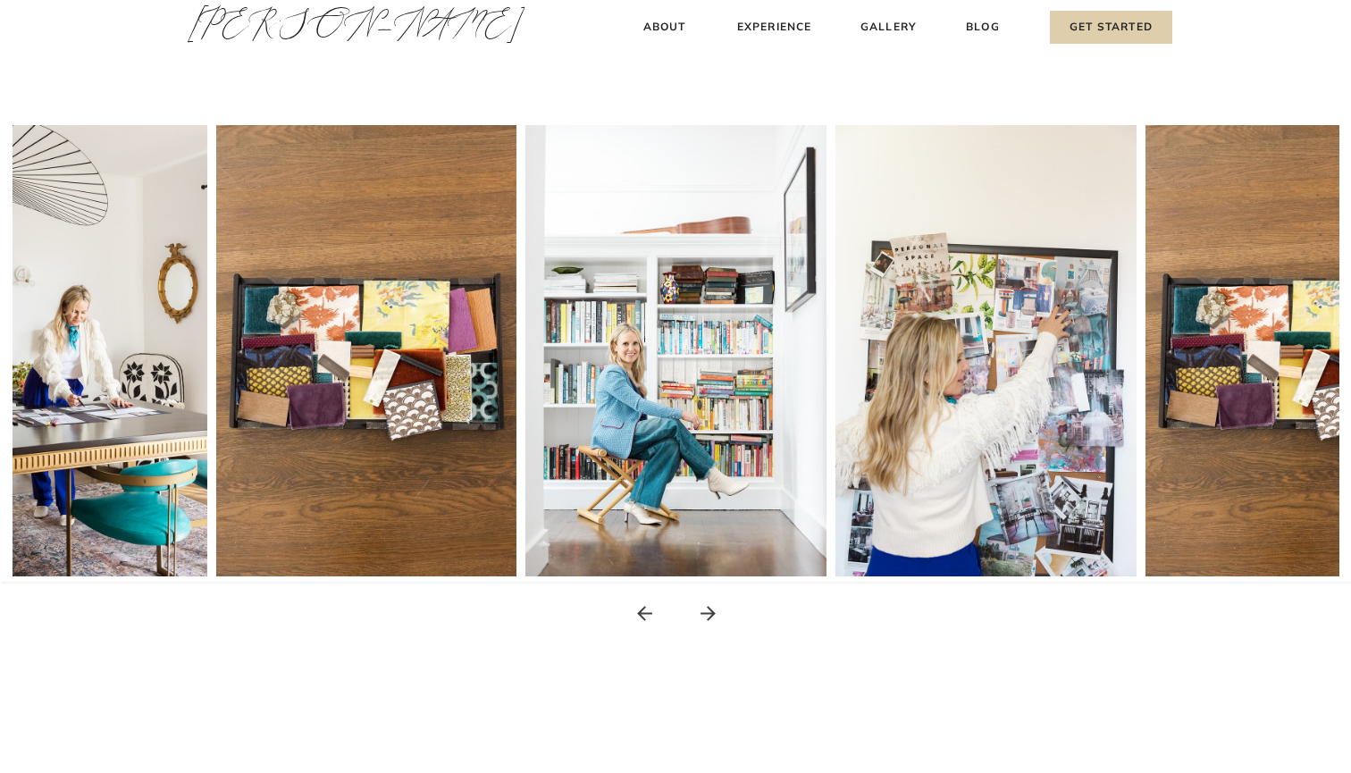
click at [710, 620] on icon at bounding box center [708, 613] width 22 height 22
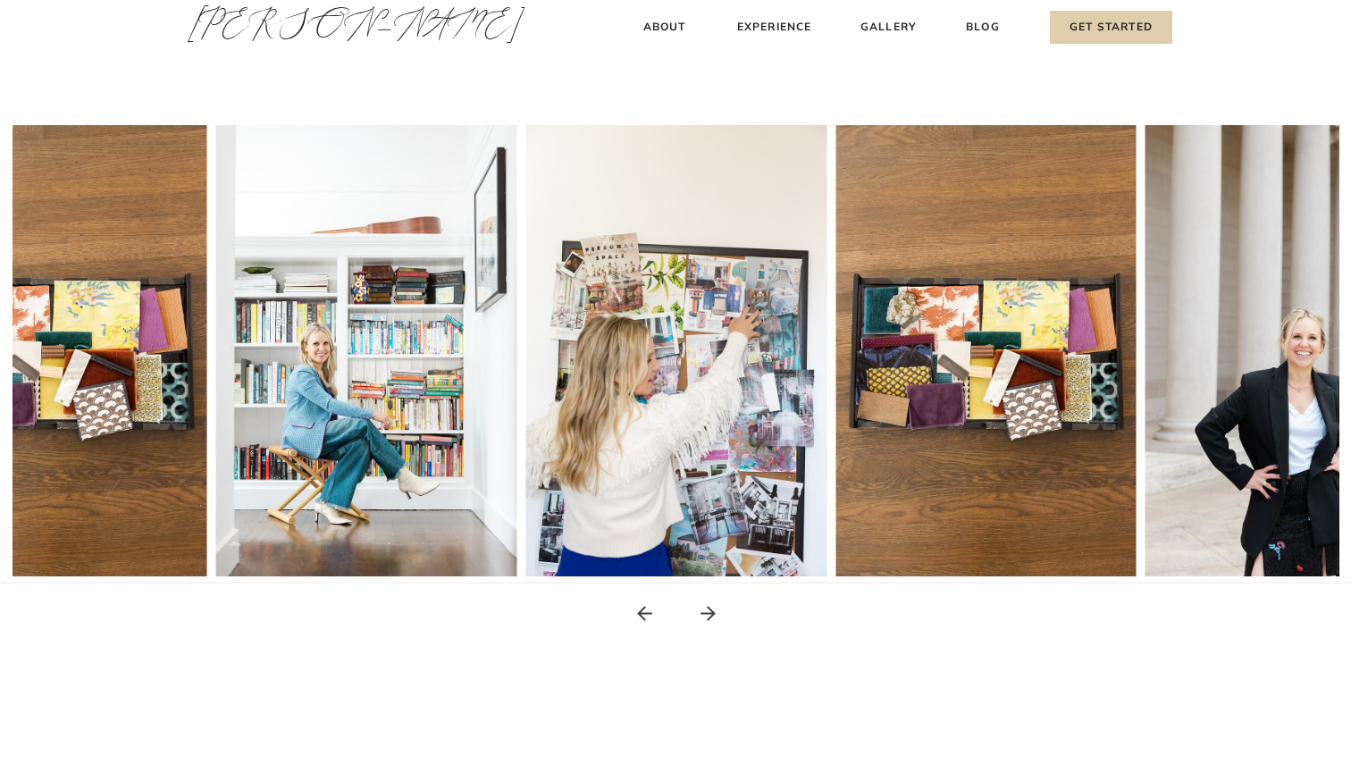
click at [710, 620] on icon at bounding box center [708, 613] width 22 height 22
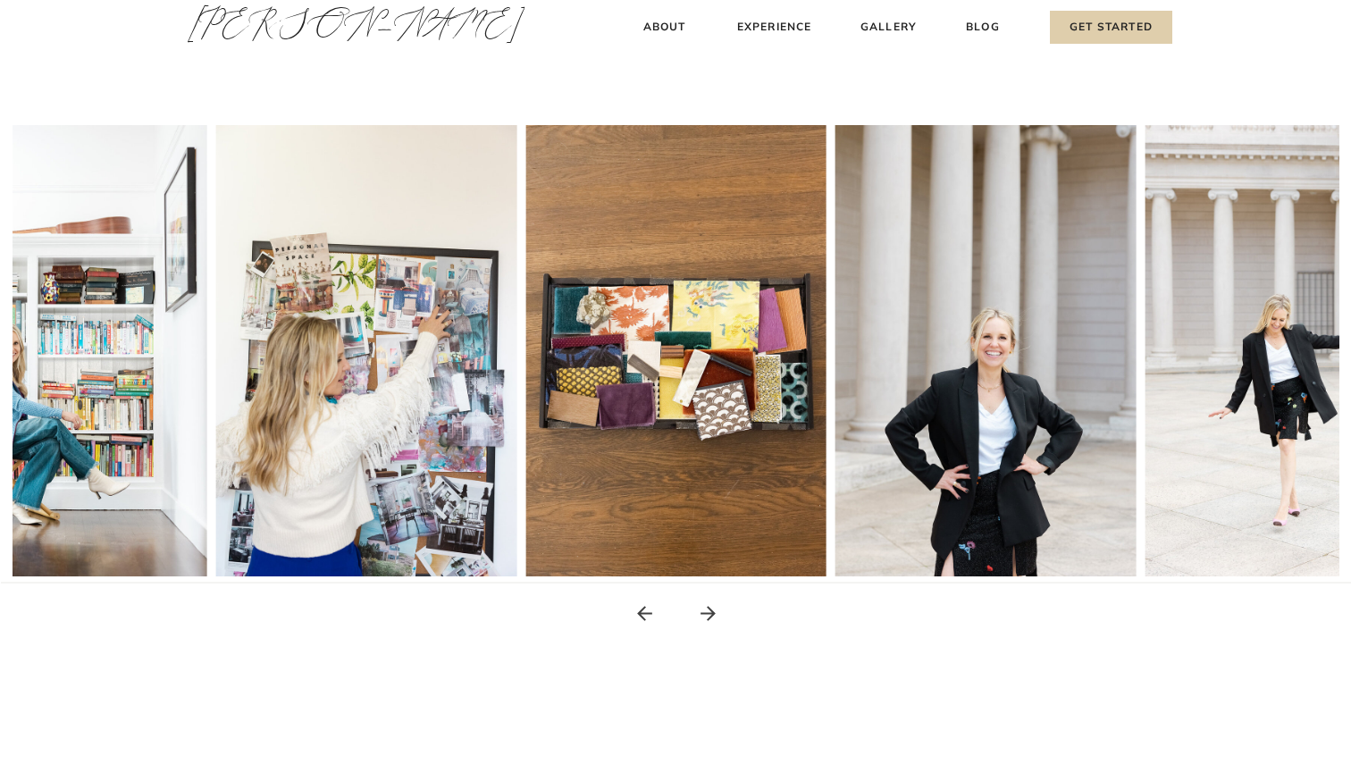
click at [710, 620] on icon at bounding box center [708, 613] width 22 height 22
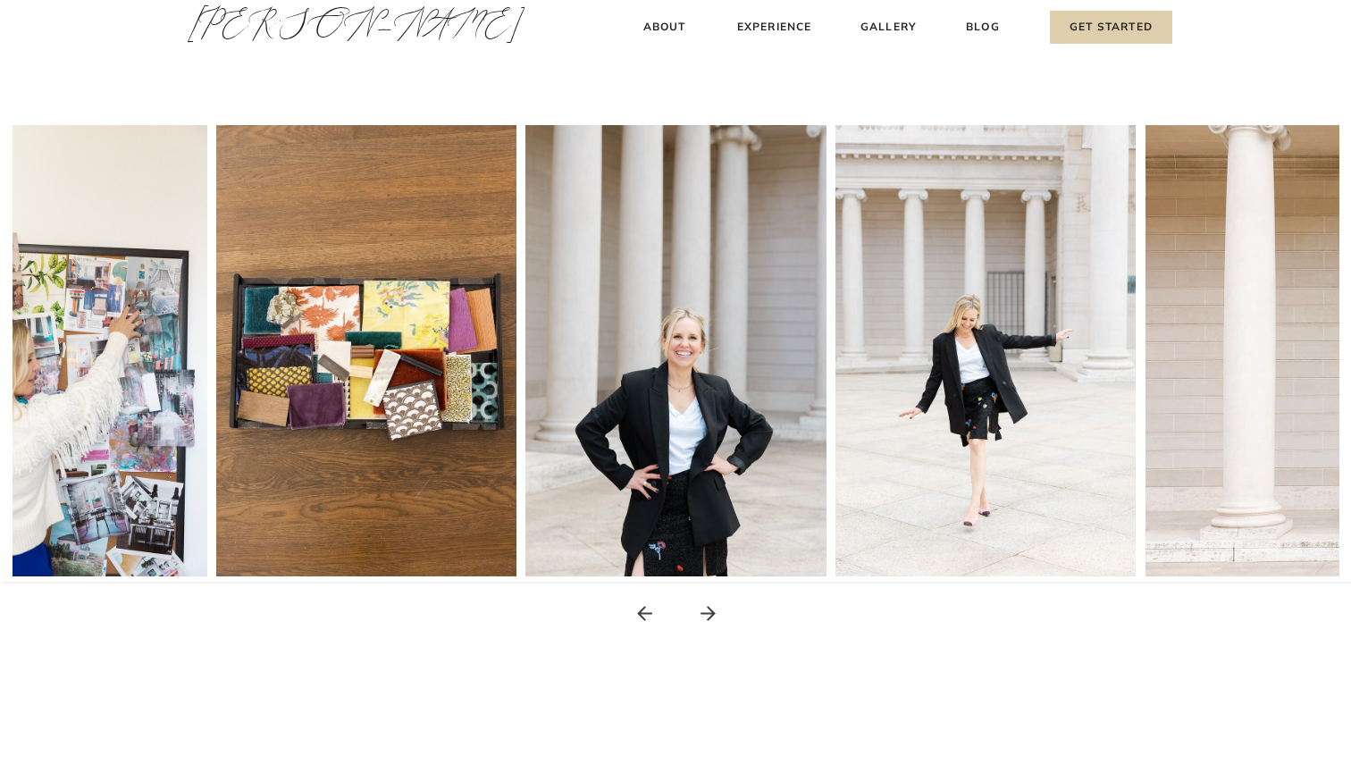
click at [710, 620] on icon at bounding box center [708, 613] width 22 height 22
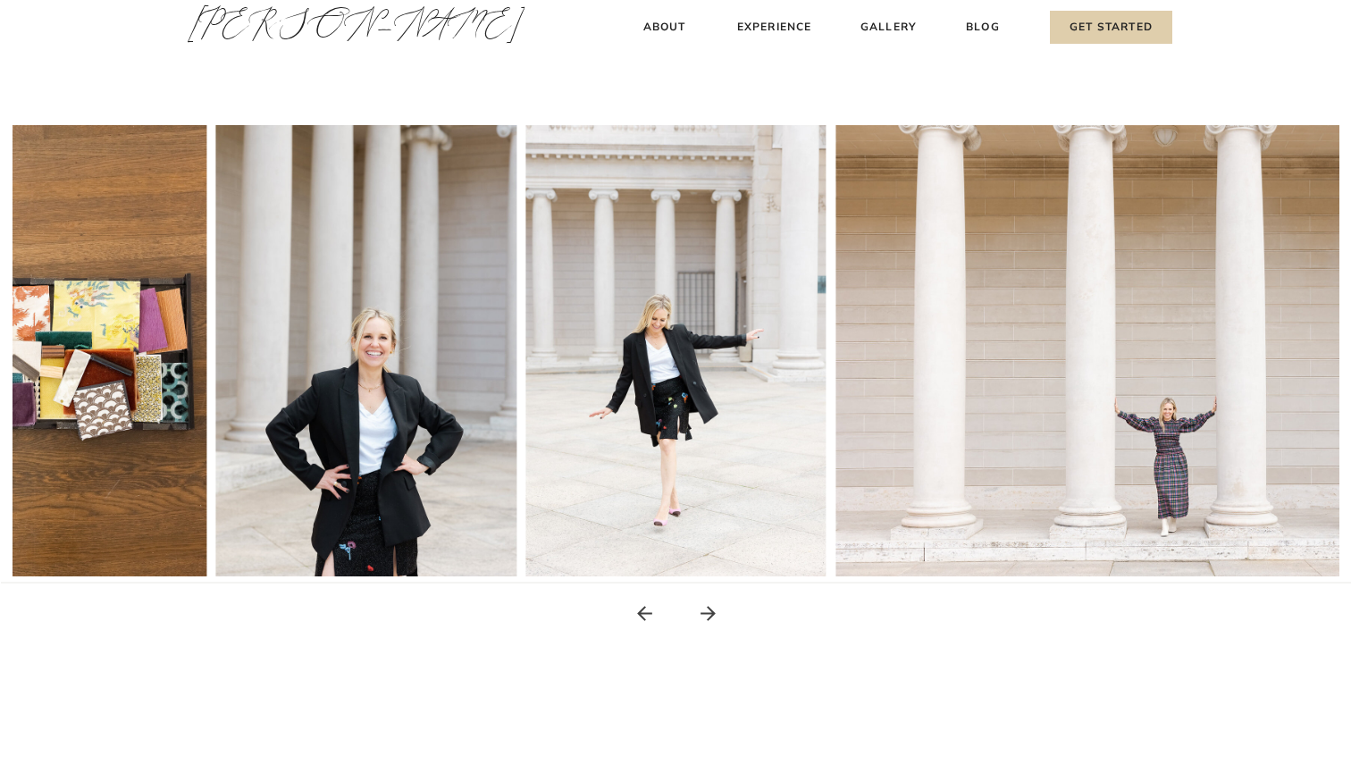
click at [710, 620] on icon at bounding box center [708, 613] width 22 height 22
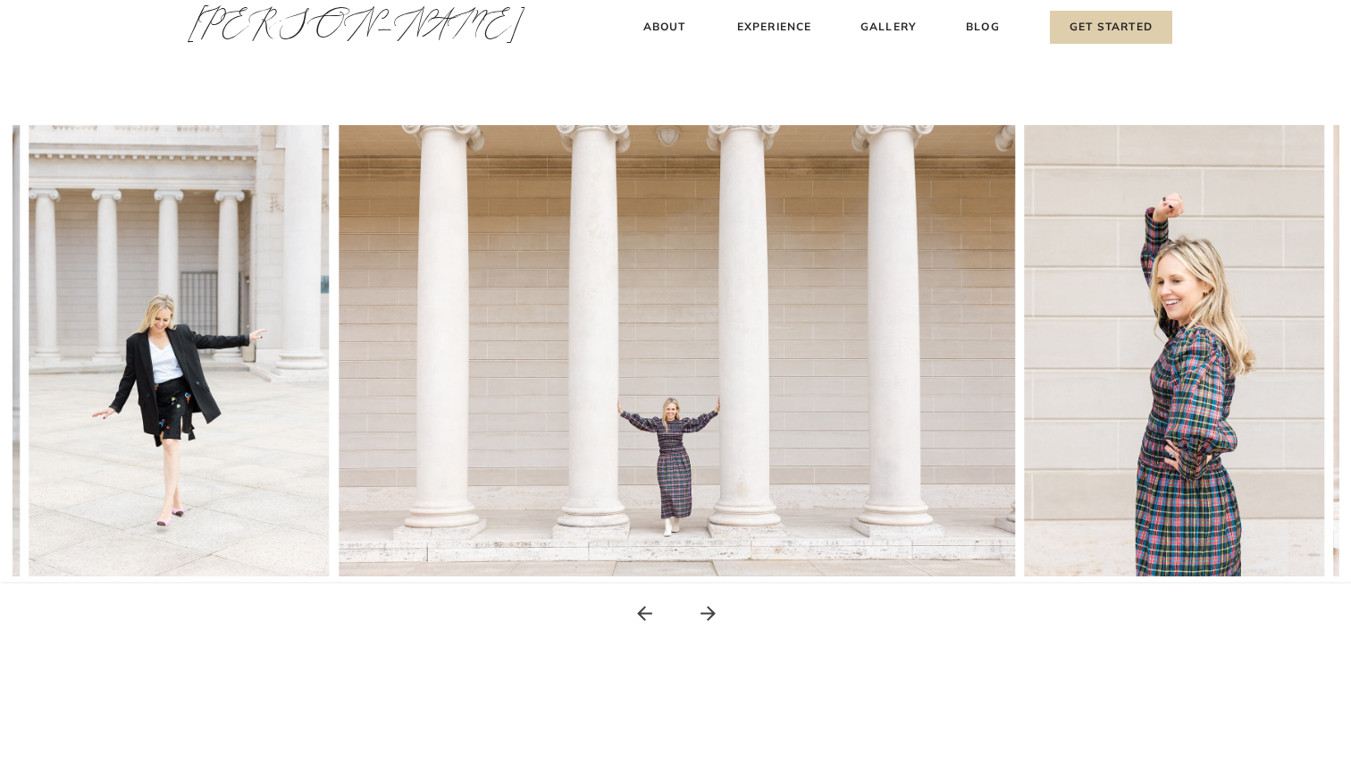
click at [710, 620] on icon at bounding box center [708, 613] width 22 height 22
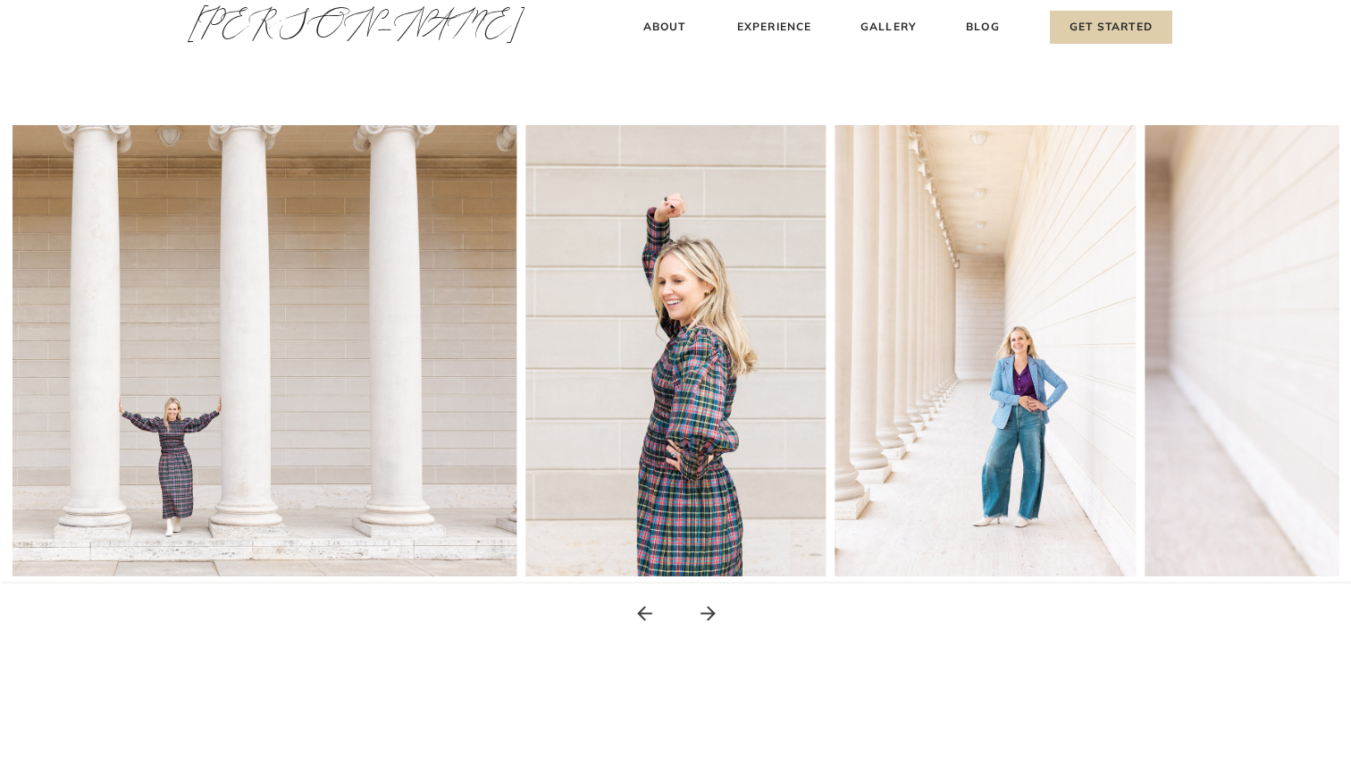
click at [710, 620] on icon at bounding box center [708, 613] width 22 height 22
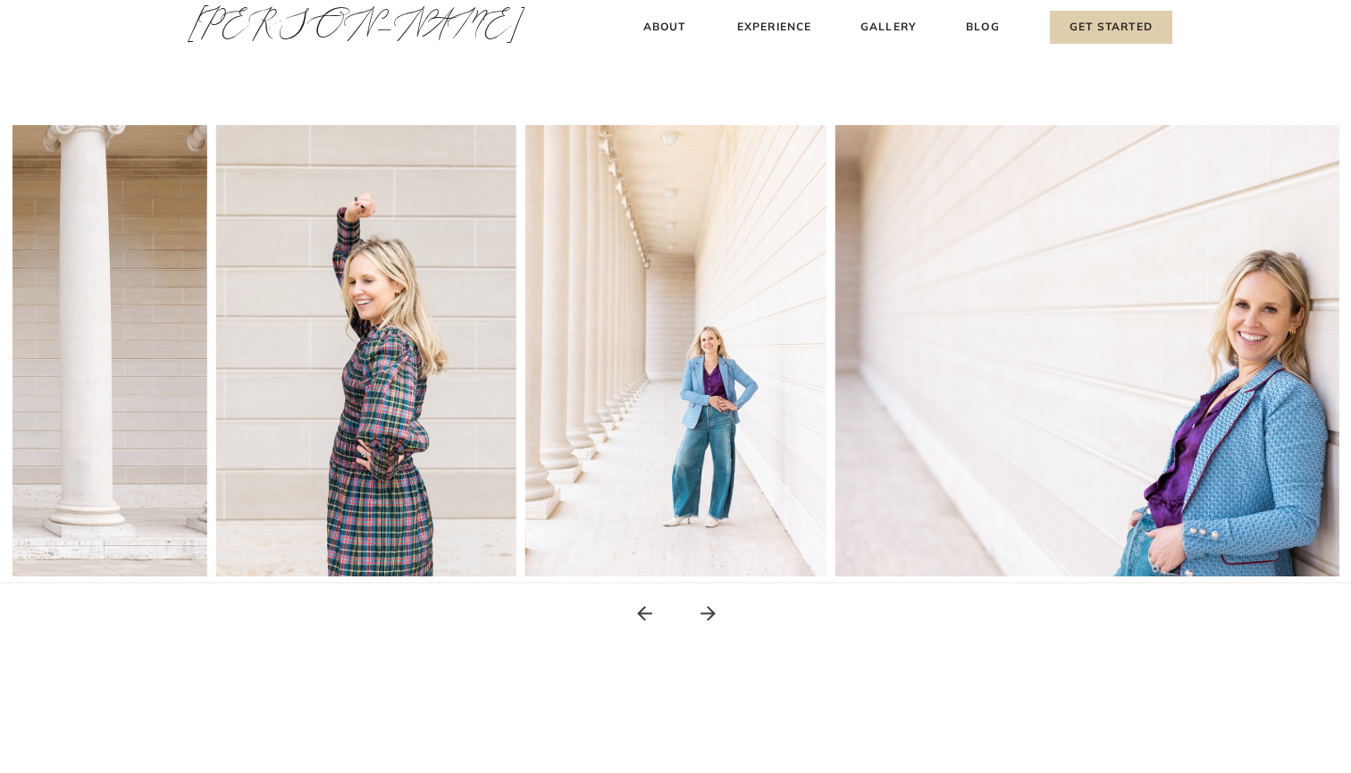
click at [710, 620] on icon at bounding box center [708, 613] width 22 height 22
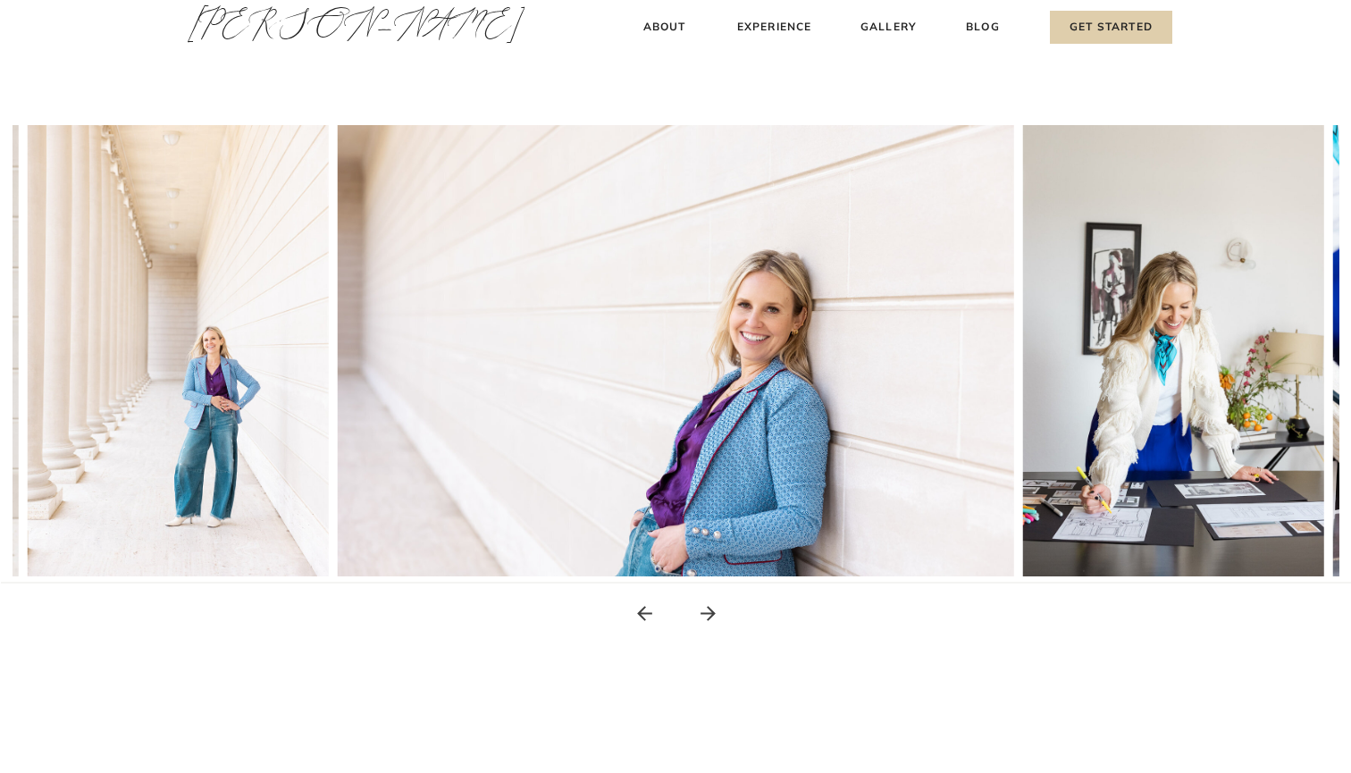
click at [710, 620] on icon at bounding box center [708, 613] width 22 height 22
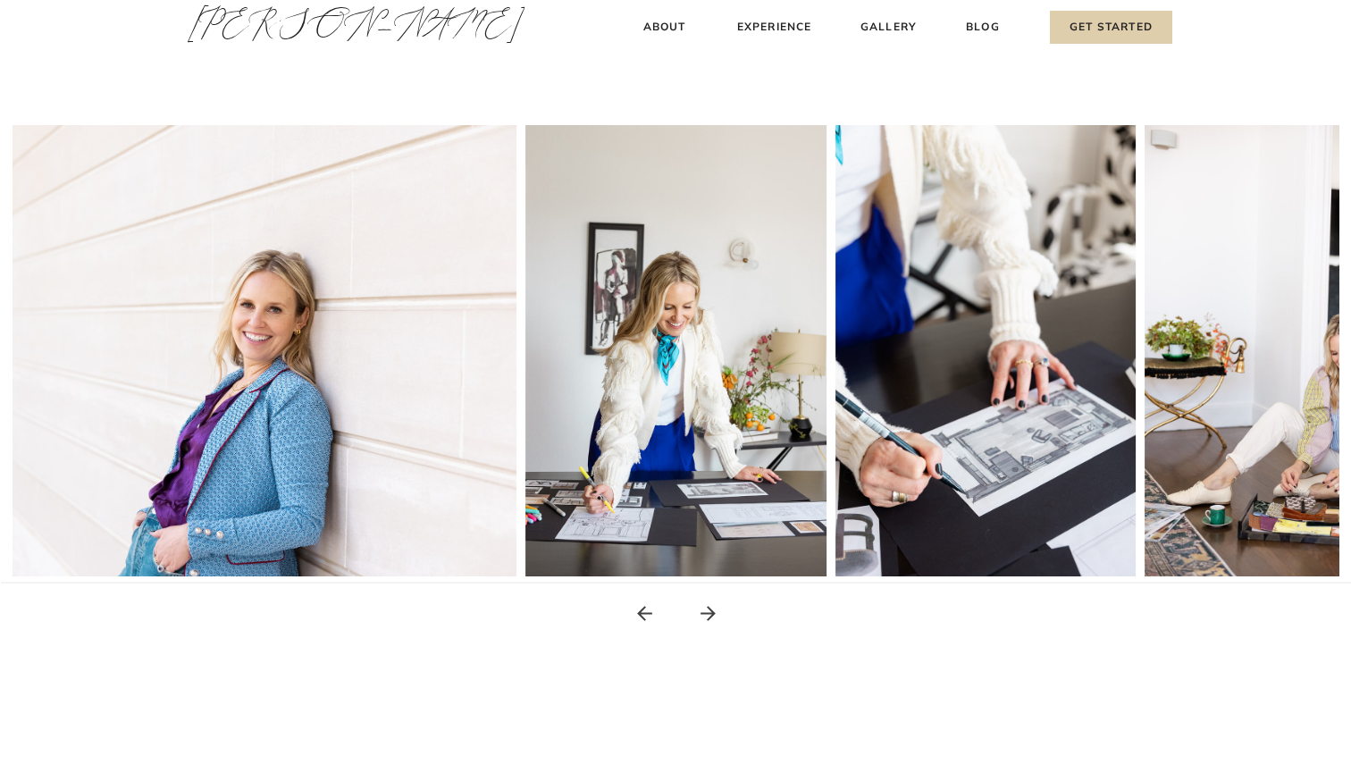
click at [710, 612] on icon at bounding box center [708, 613] width 22 height 22
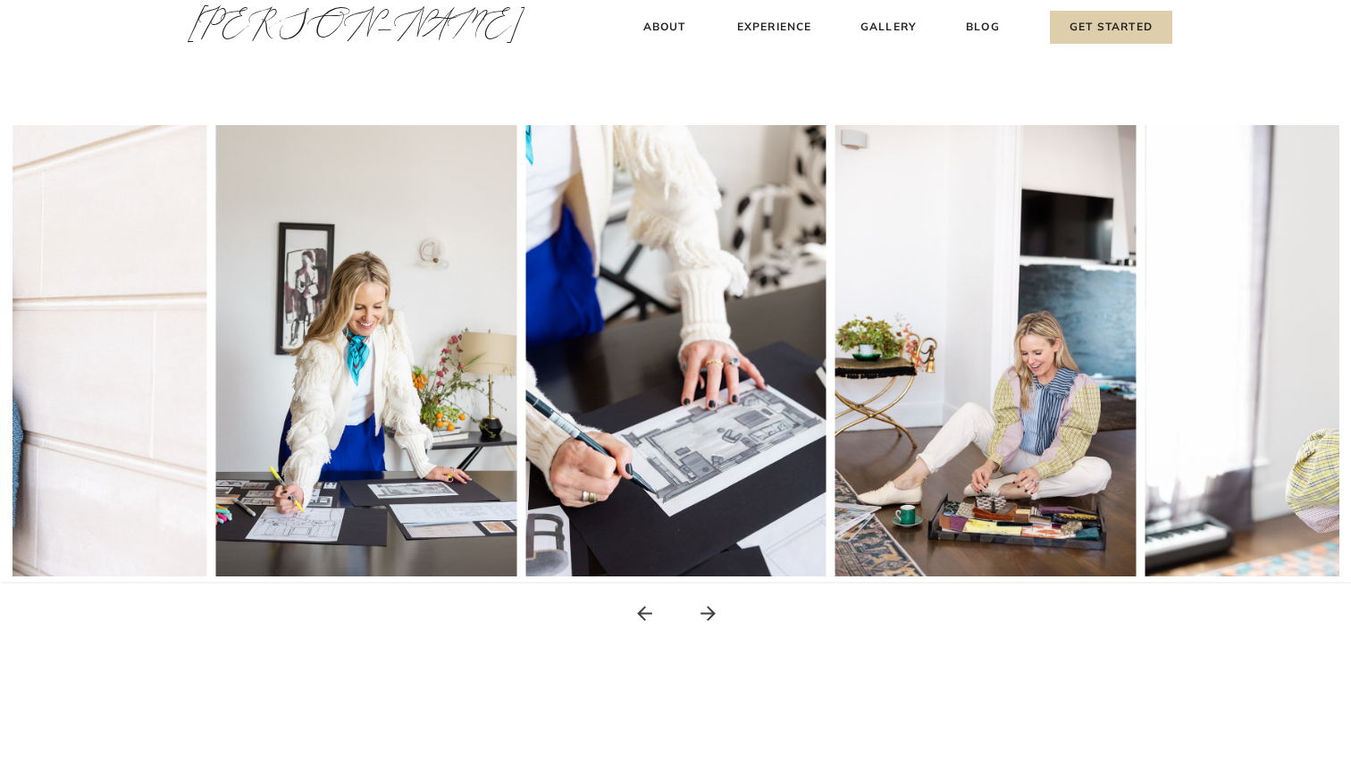
click at [710, 612] on icon at bounding box center [708, 613] width 22 height 22
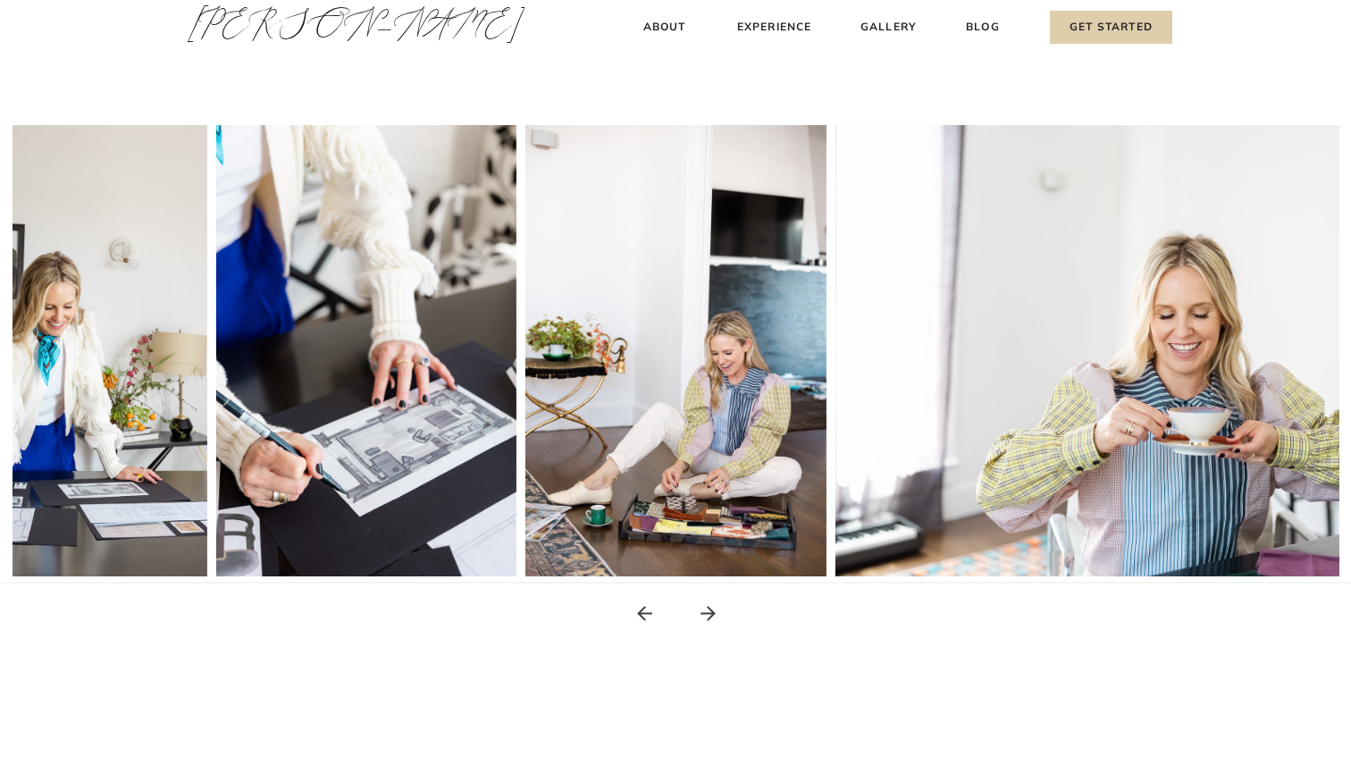
click at [710, 612] on icon at bounding box center [708, 613] width 22 height 22
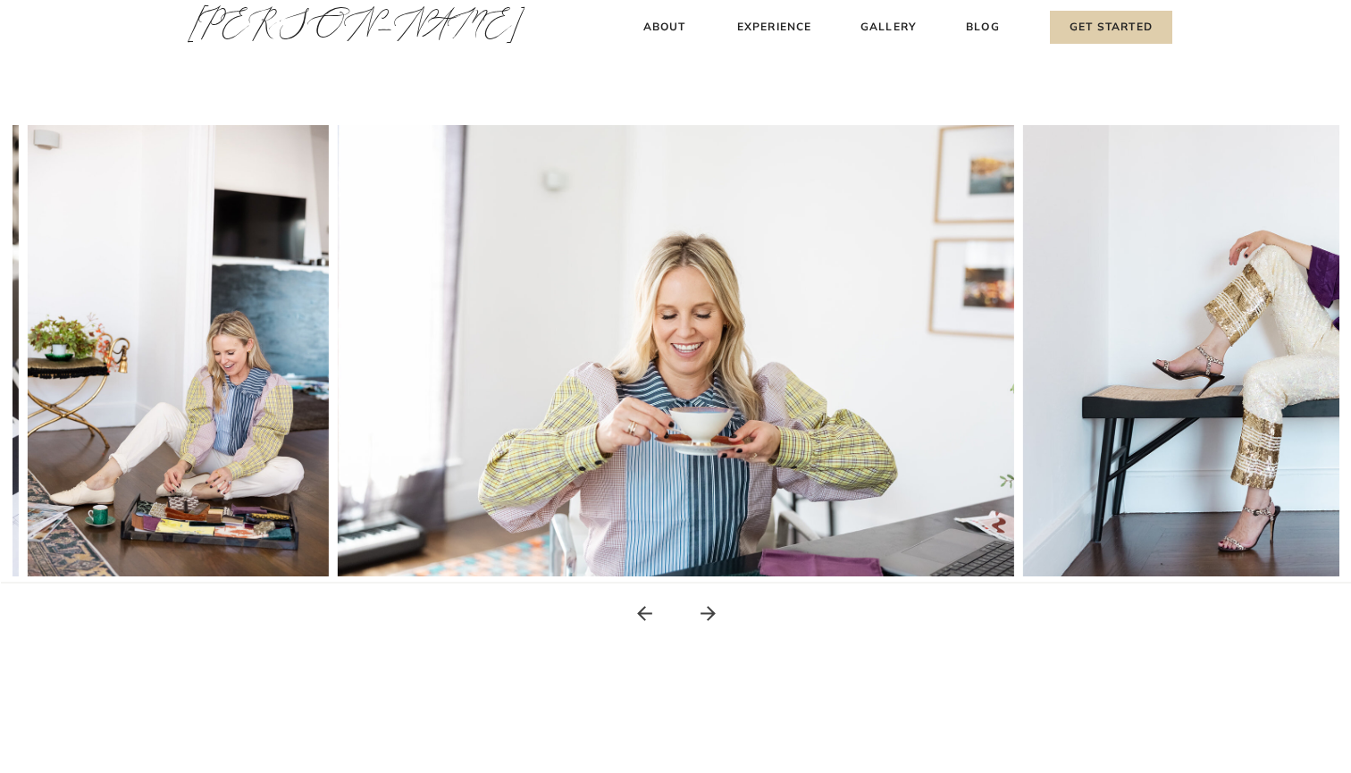
click at [710, 612] on icon at bounding box center [708, 613] width 22 height 22
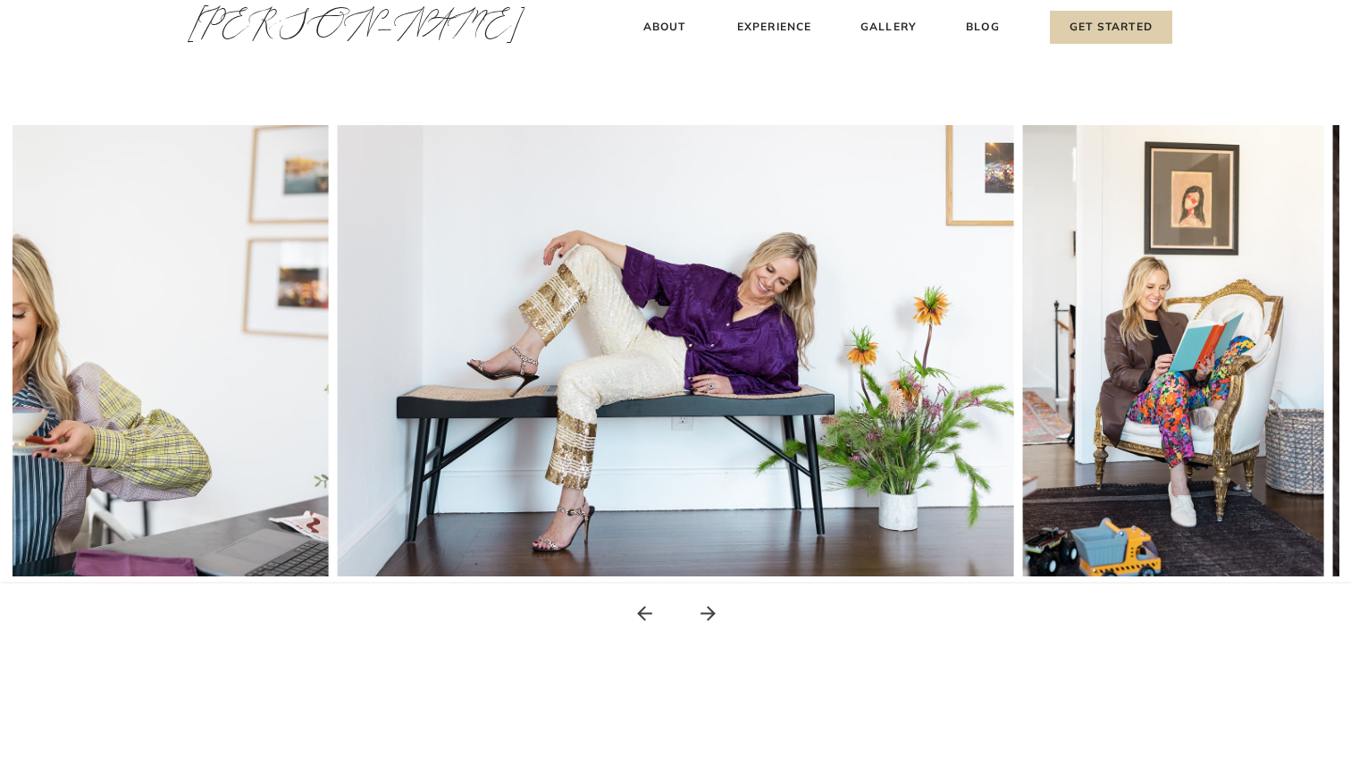
click at [710, 612] on icon at bounding box center [708, 613] width 22 height 22
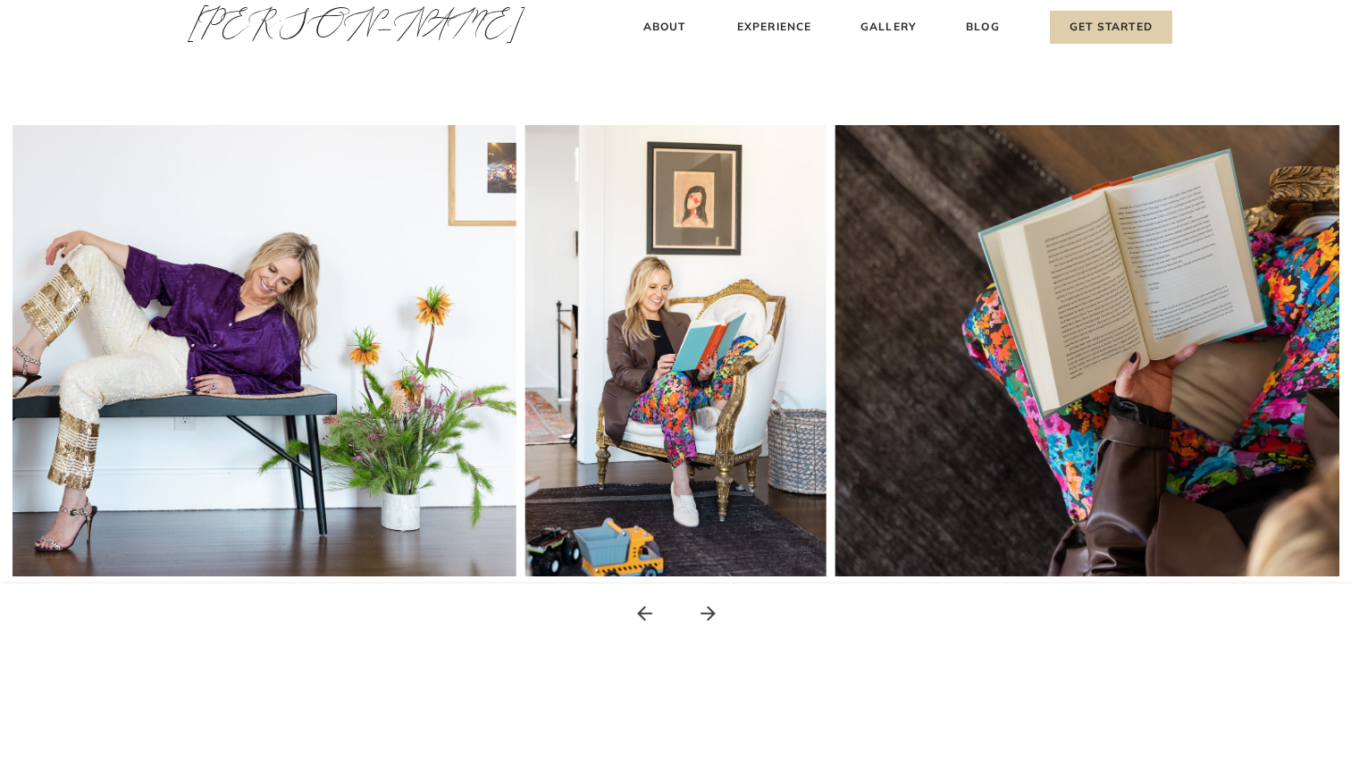
click at [710, 612] on icon at bounding box center [708, 613] width 22 height 22
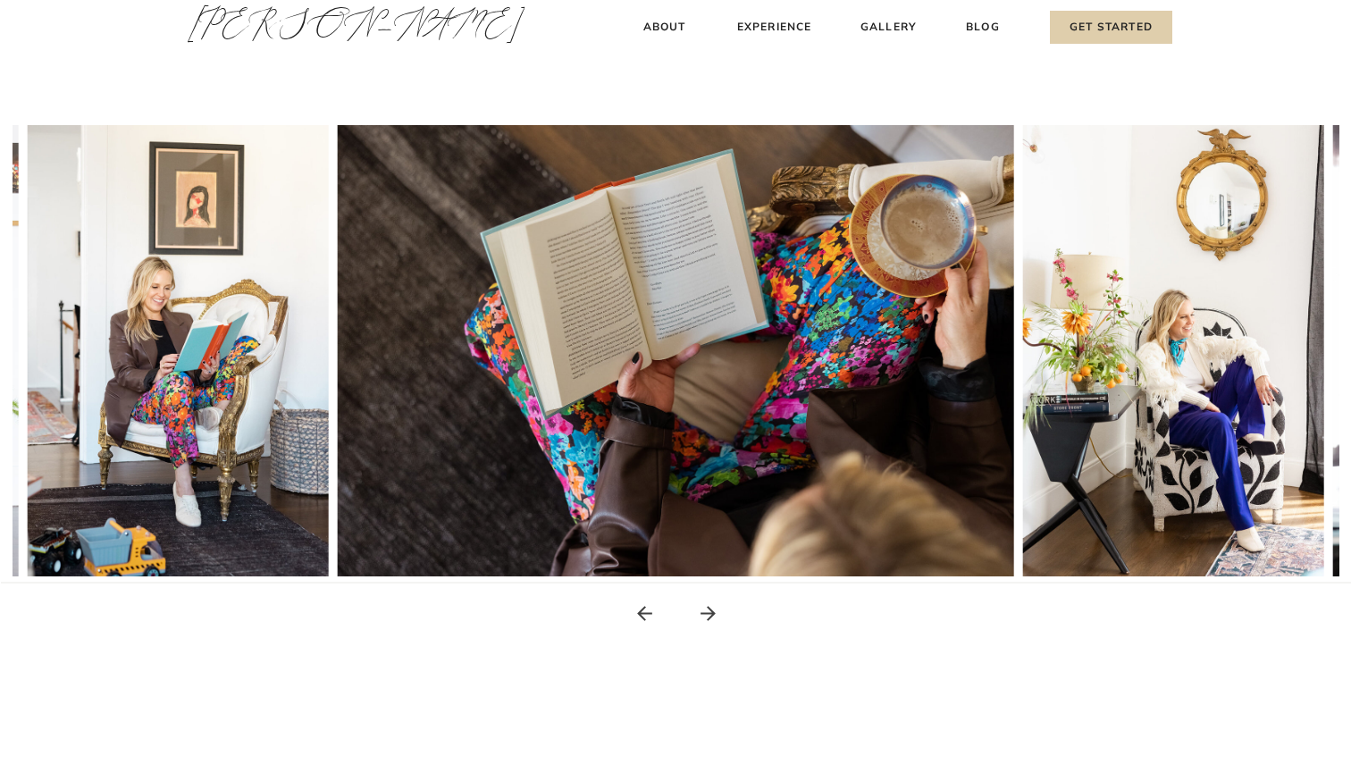
click at [710, 612] on icon at bounding box center [708, 613] width 22 height 22
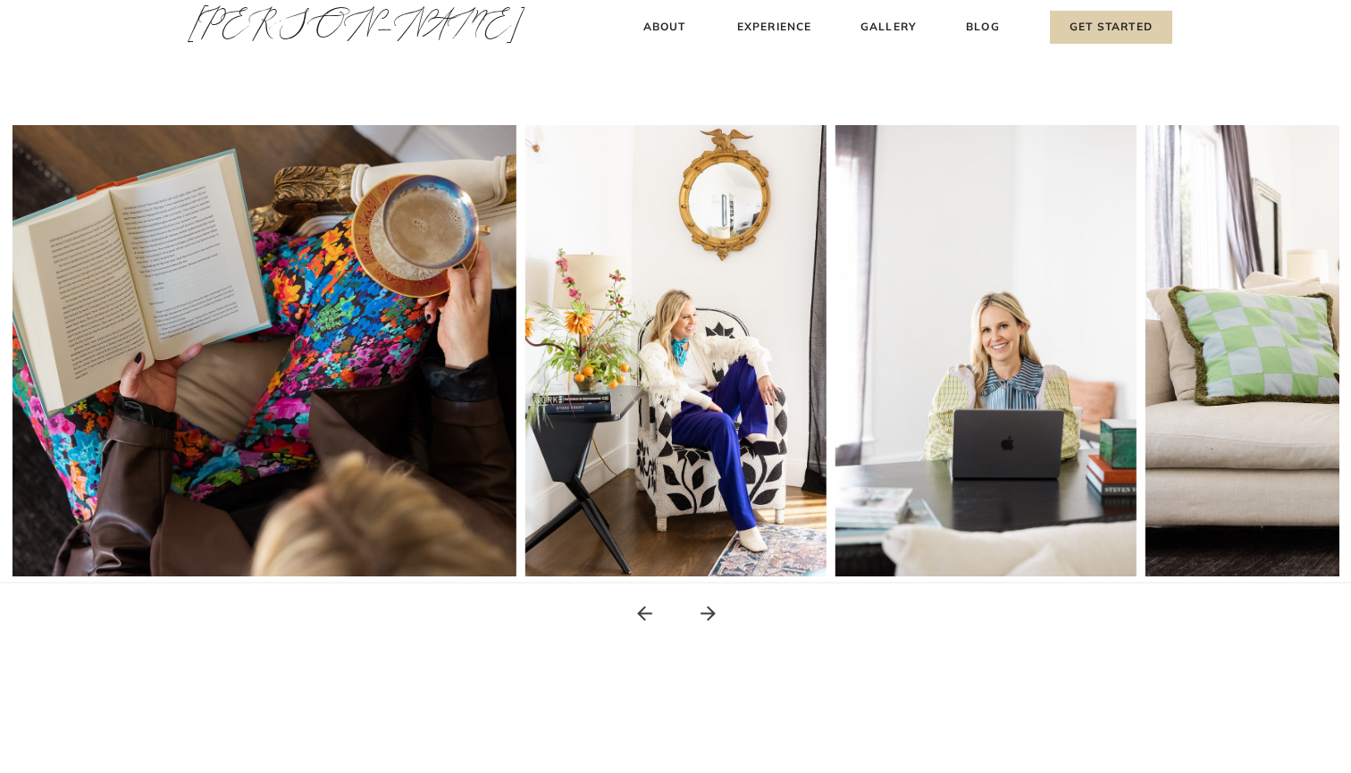
click at [710, 612] on icon at bounding box center [708, 613] width 22 height 22
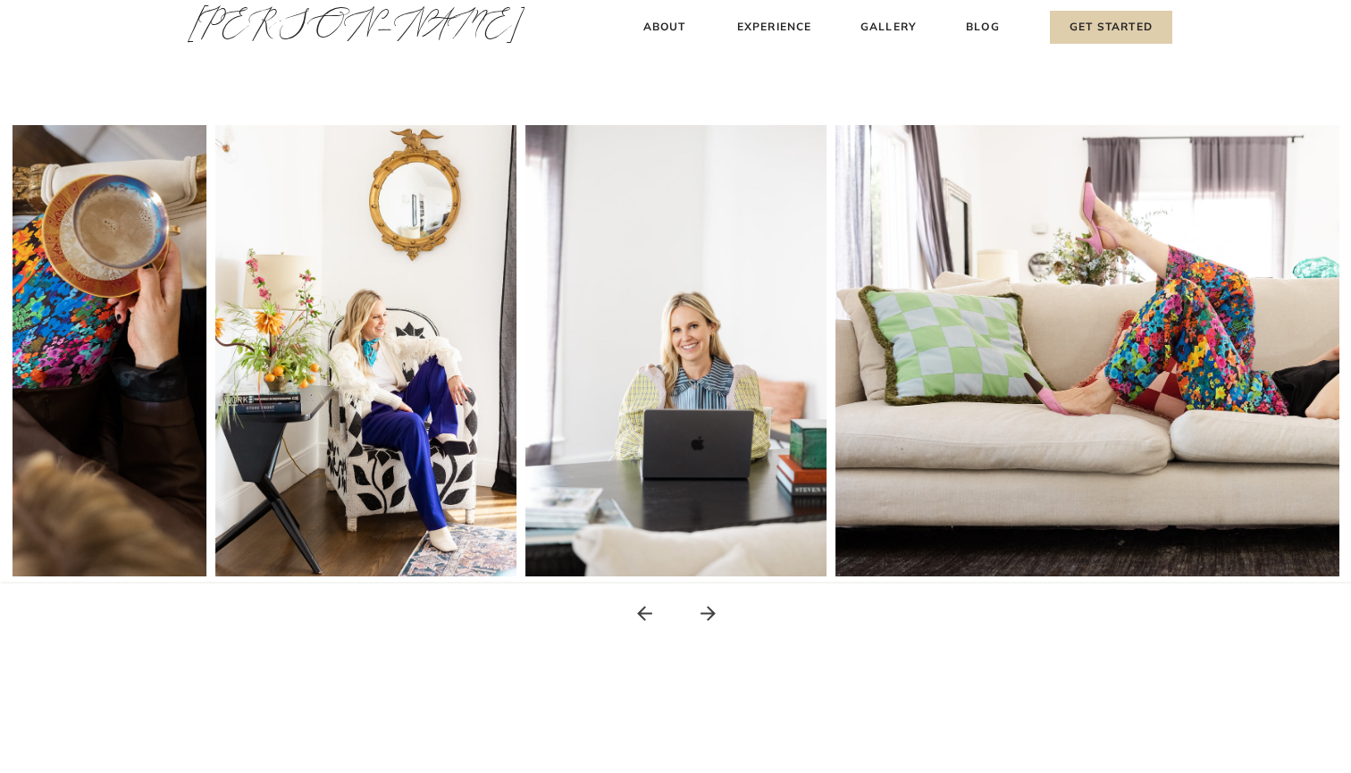
click at [710, 612] on icon at bounding box center [708, 613] width 22 height 22
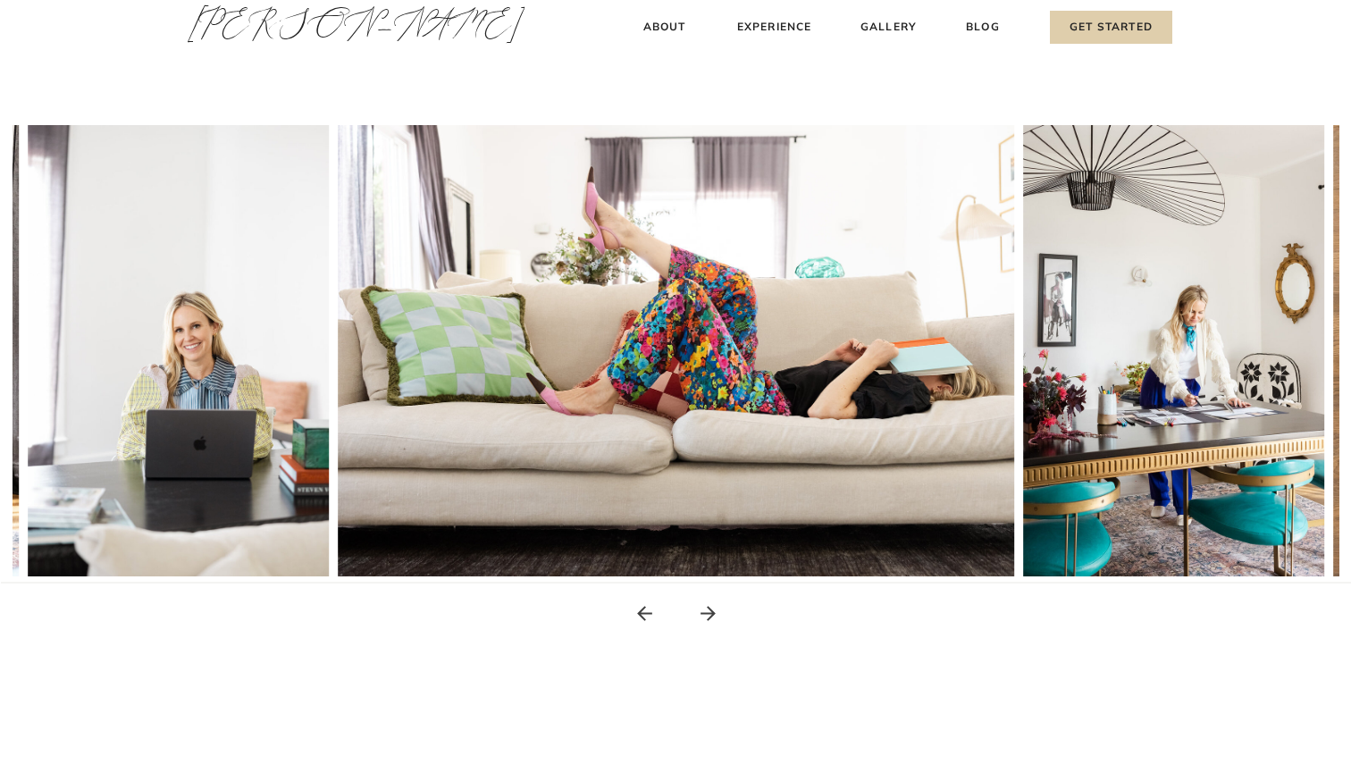
click at [710, 612] on icon at bounding box center [708, 613] width 22 height 22
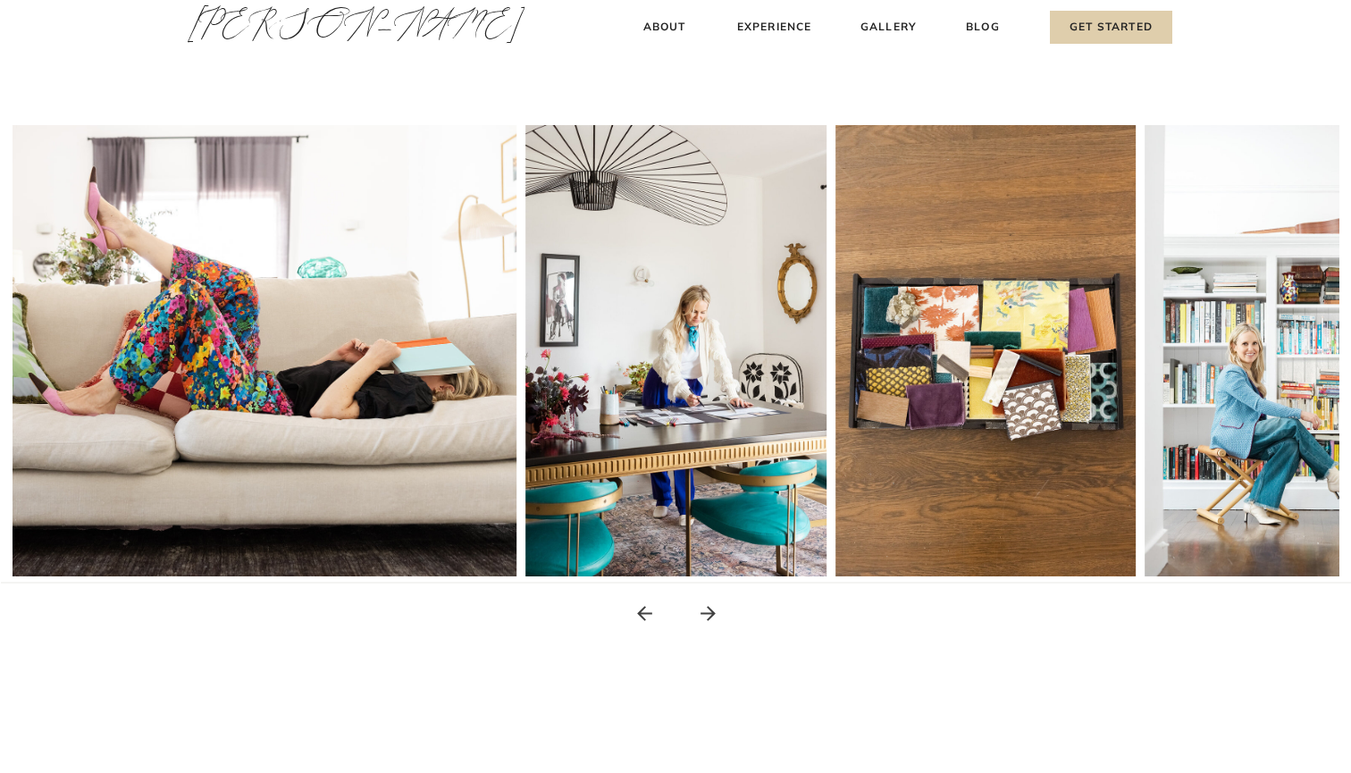
click at [710, 612] on icon at bounding box center [708, 613] width 22 height 22
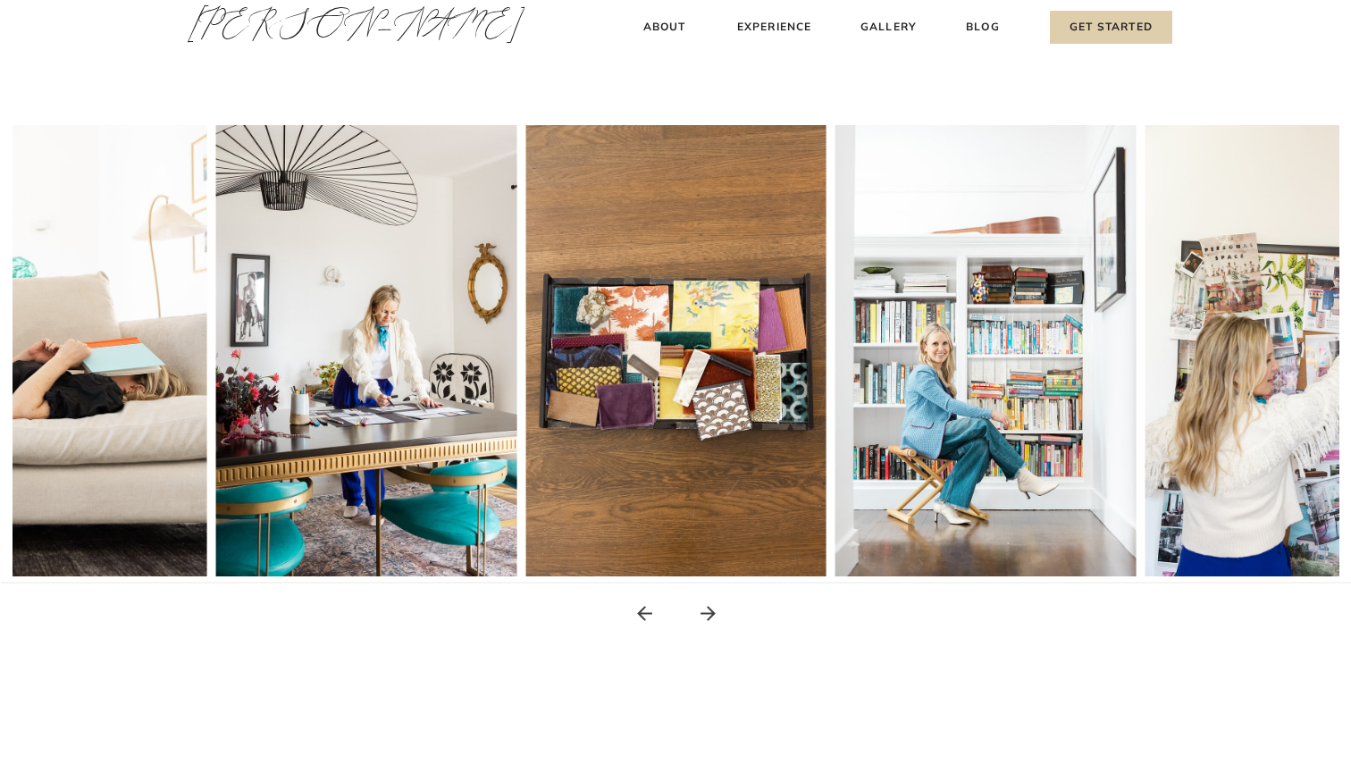
click at [710, 612] on icon at bounding box center [708, 613] width 22 height 22
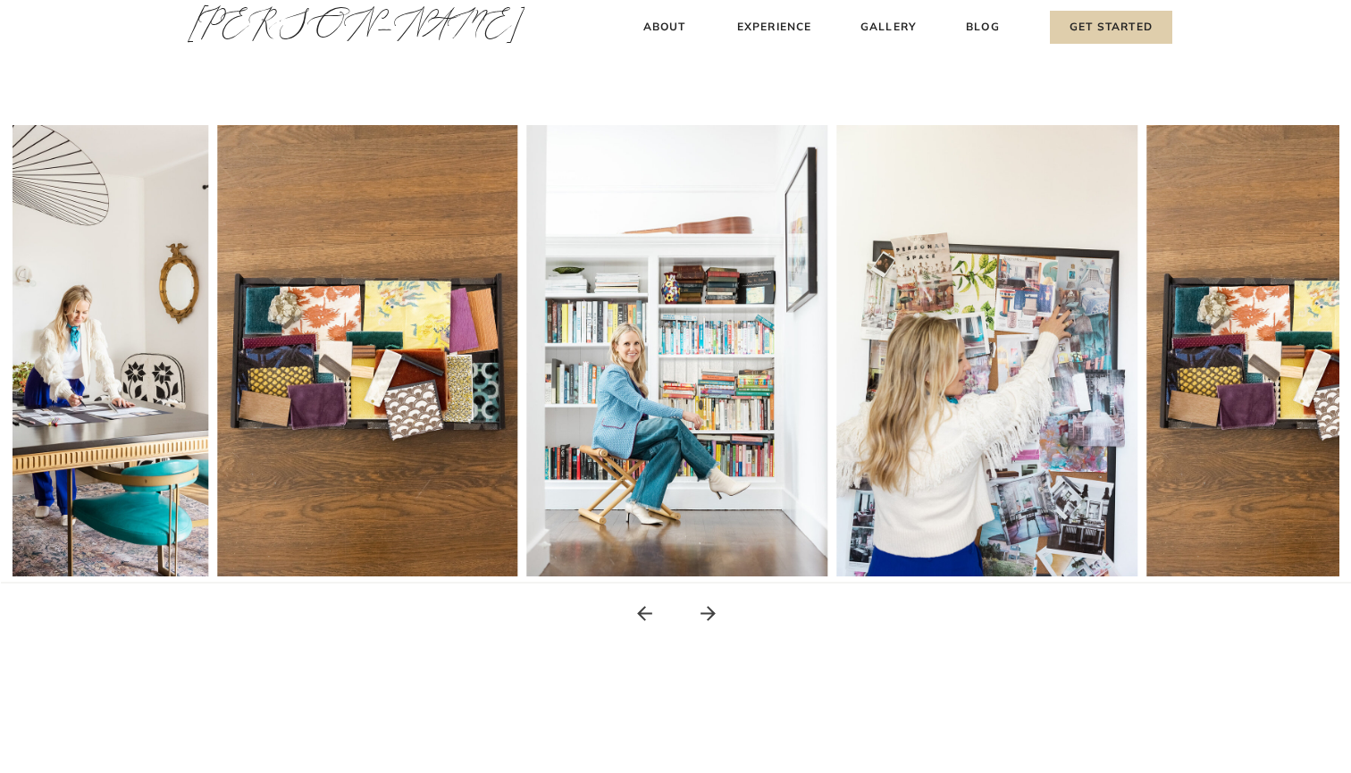
click at [710, 612] on icon at bounding box center [708, 613] width 22 height 22
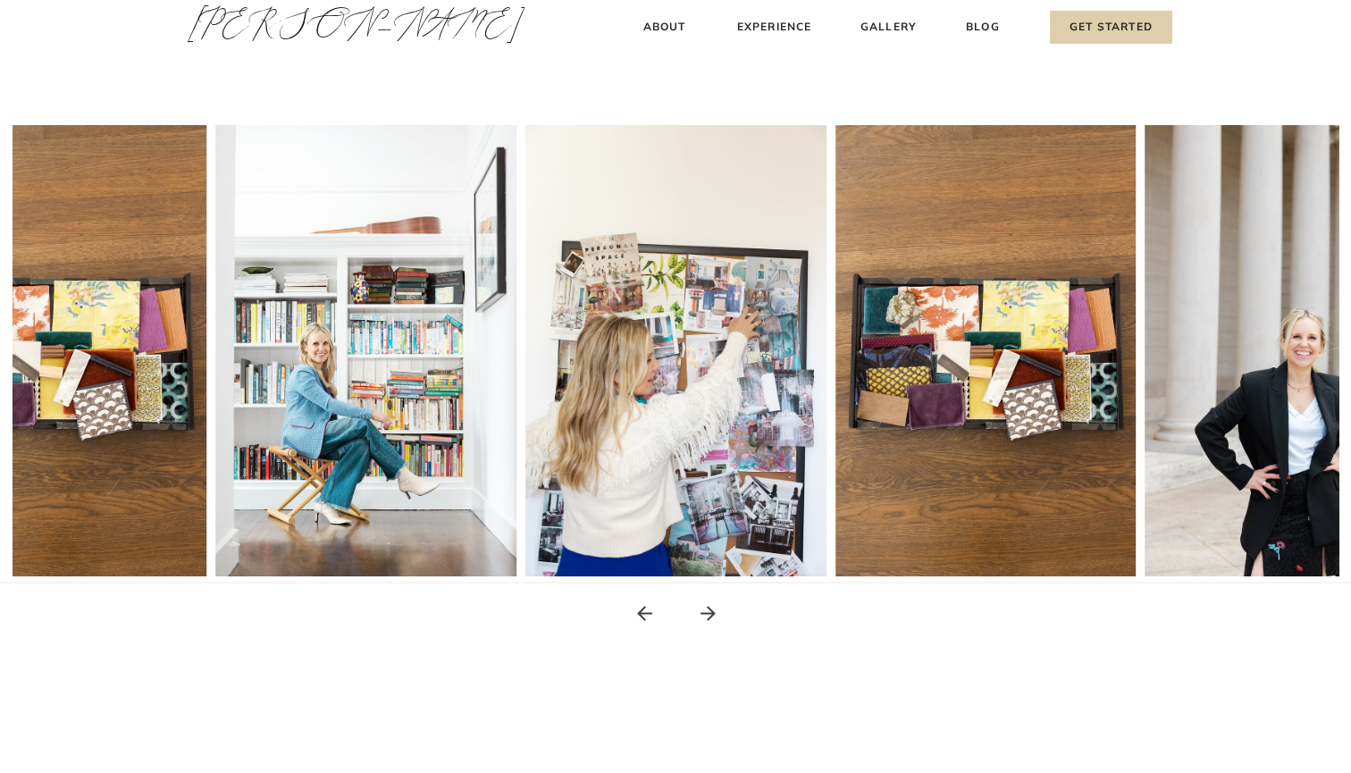
click at [710, 612] on icon at bounding box center [708, 613] width 22 height 22
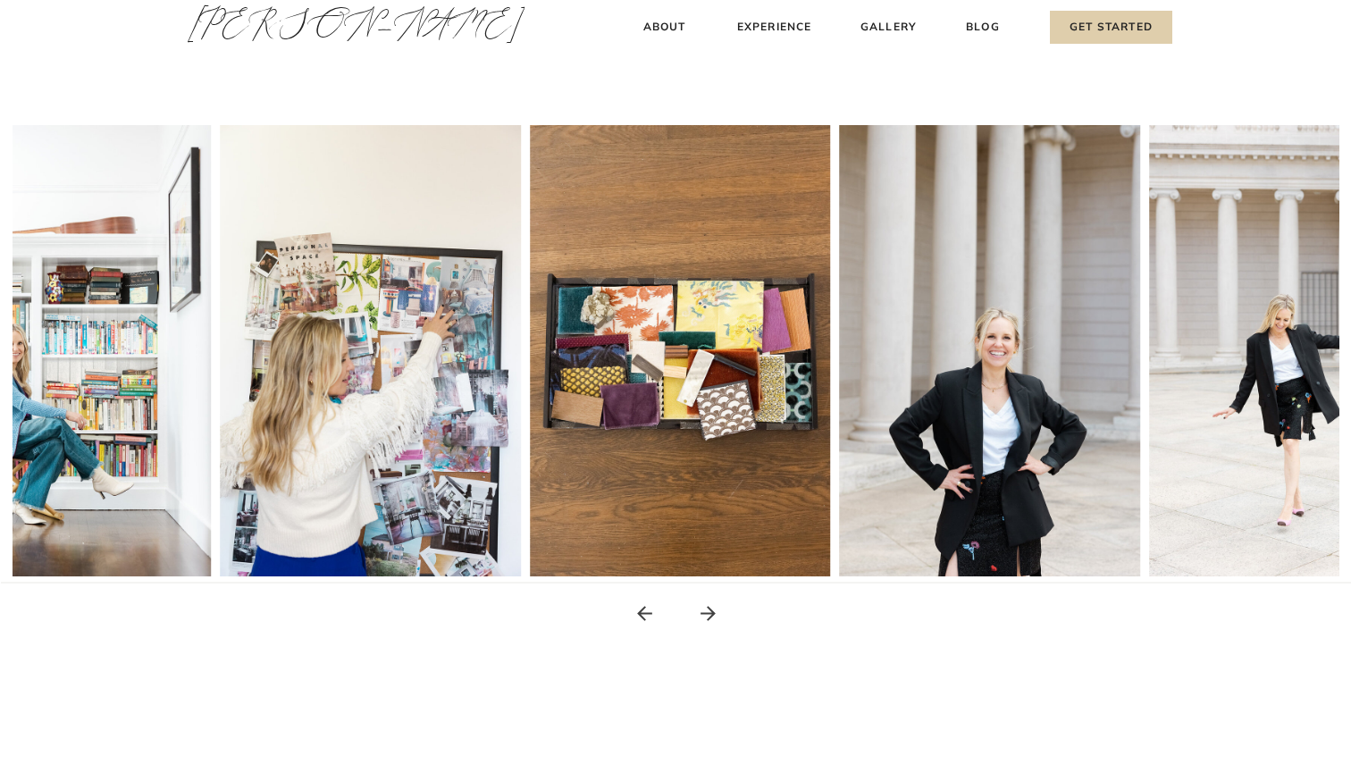
click at [710, 612] on icon at bounding box center [708, 613] width 22 height 22
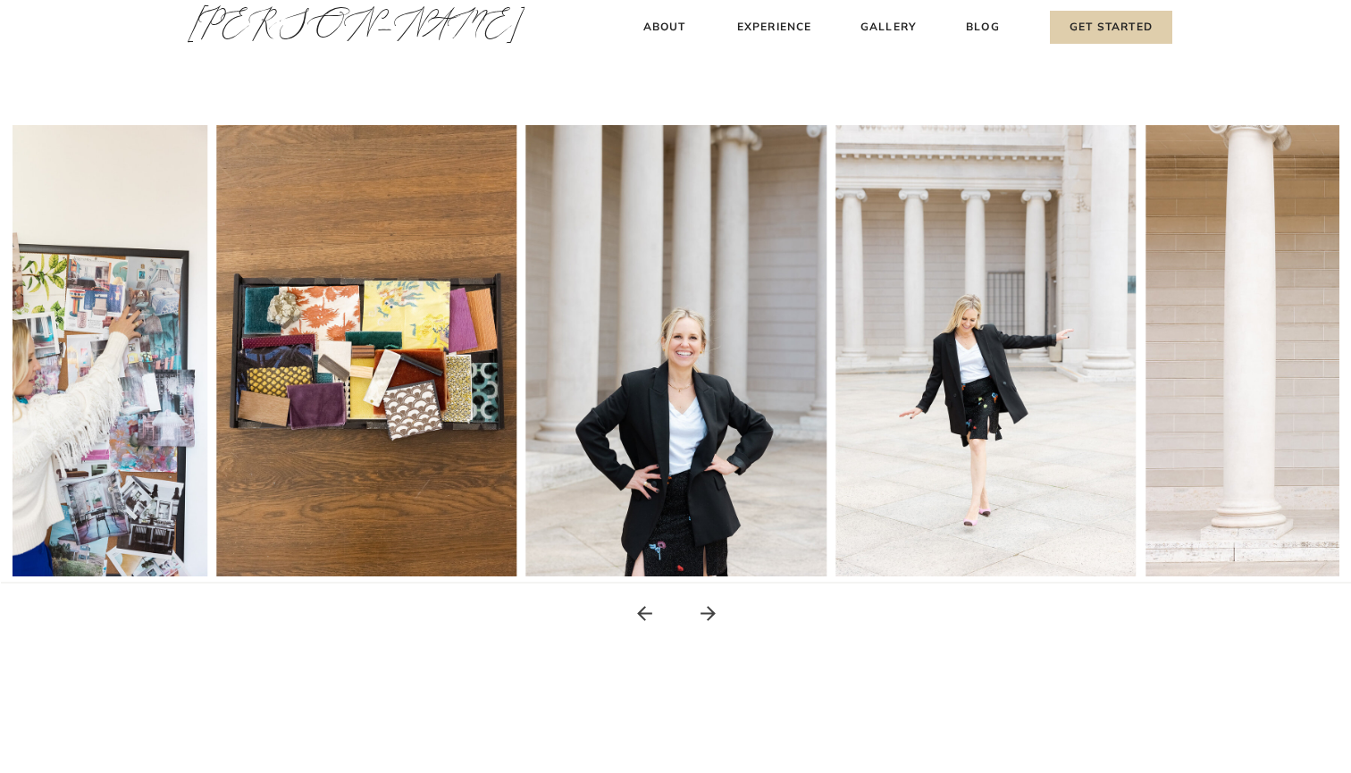
click at [710, 612] on icon at bounding box center [708, 613] width 22 height 22
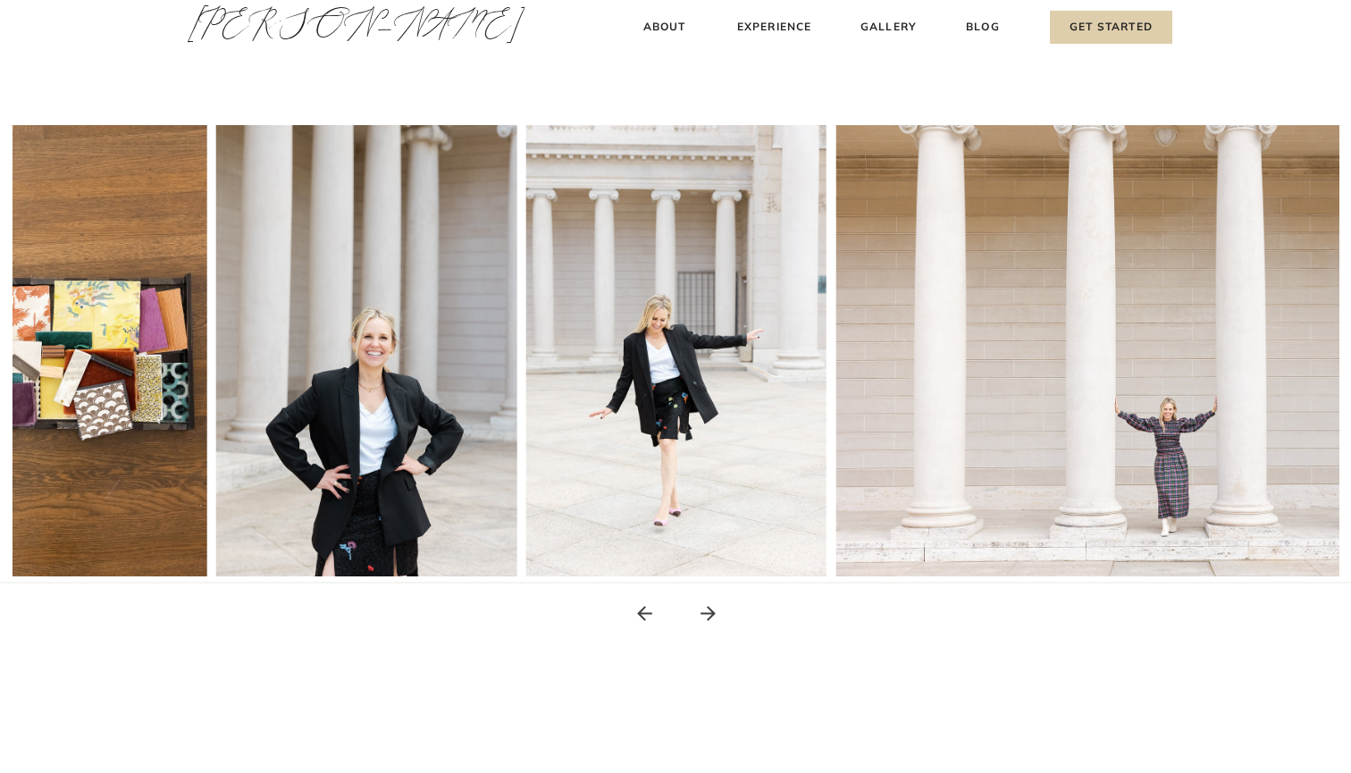
click at [710, 612] on icon at bounding box center [708, 613] width 22 height 22
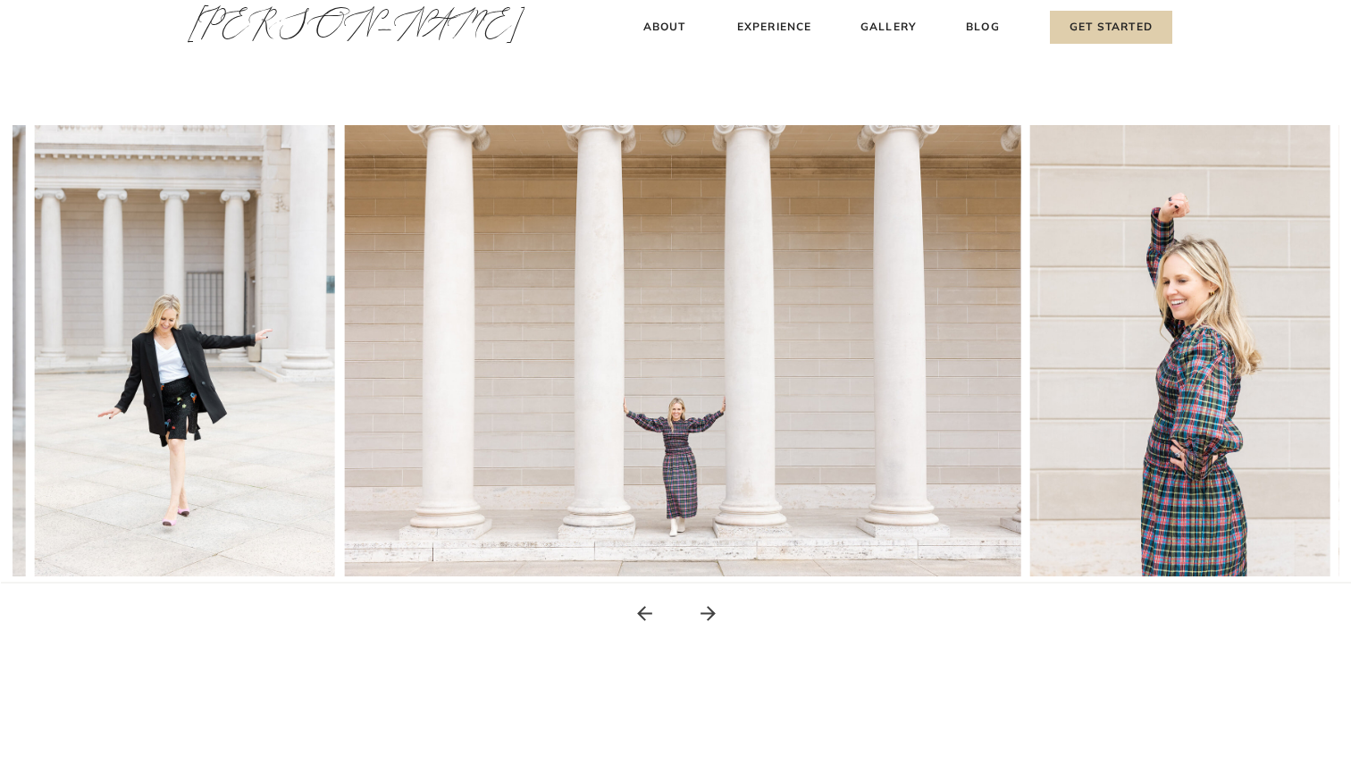
click at [710, 612] on icon at bounding box center [708, 613] width 22 height 22
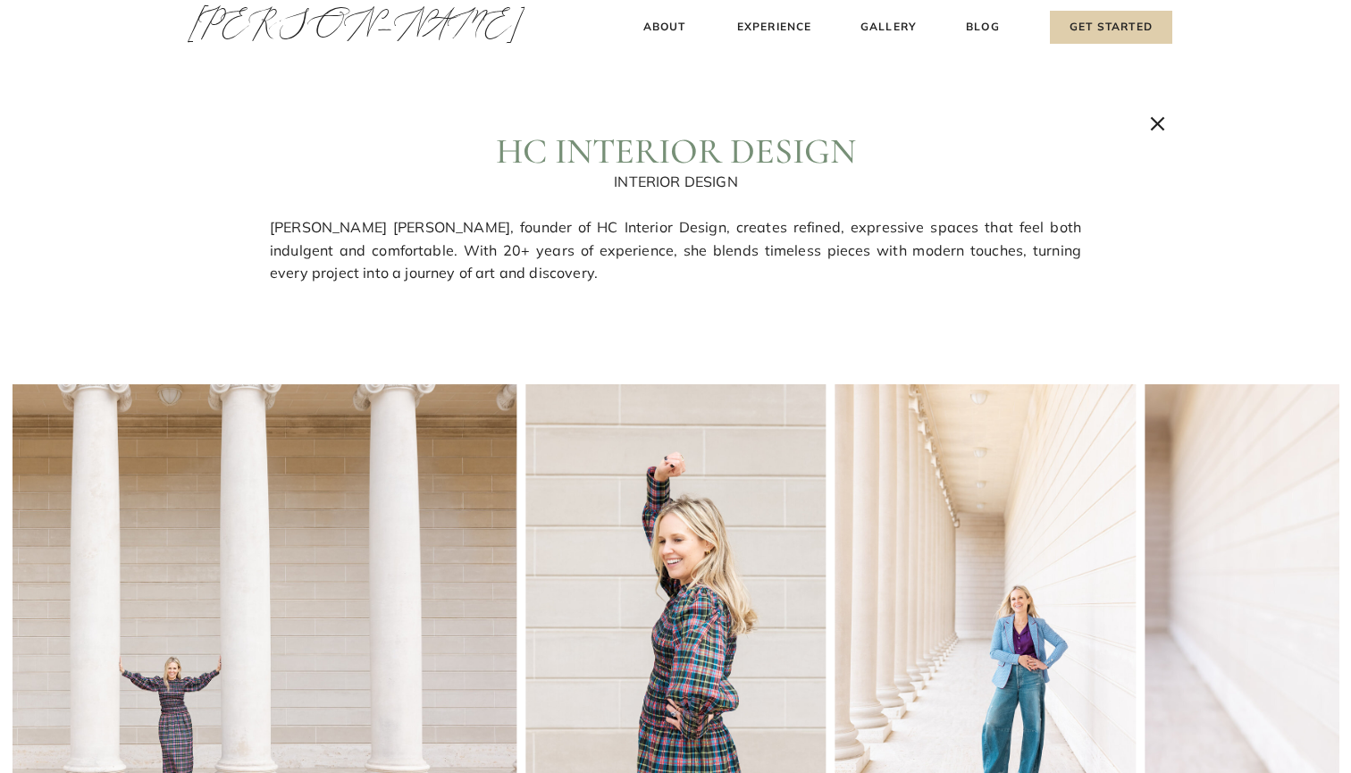
scroll to position [0, 0]
click at [1160, 128] on icon at bounding box center [1158, 124] width 24 height 24
